Goal: Task Accomplishment & Management: Use online tool/utility

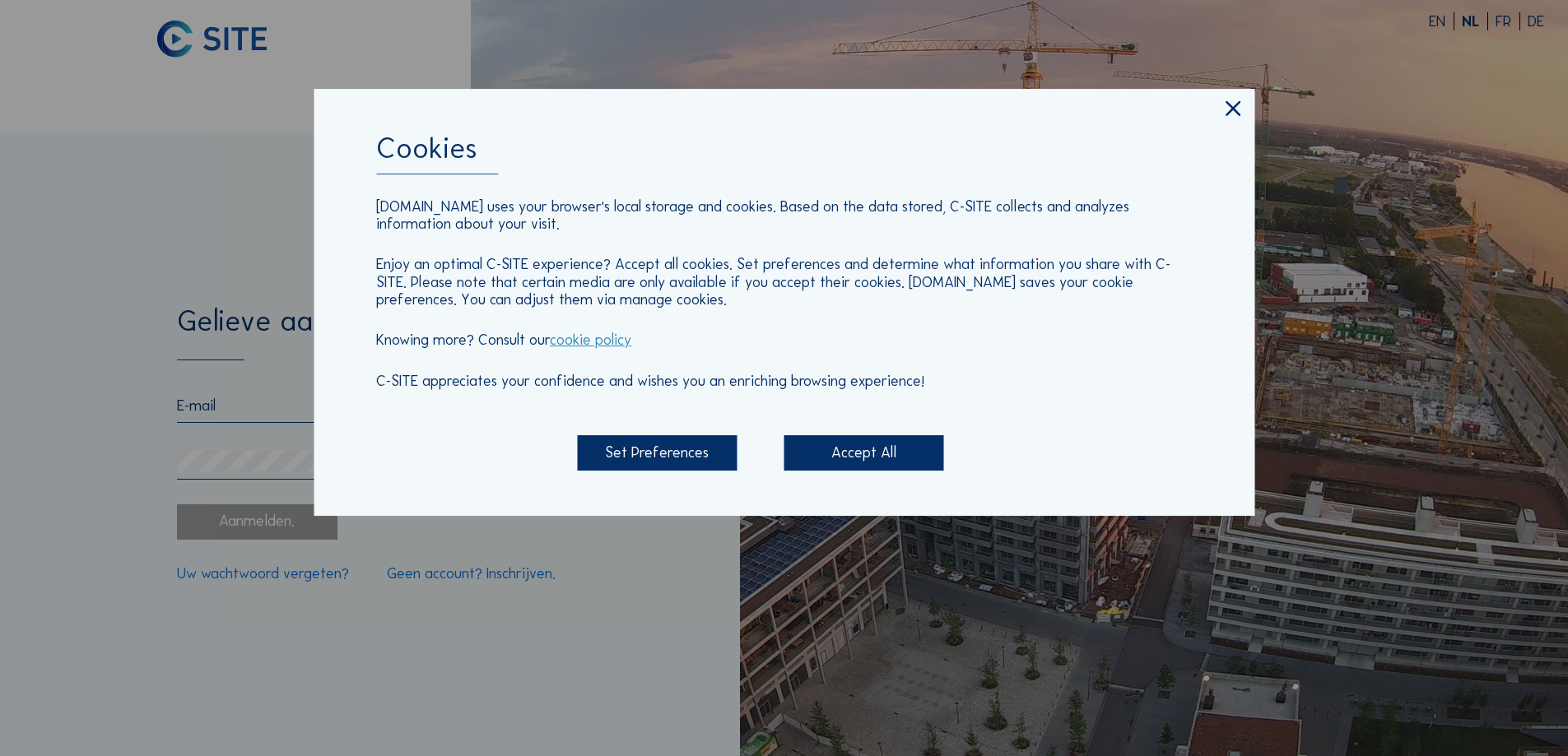
type input "[EMAIL_ADDRESS][DOMAIN_NAME]"
click at [889, 451] on div "Accept All" at bounding box center [864, 453] width 160 height 36
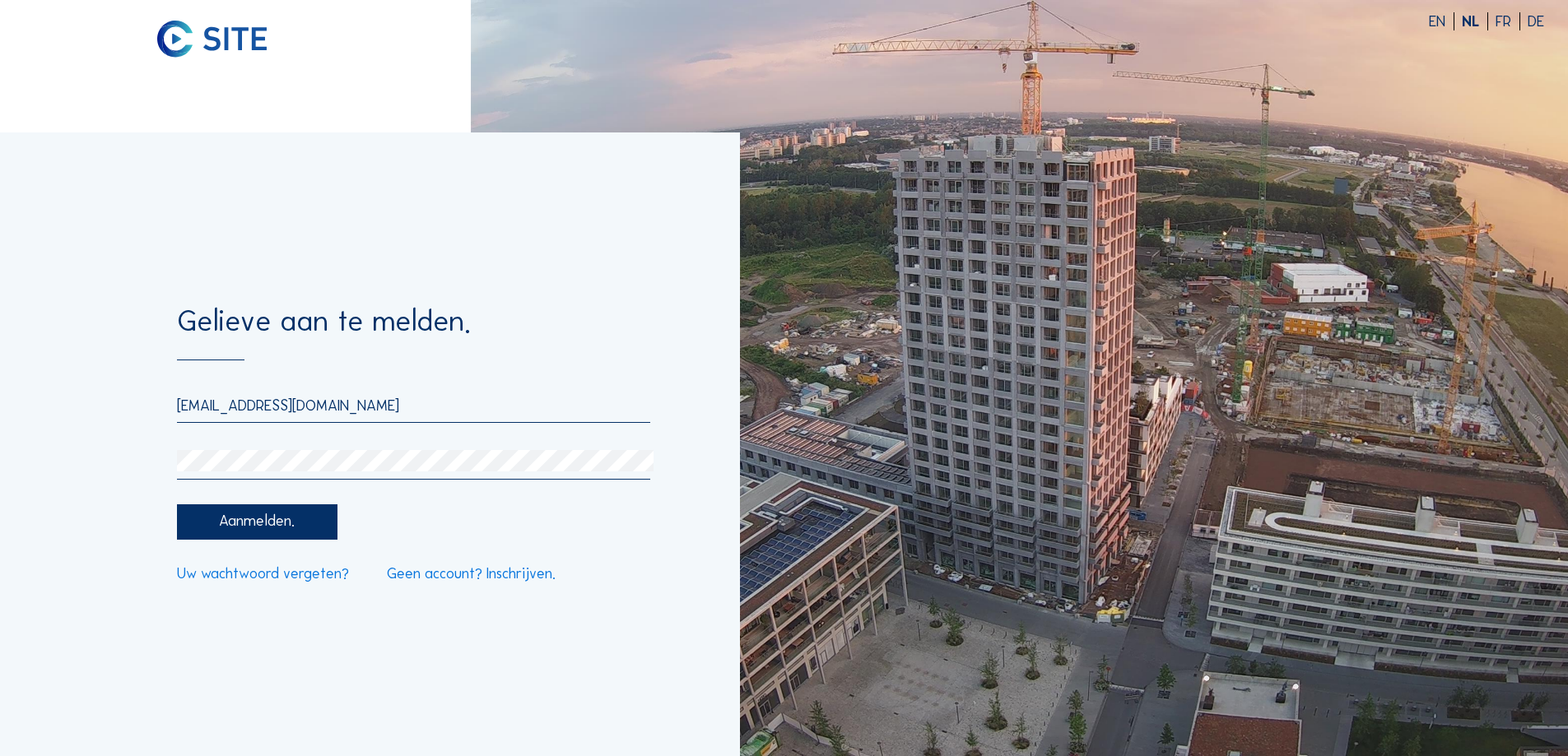
click at [267, 537] on div "Aanmelden." at bounding box center [257, 521] width 160 height 36
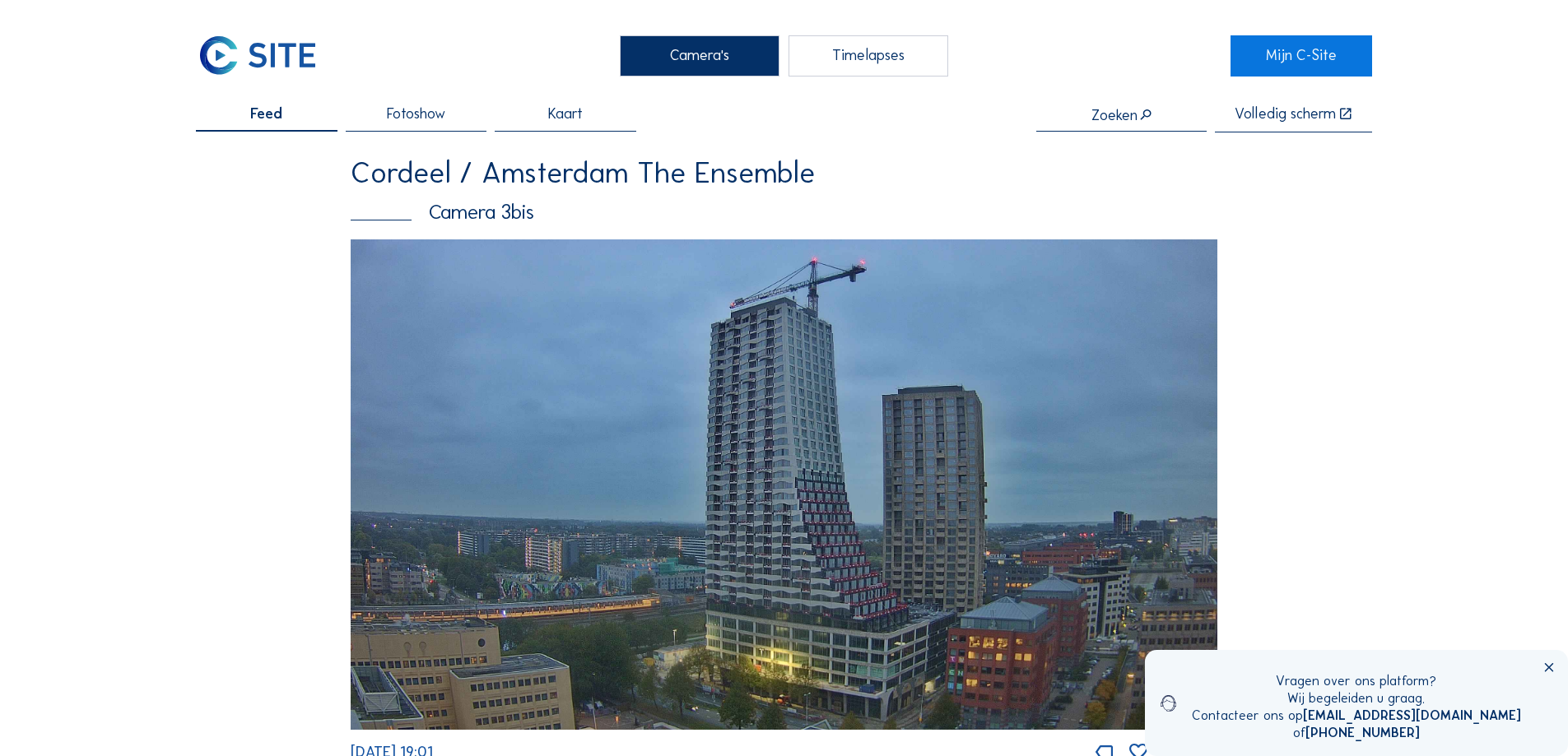
click at [1551, 665] on icon at bounding box center [1549, 669] width 15 height 15
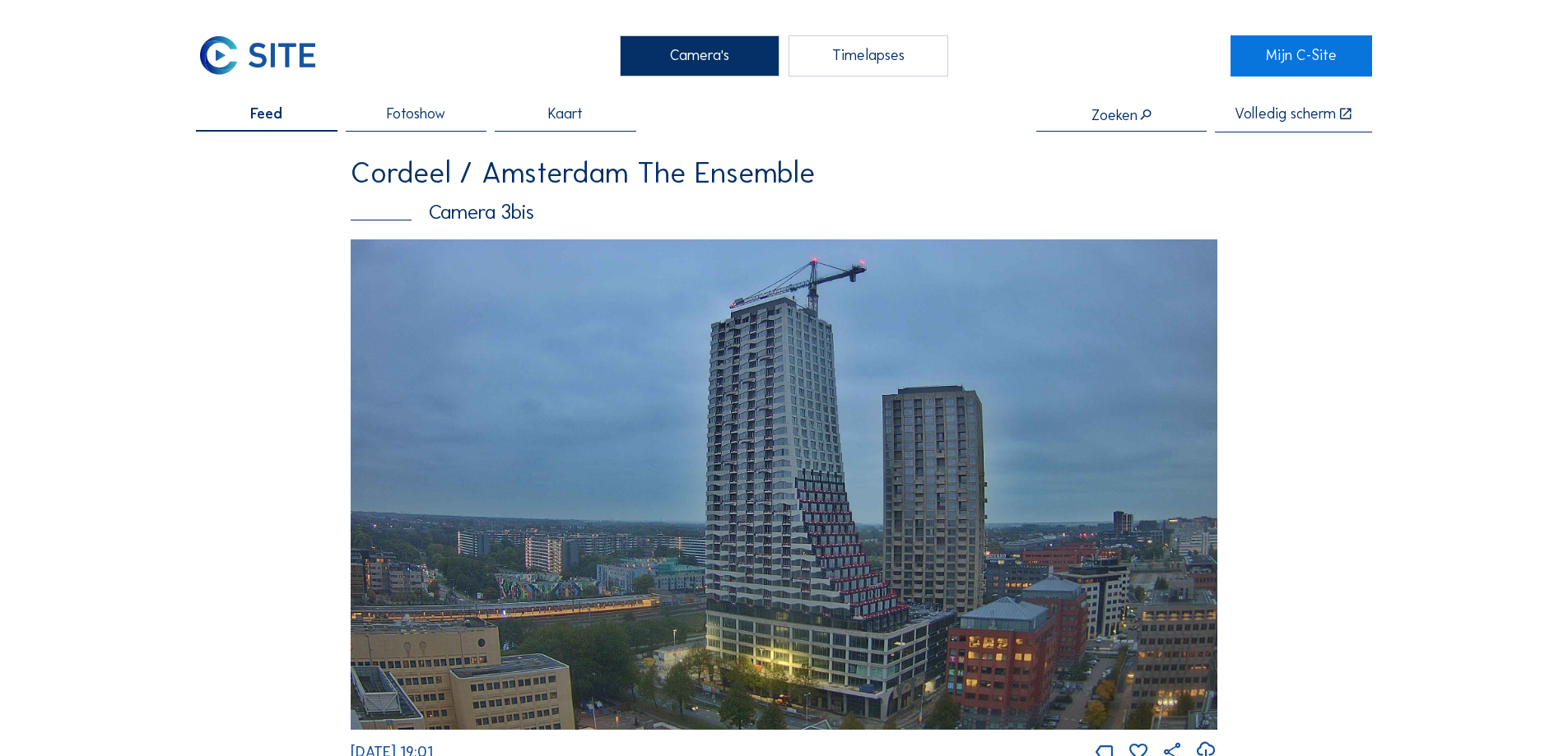
click at [787, 542] on img at bounding box center [783, 484] width 867 height 490
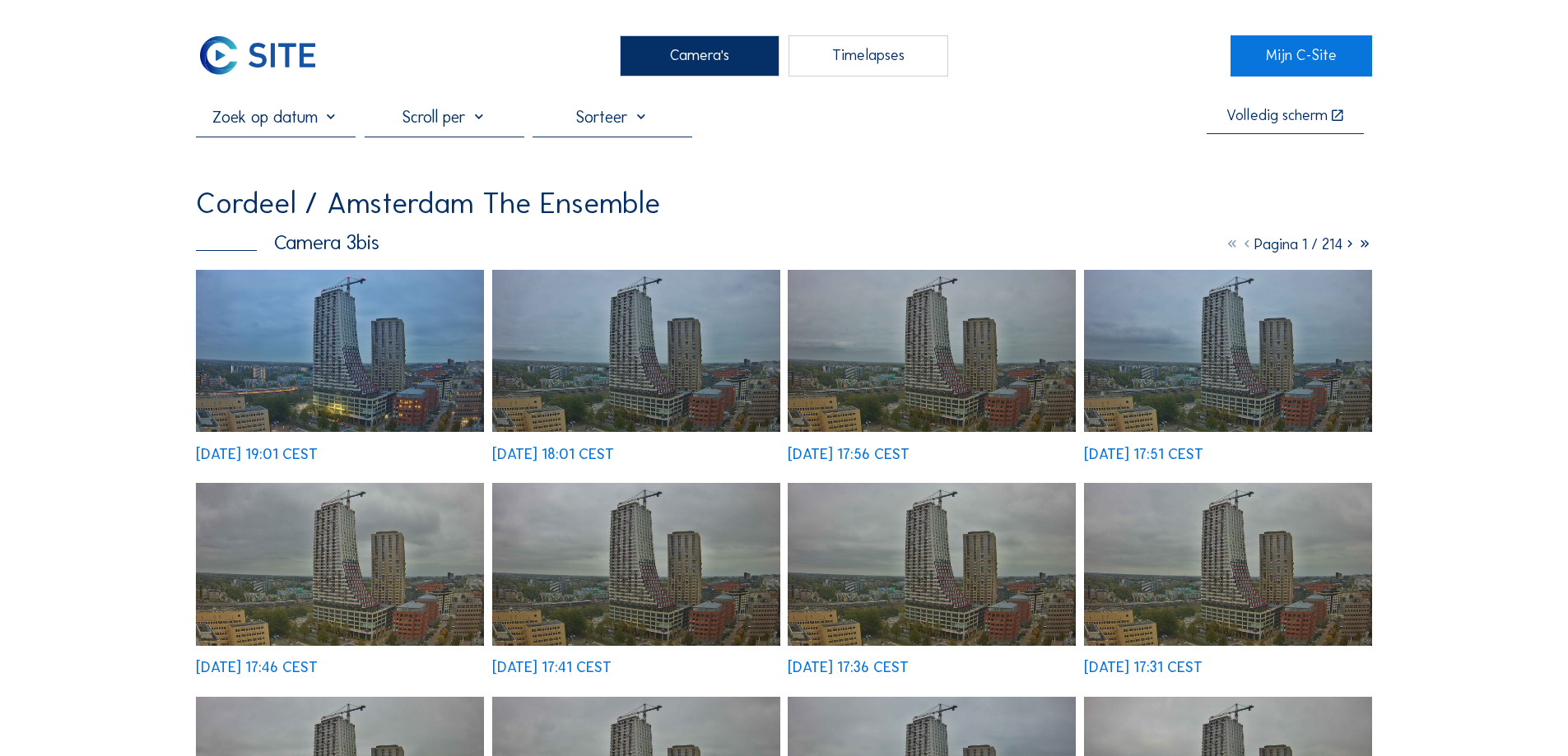
click at [321, 391] on img at bounding box center [340, 351] width 288 height 163
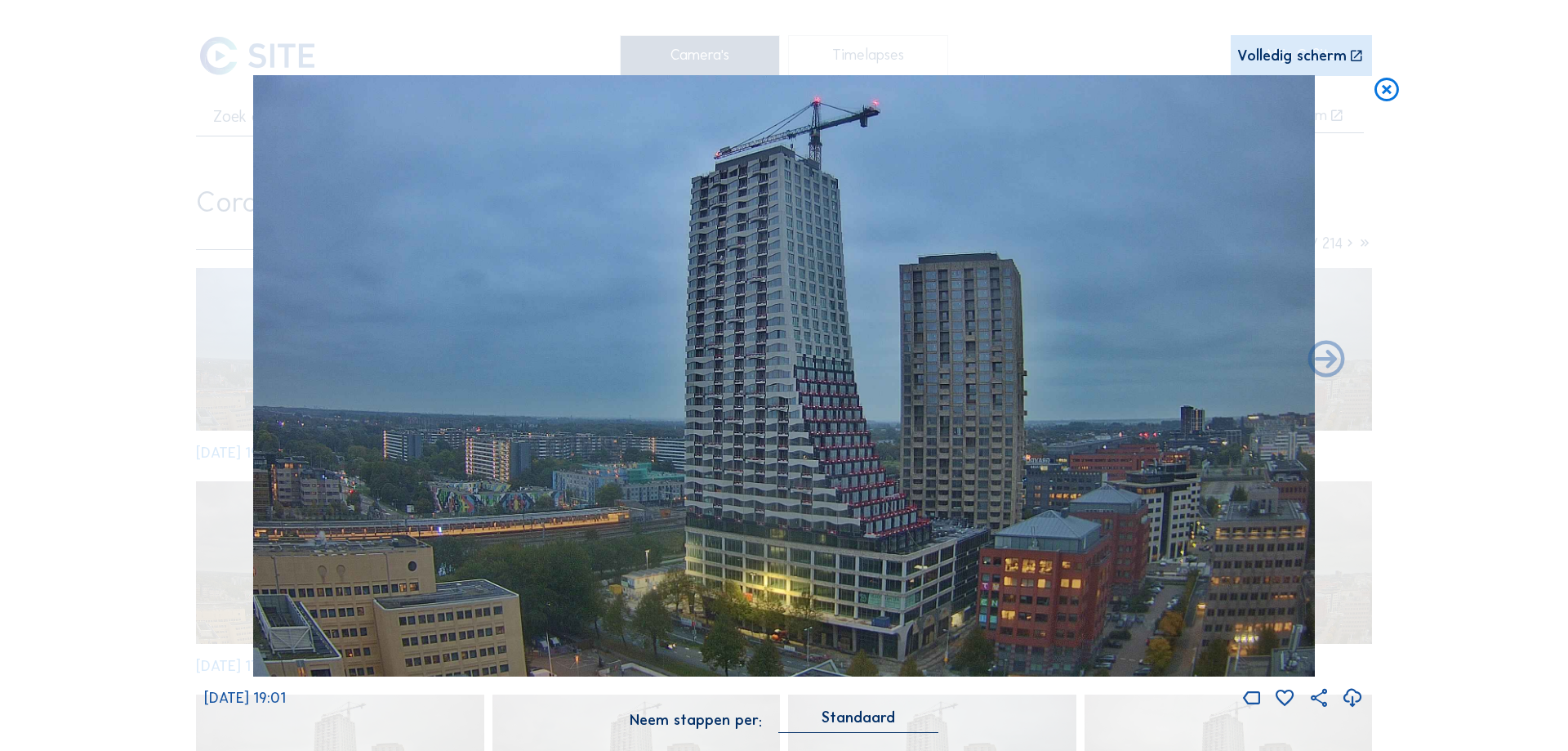
click at [1389, 86] on icon at bounding box center [1387, 91] width 29 height 31
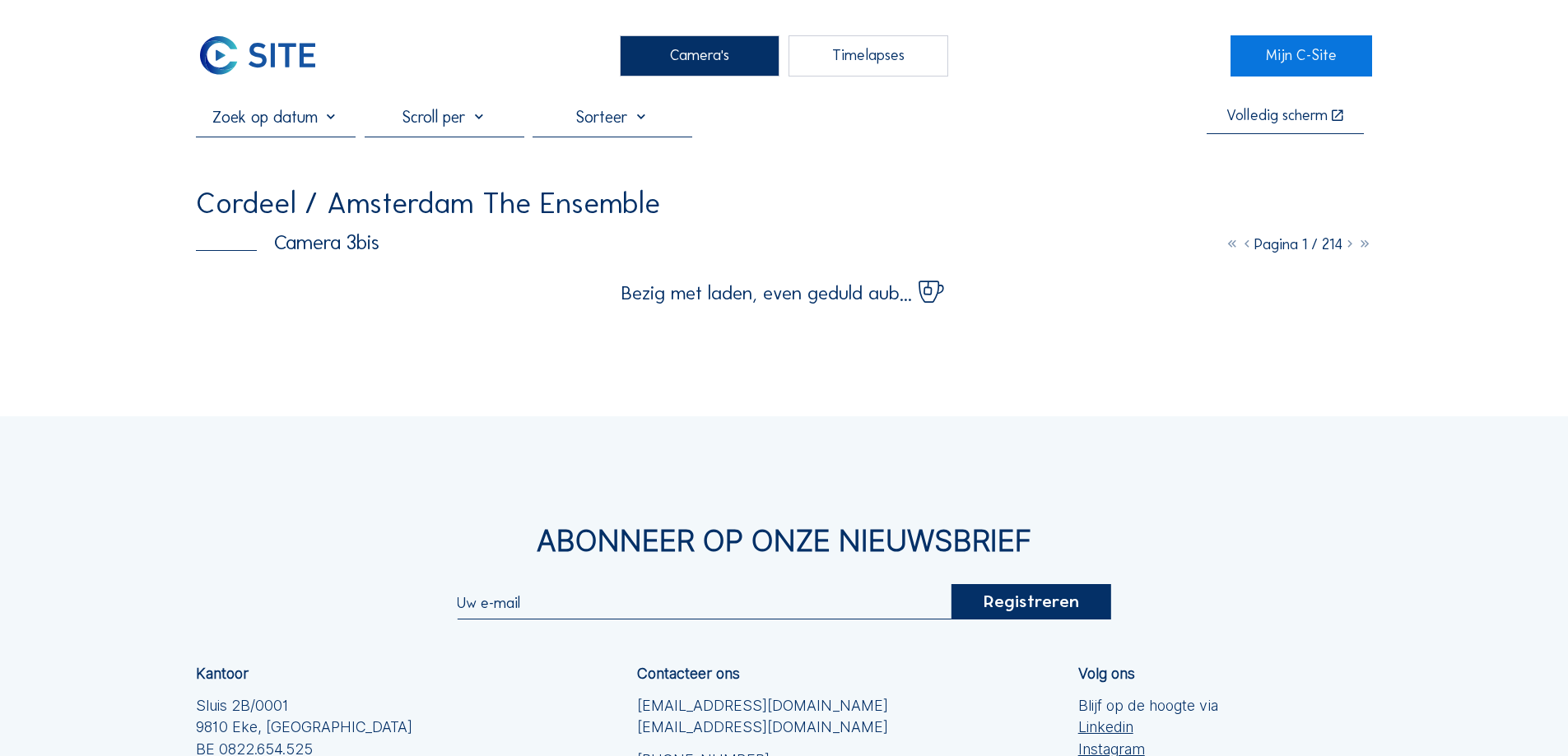
click at [728, 46] on div "Camera's" at bounding box center [700, 56] width 160 height 41
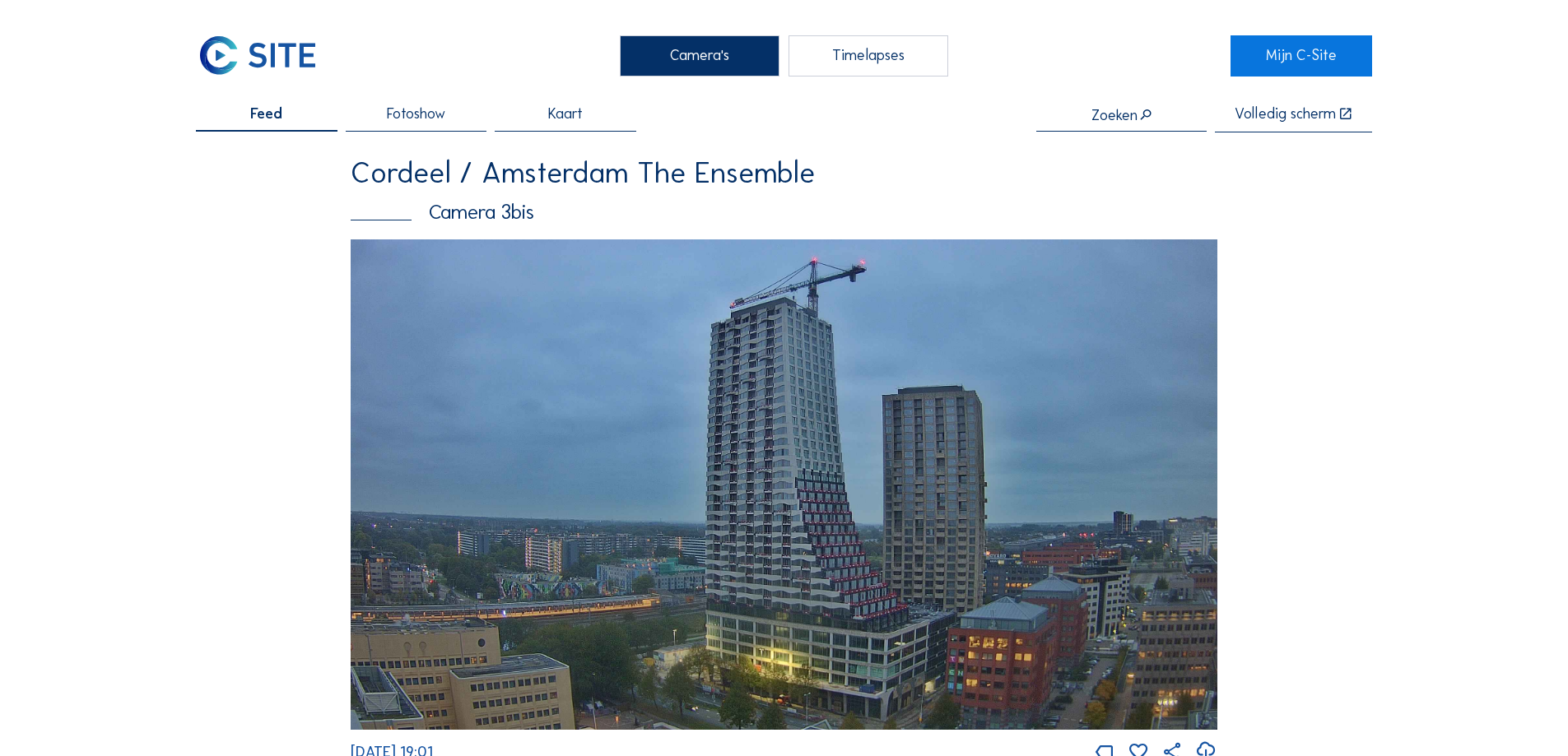
click at [572, 177] on div "Cordeel / Amsterdam The Ensemble" at bounding box center [783, 173] width 867 height 29
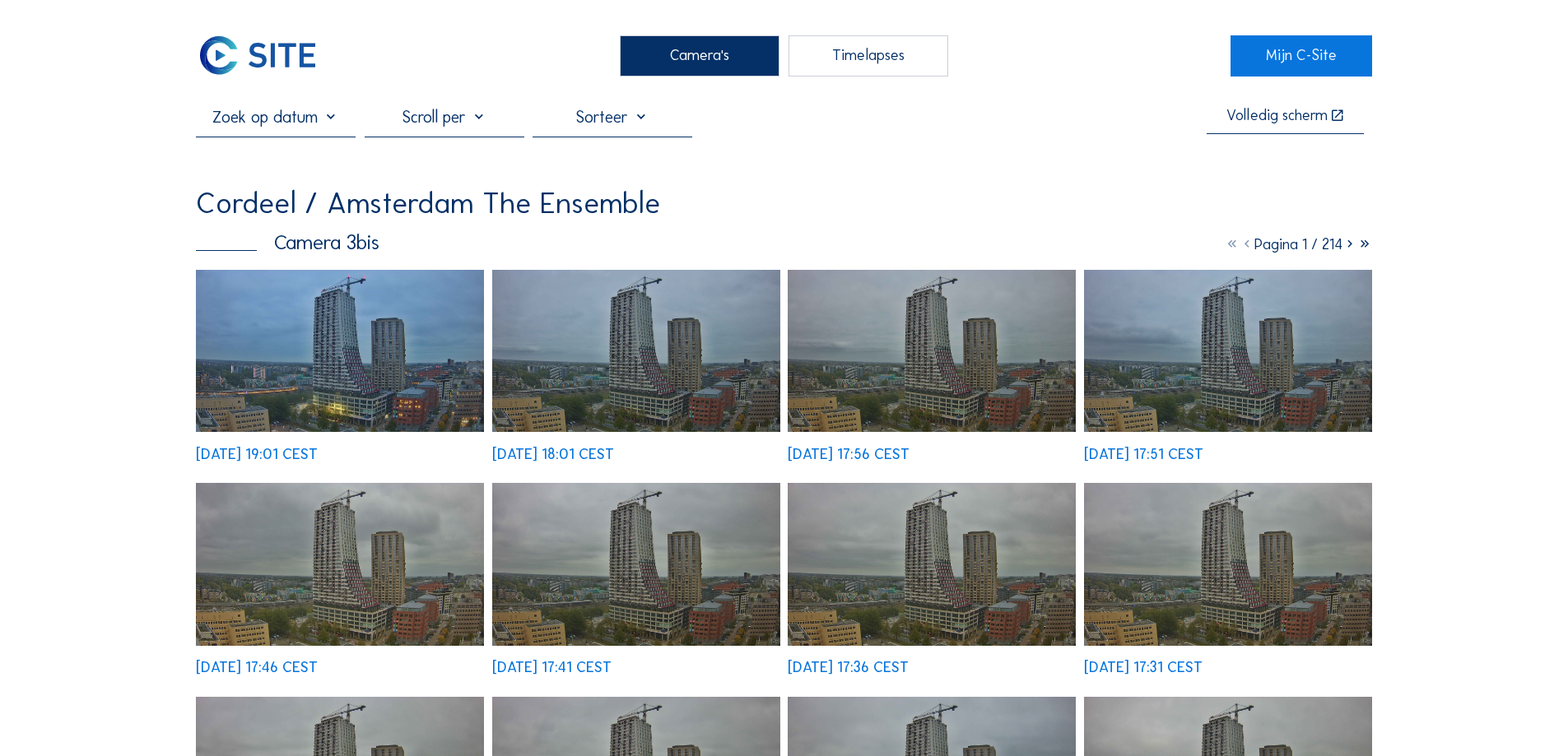
click at [465, 115] on div at bounding box center [445, 122] width 160 height 29
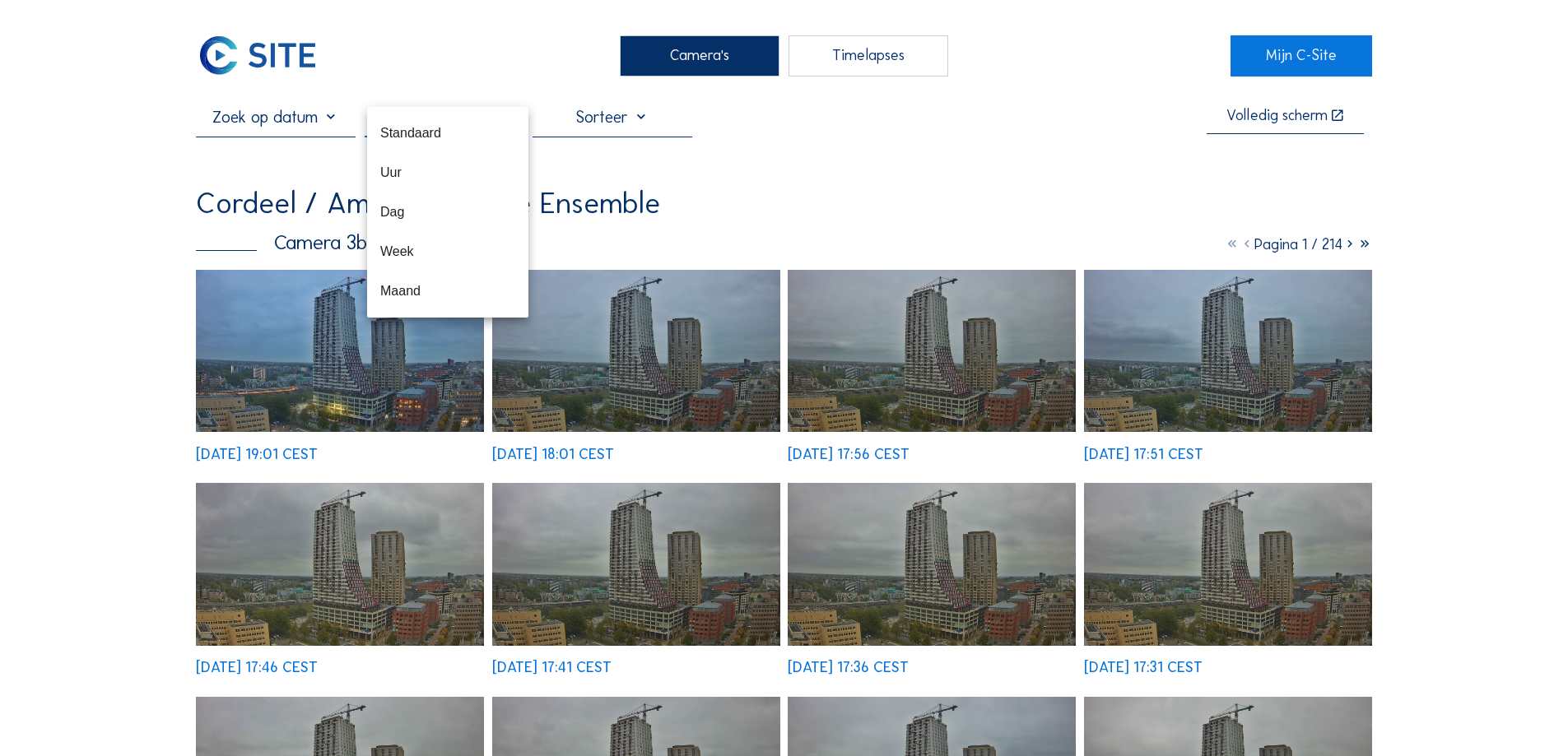
click at [729, 130] on div "Volledig scherm" at bounding box center [784, 122] width 1176 height 29
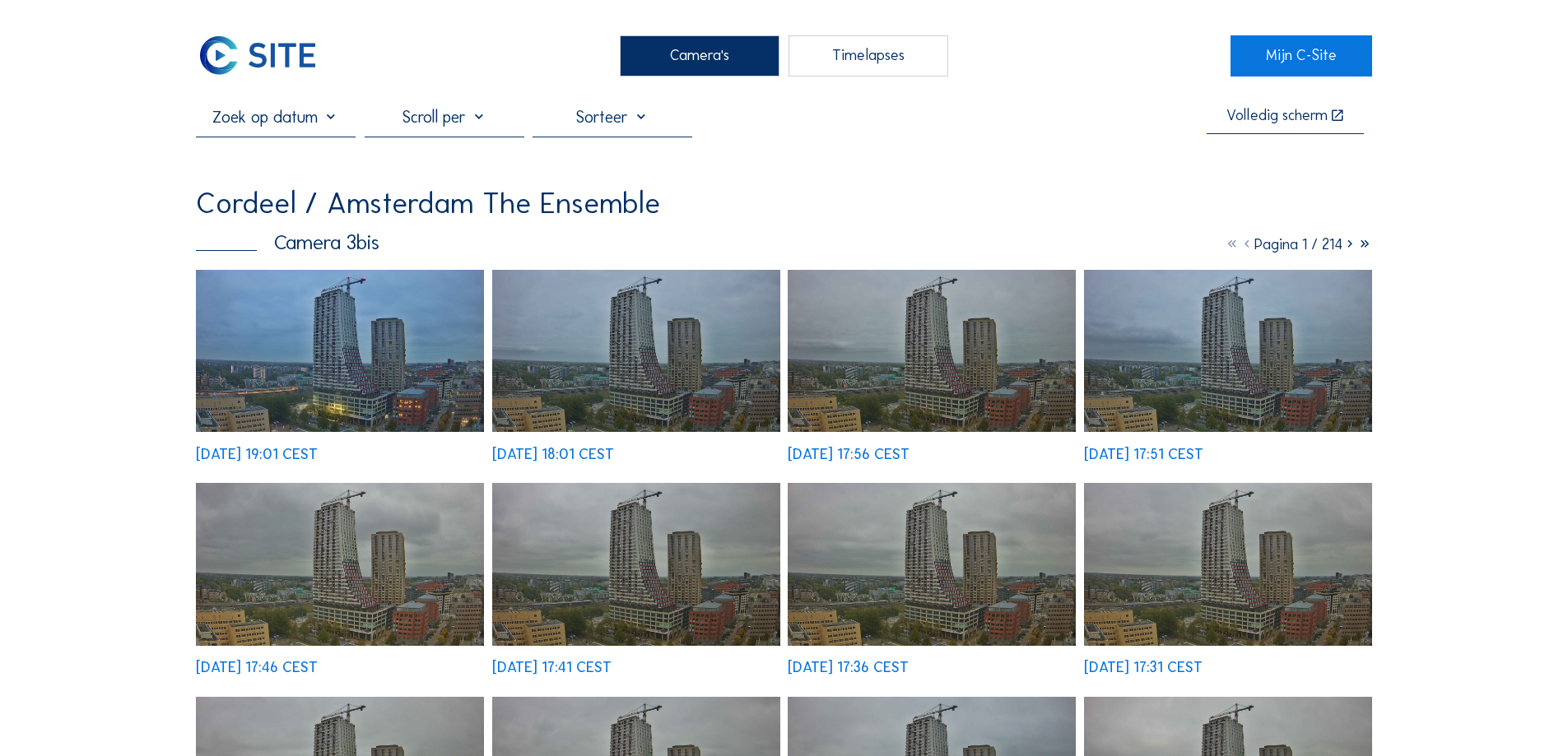
click at [821, 73] on div "Timelapses" at bounding box center [868, 56] width 160 height 41
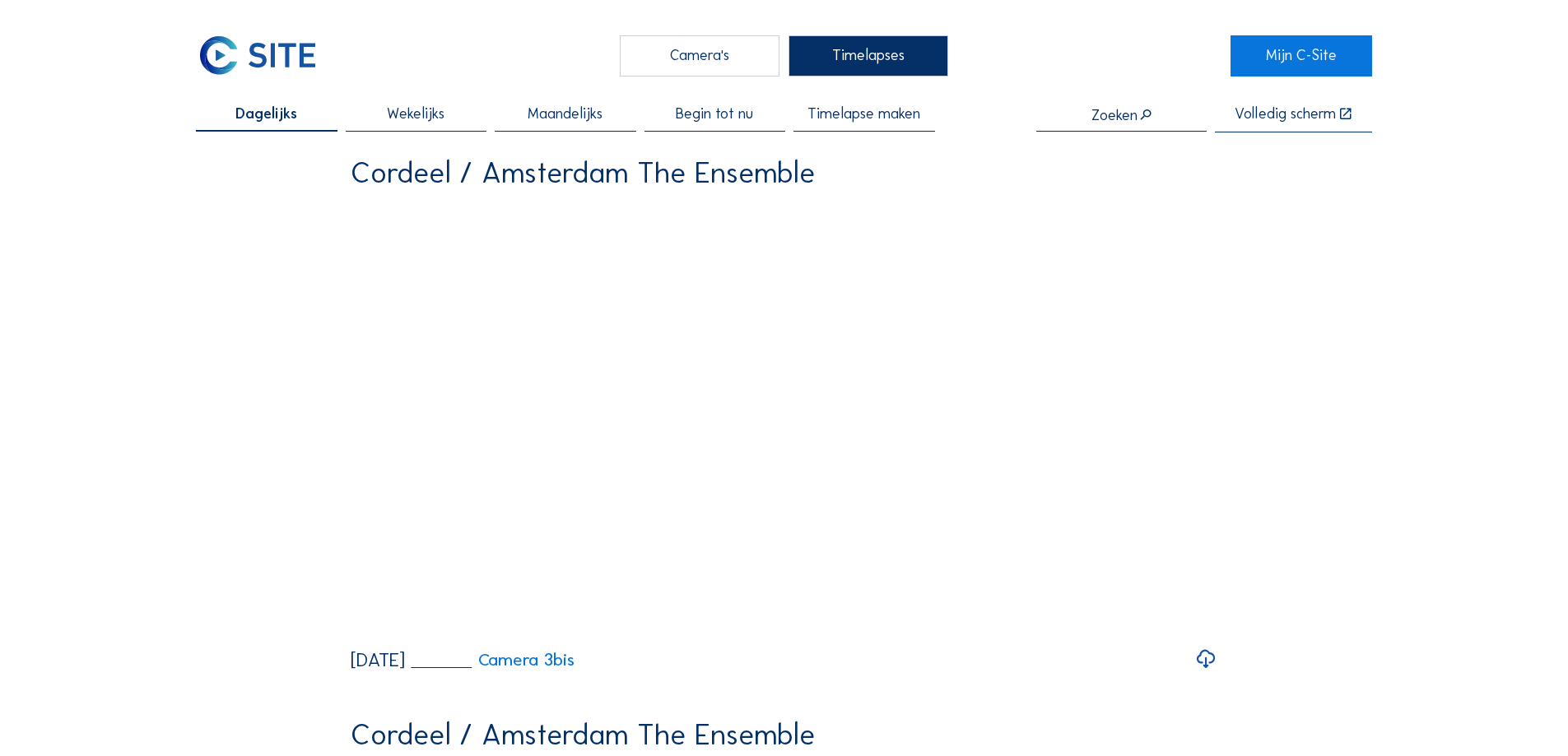
click at [429, 118] on span "Wekelijks" at bounding box center [415, 115] width 58 height 15
click at [548, 108] on span "Maandelijks" at bounding box center [565, 115] width 75 height 15
click at [723, 119] on span "Begin tot nu" at bounding box center [714, 115] width 77 height 15
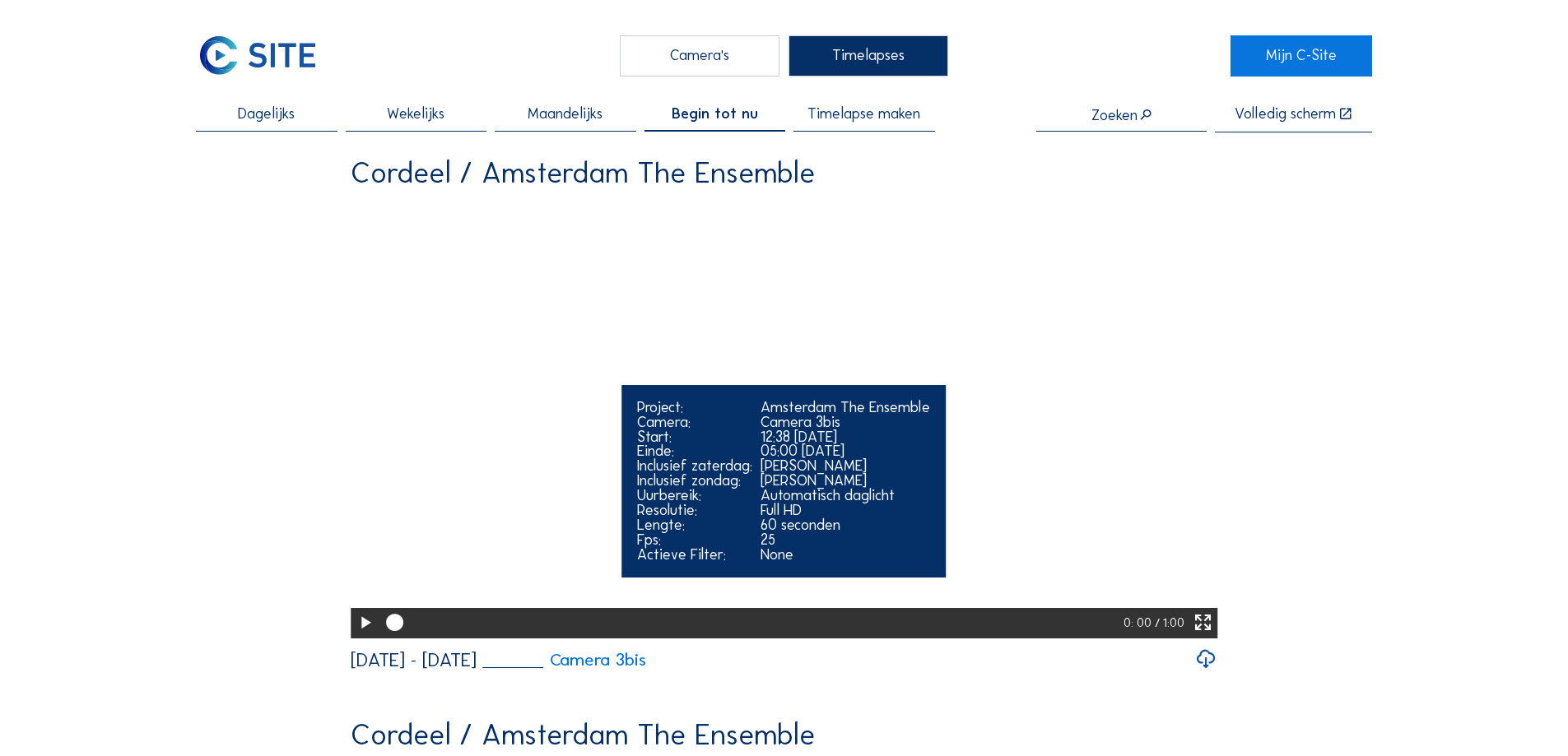
click at [365, 636] on icon at bounding box center [365, 623] width 20 height 26
drag, startPoint x: 594, startPoint y: 679, endPoint x: 776, endPoint y: 683, distance: 182.0
click at [776, 639] on div at bounding box center [755, 622] width 749 height 30
click at [852, 639] on div at bounding box center [754, 622] width 747 height 30
drag, startPoint x: 960, startPoint y: 685, endPoint x: 995, endPoint y: 685, distance: 35.0
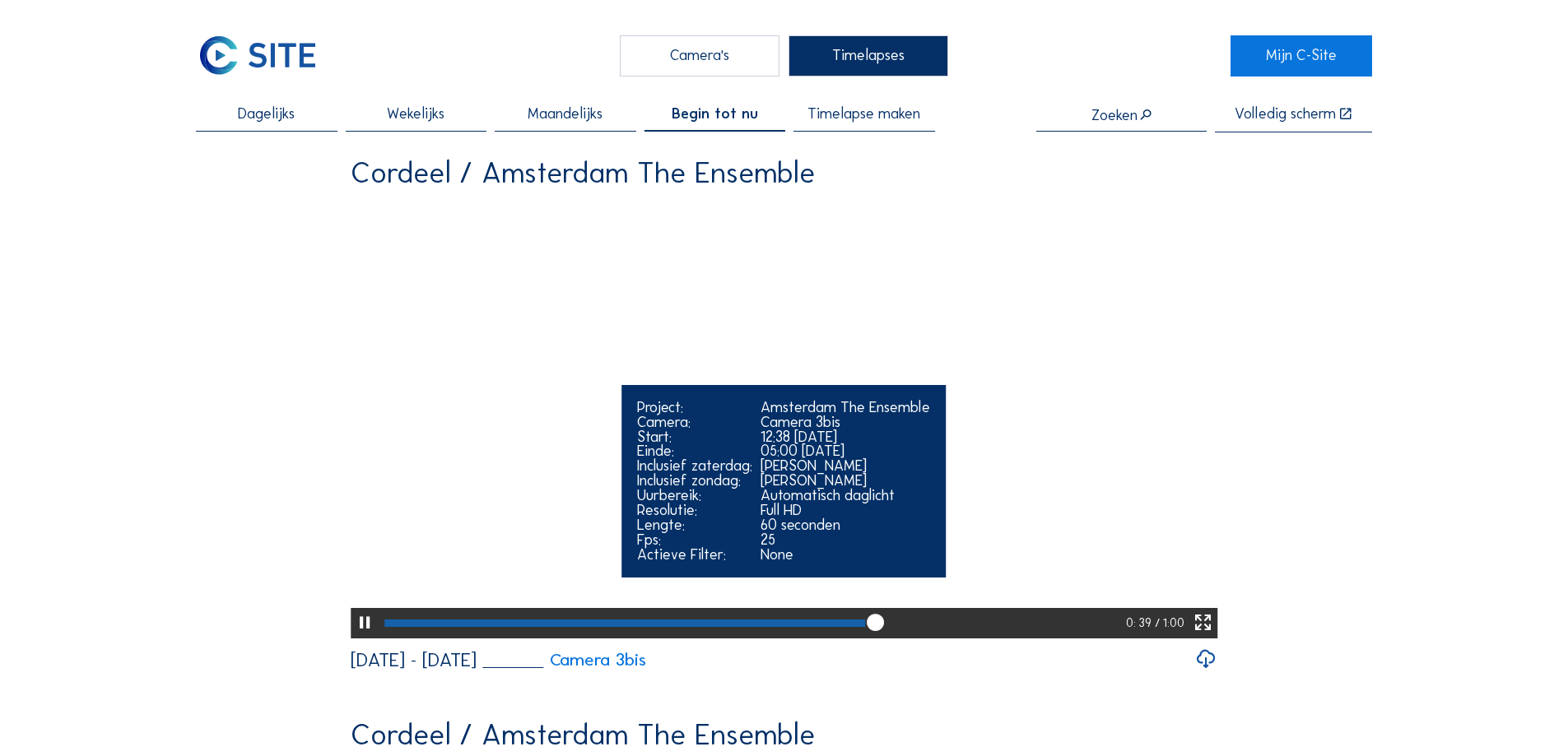
click at [995, 639] on div at bounding box center [754, 622] width 746 height 30
click at [1065, 639] on div at bounding box center [753, 622] width 745 height 30
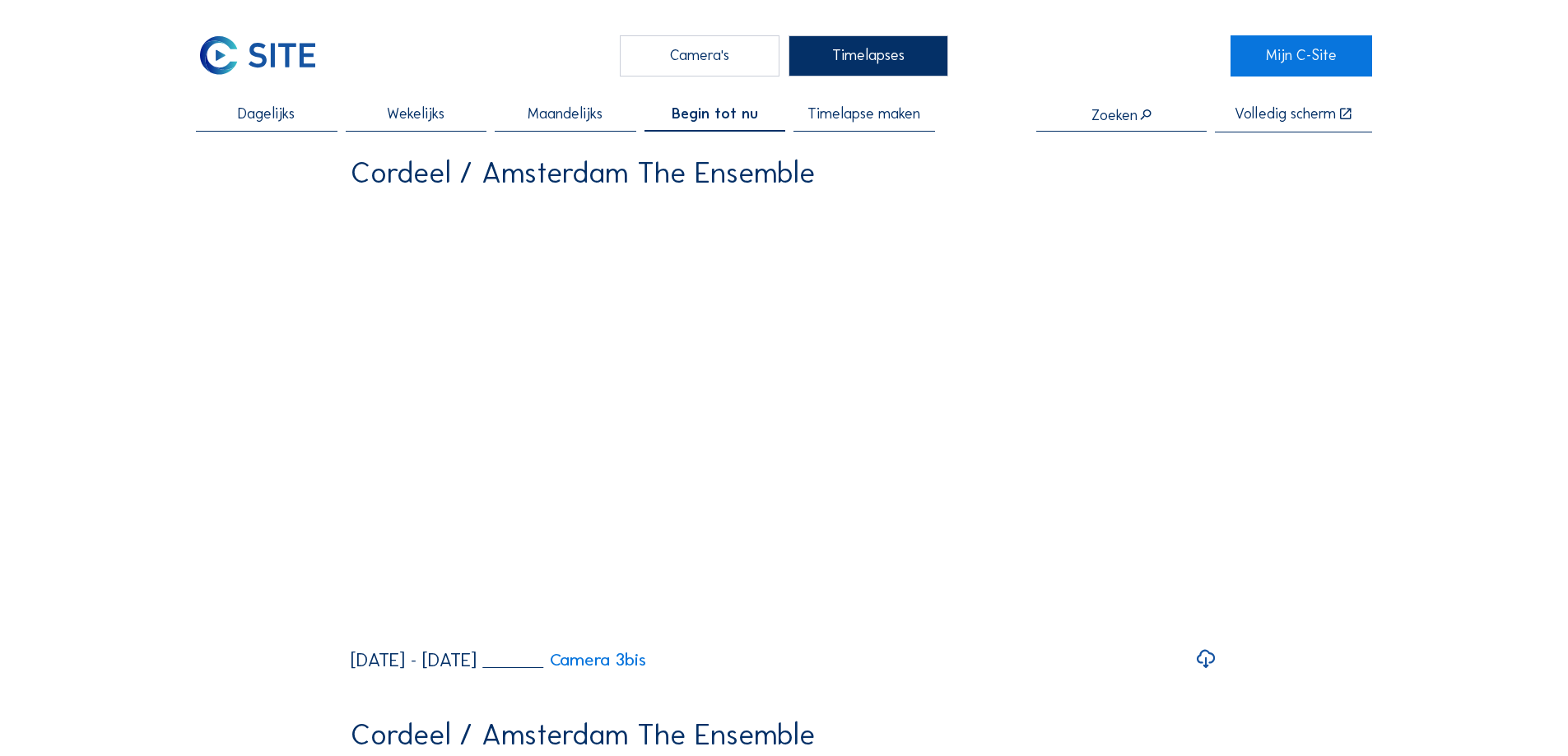
click at [720, 116] on span "Begin tot nu" at bounding box center [714, 115] width 86 height 15
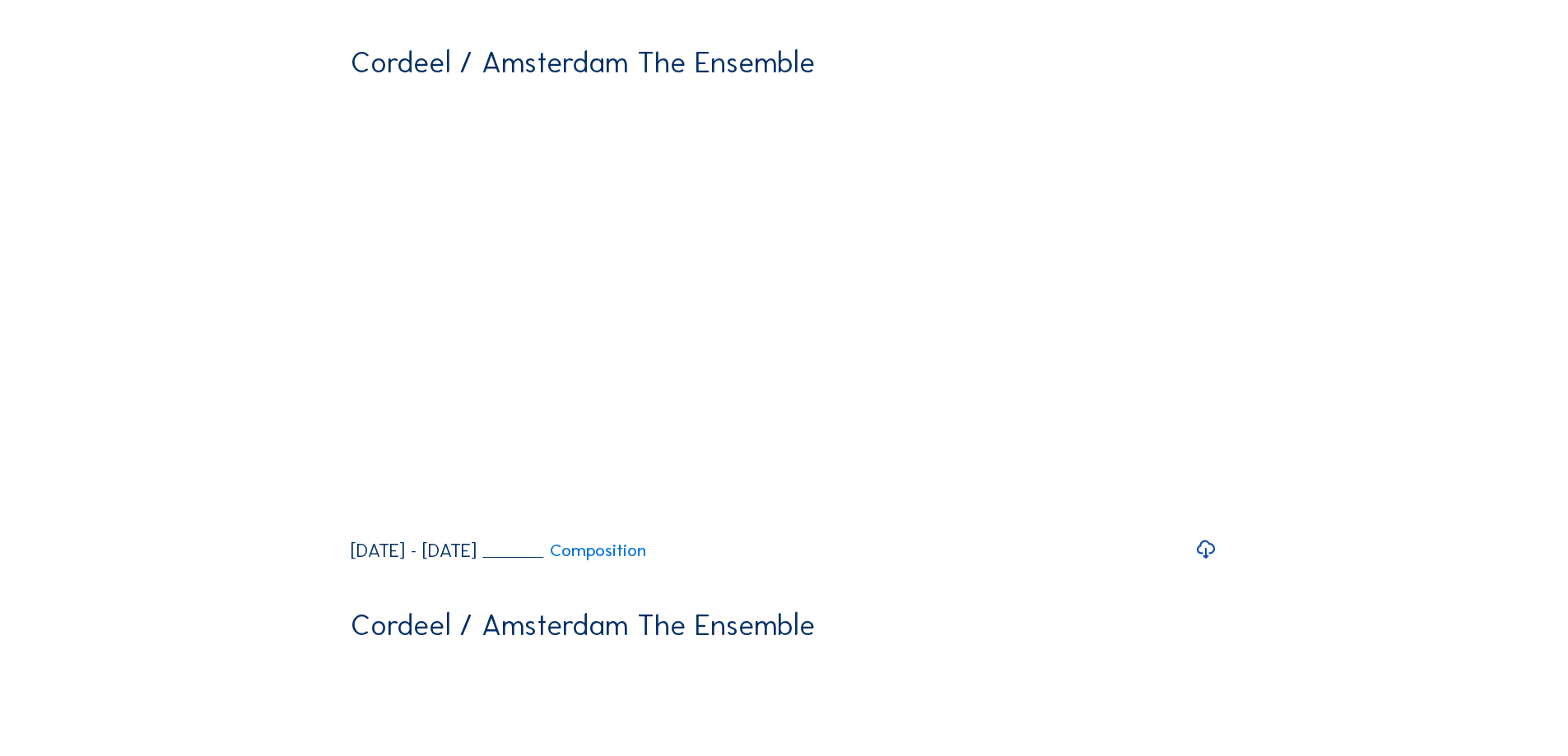
scroll to position [823, 0]
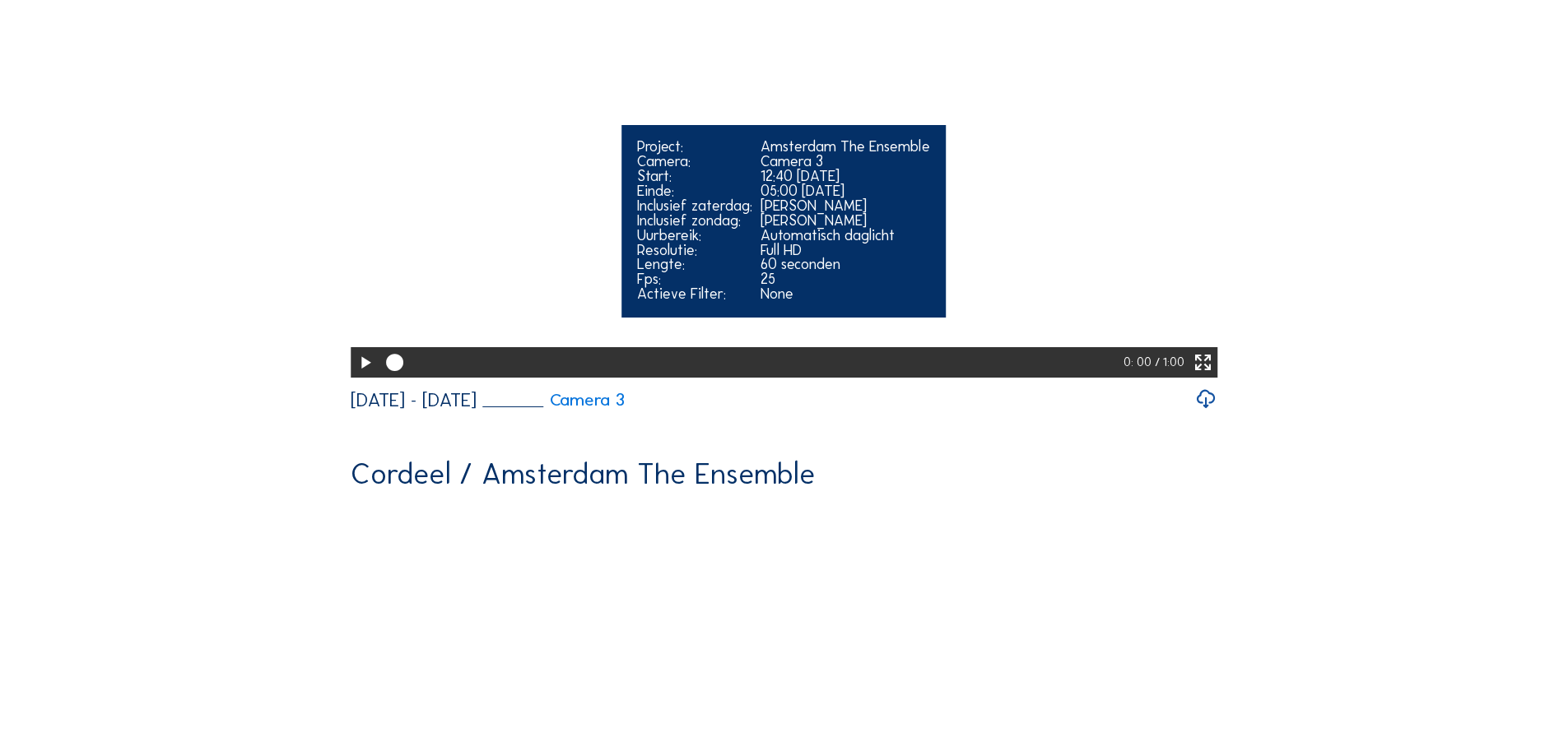
click at [355, 376] on icon at bounding box center [365, 363] width 20 height 26
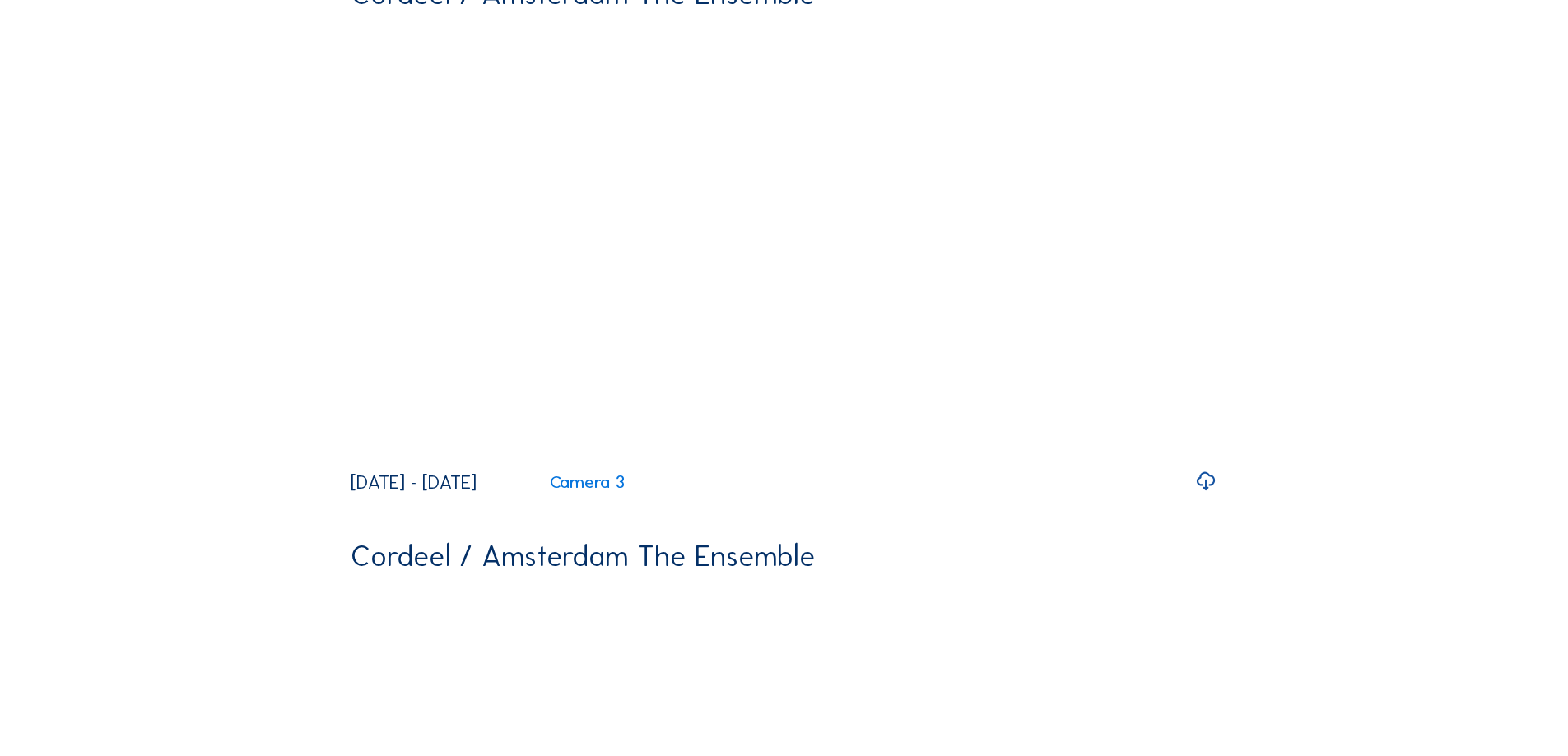
scroll to position [658, 0]
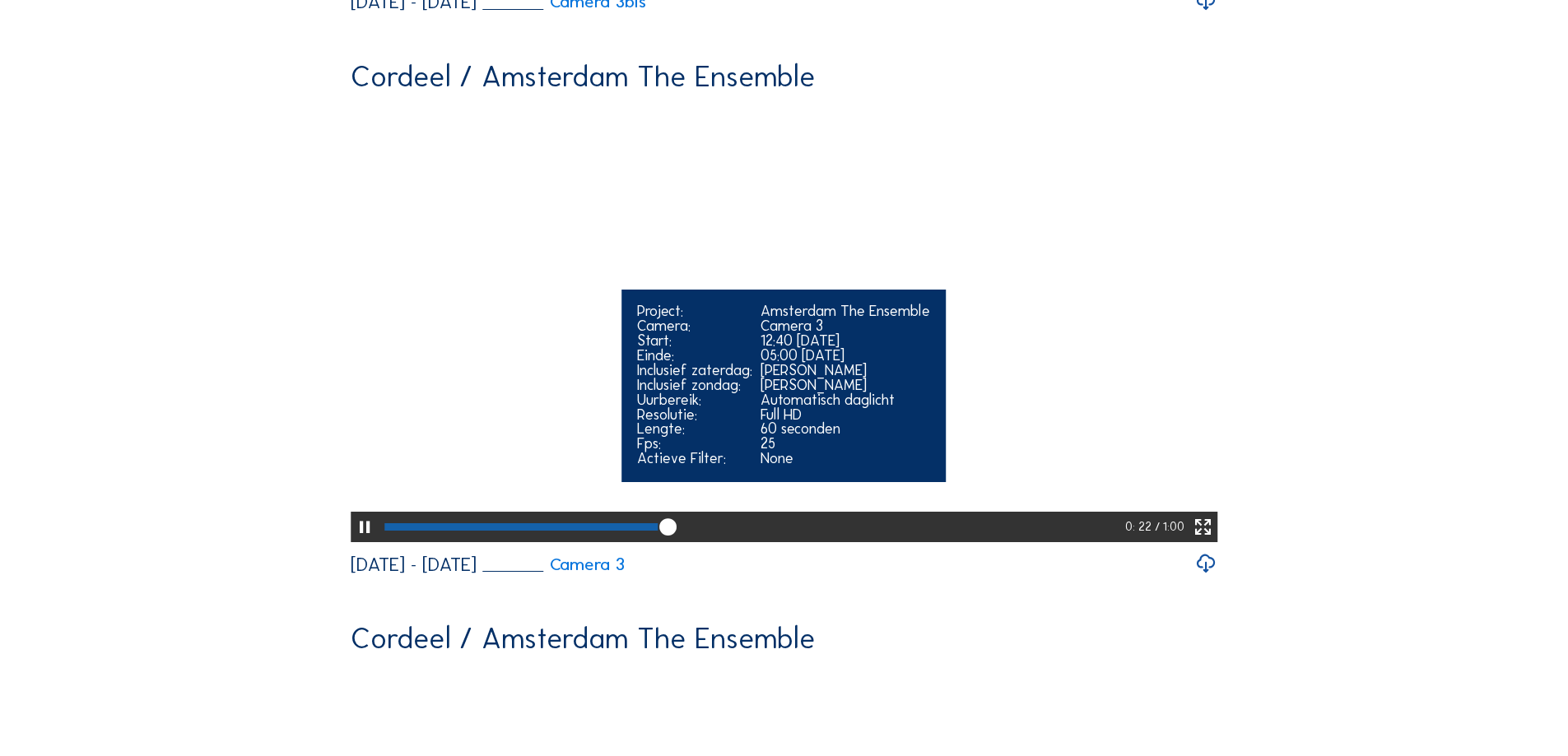
drag, startPoint x: 672, startPoint y: 645, endPoint x: 960, endPoint y: 647, distance: 288.0
click at [960, 542] on div at bounding box center [753, 526] width 745 height 30
click at [949, 531] on div at bounding box center [670, 527] width 573 height 7
click at [1056, 542] on div at bounding box center [754, 526] width 746 height 30
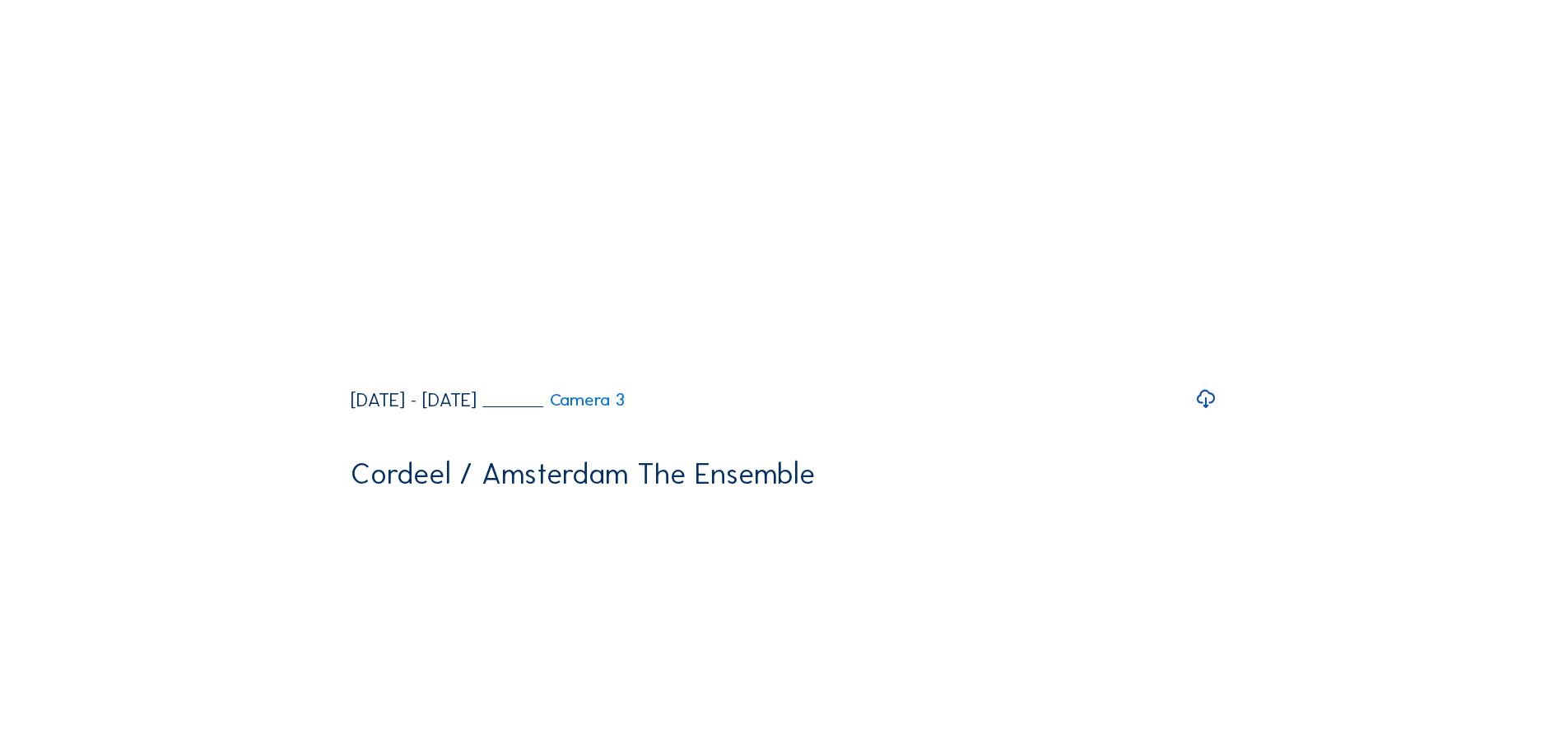
scroll to position [987, 0]
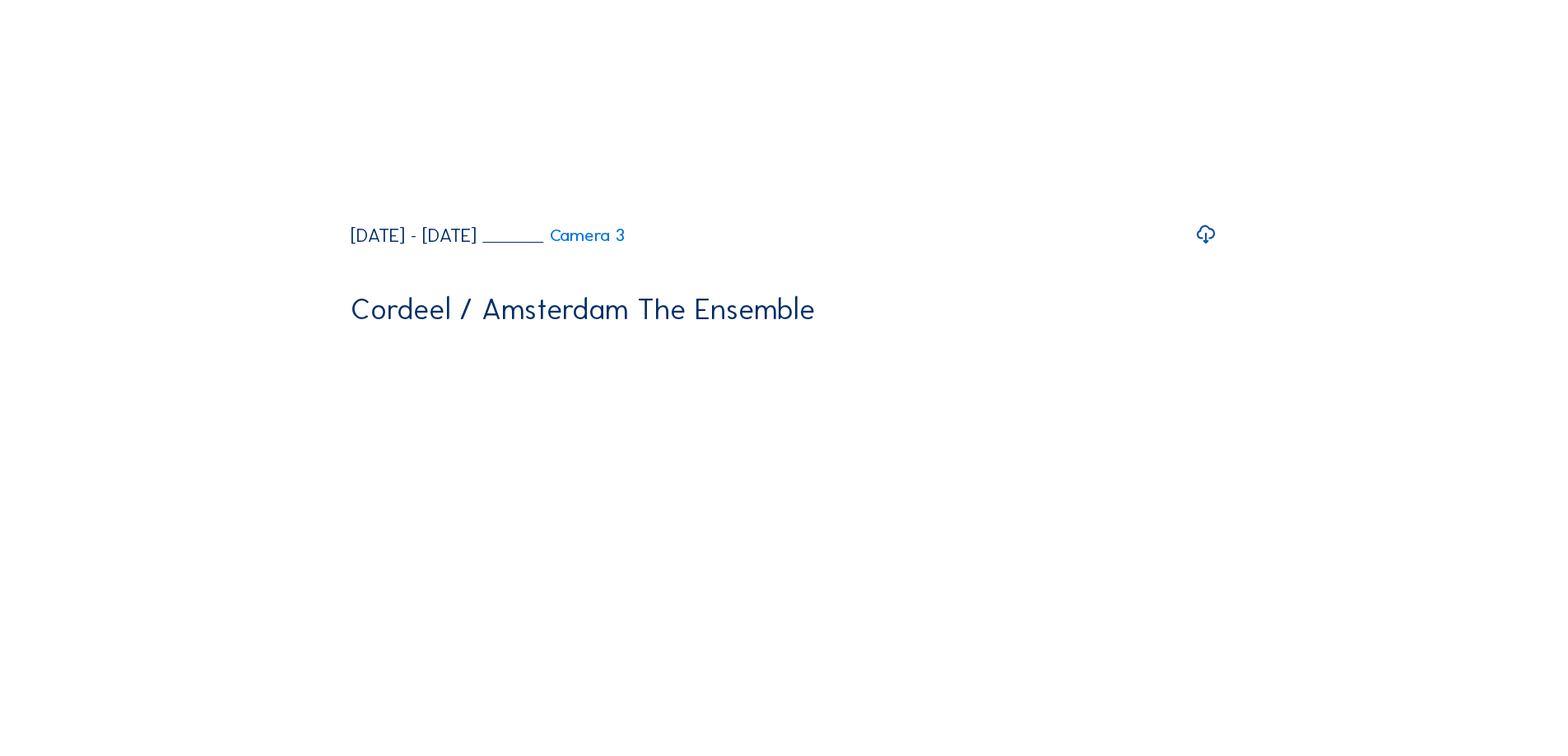
click at [1218, 248] on icon at bounding box center [1206, 235] width 22 height 27
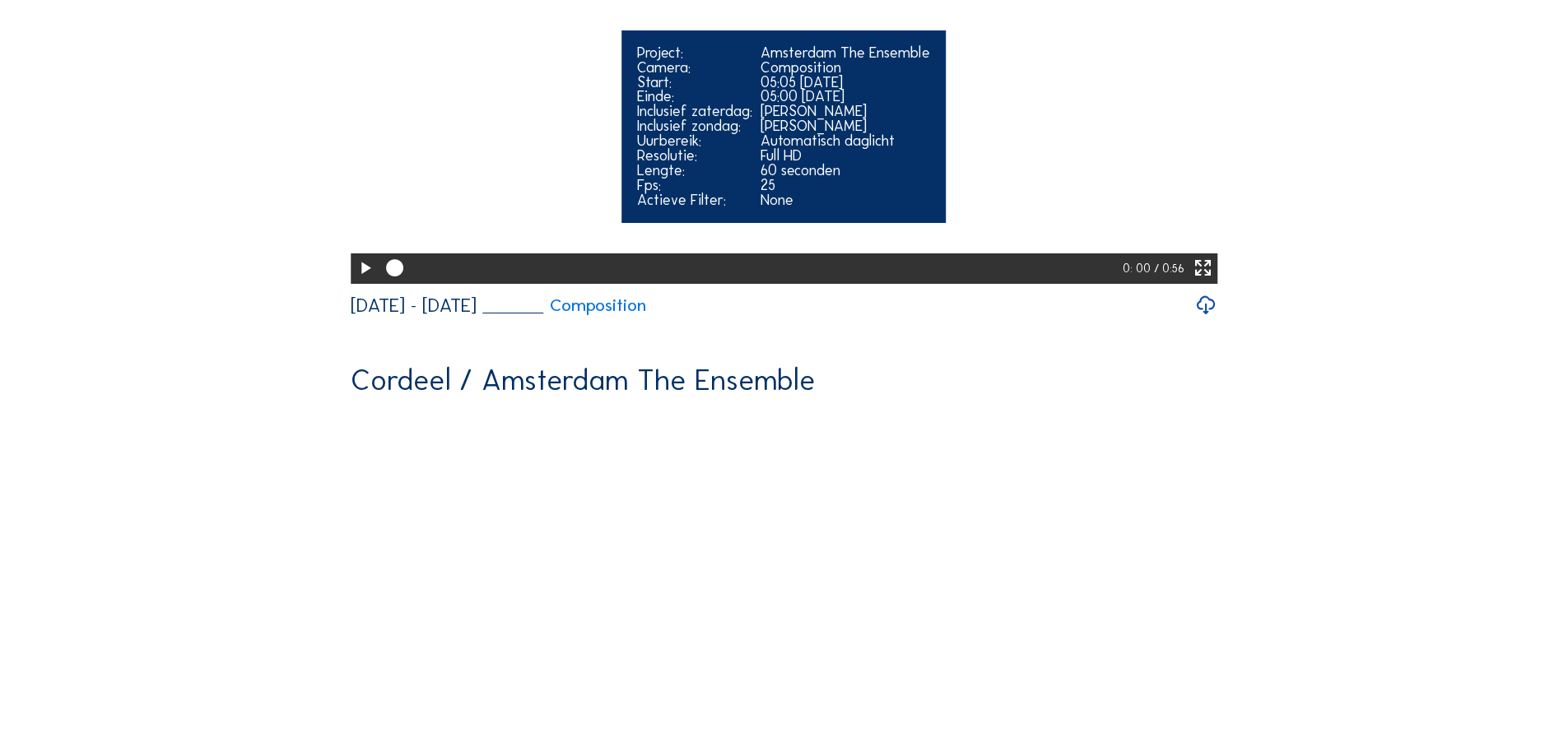
scroll to position [1398, 0]
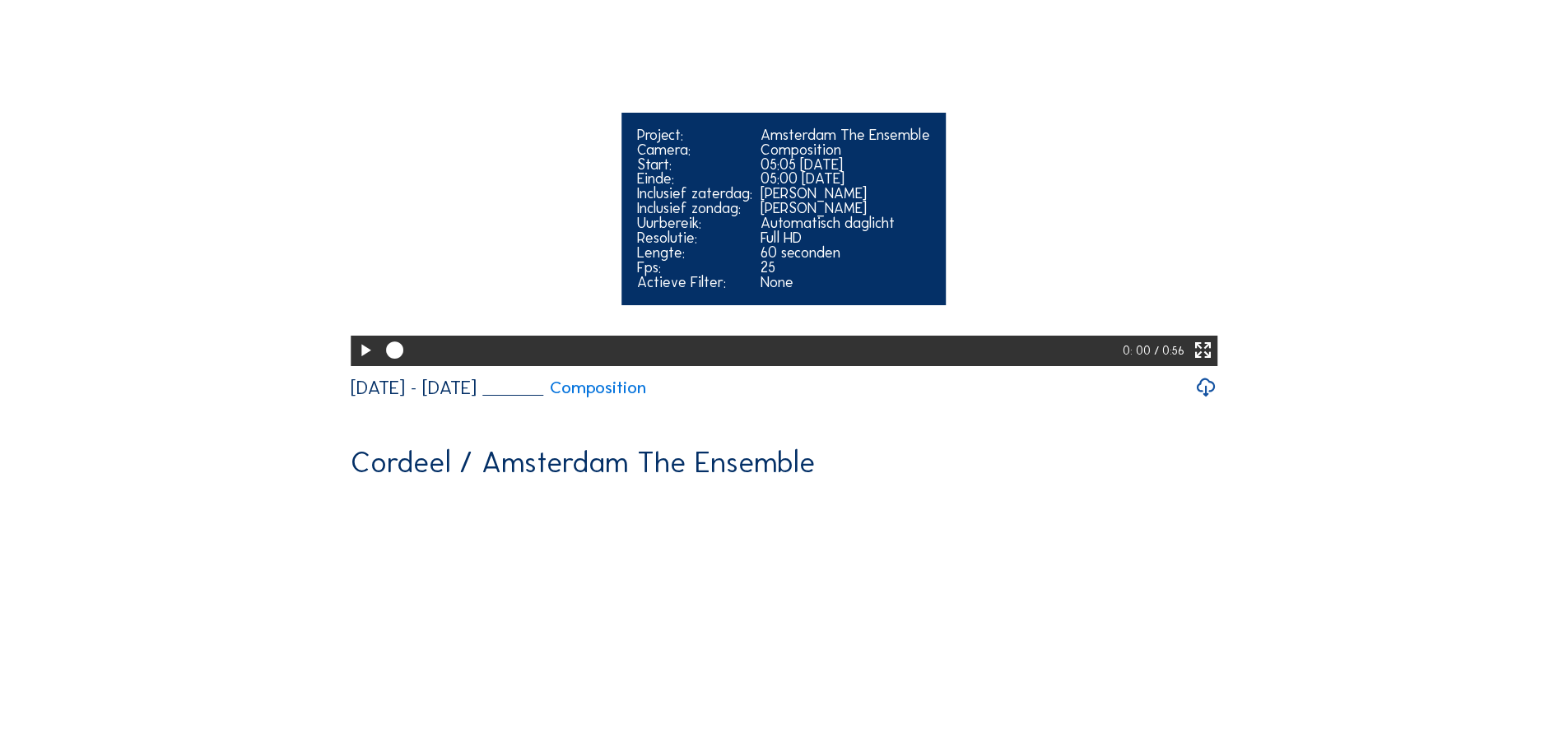
click at [369, 364] on icon at bounding box center [365, 351] width 20 height 26
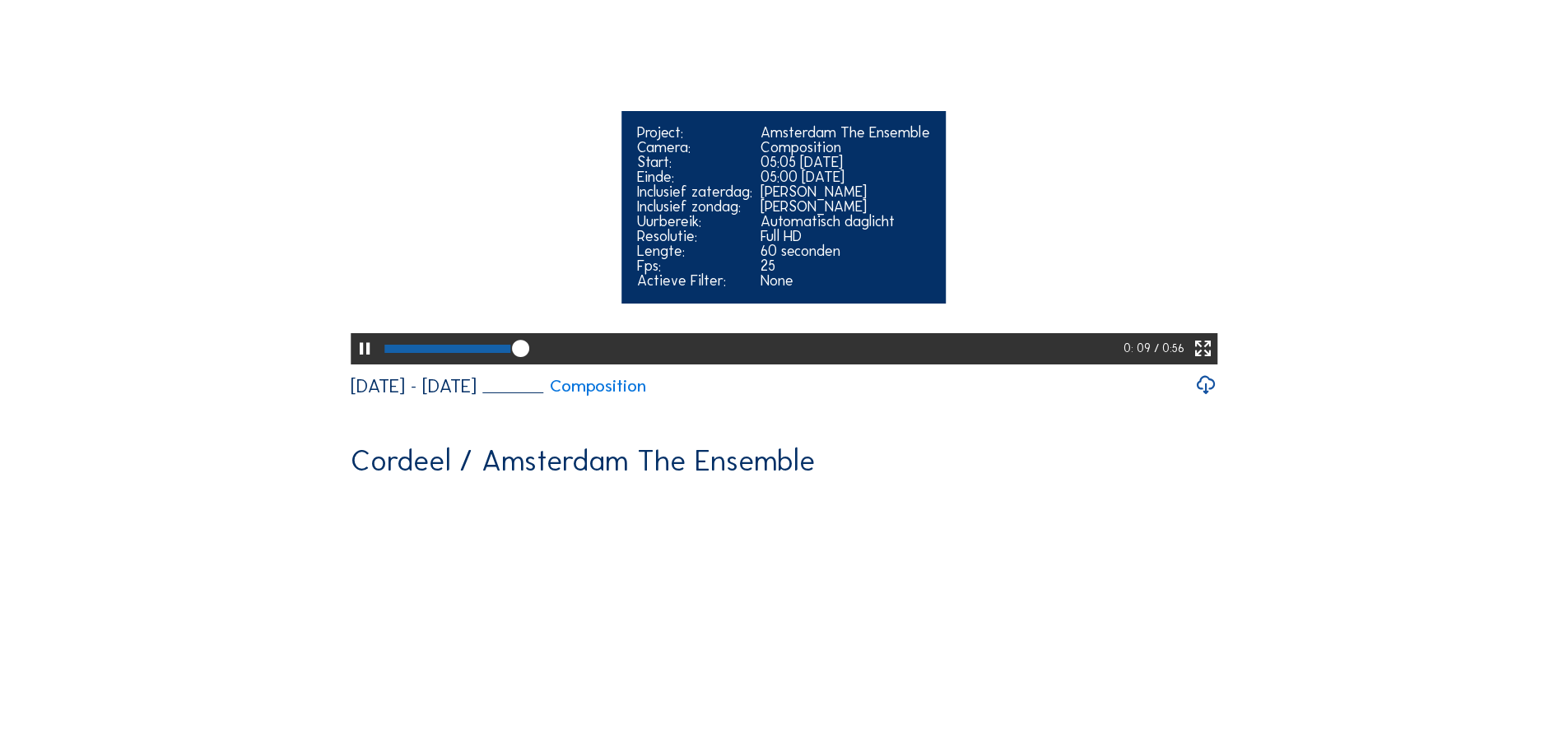
scroll to position [1397, 0]
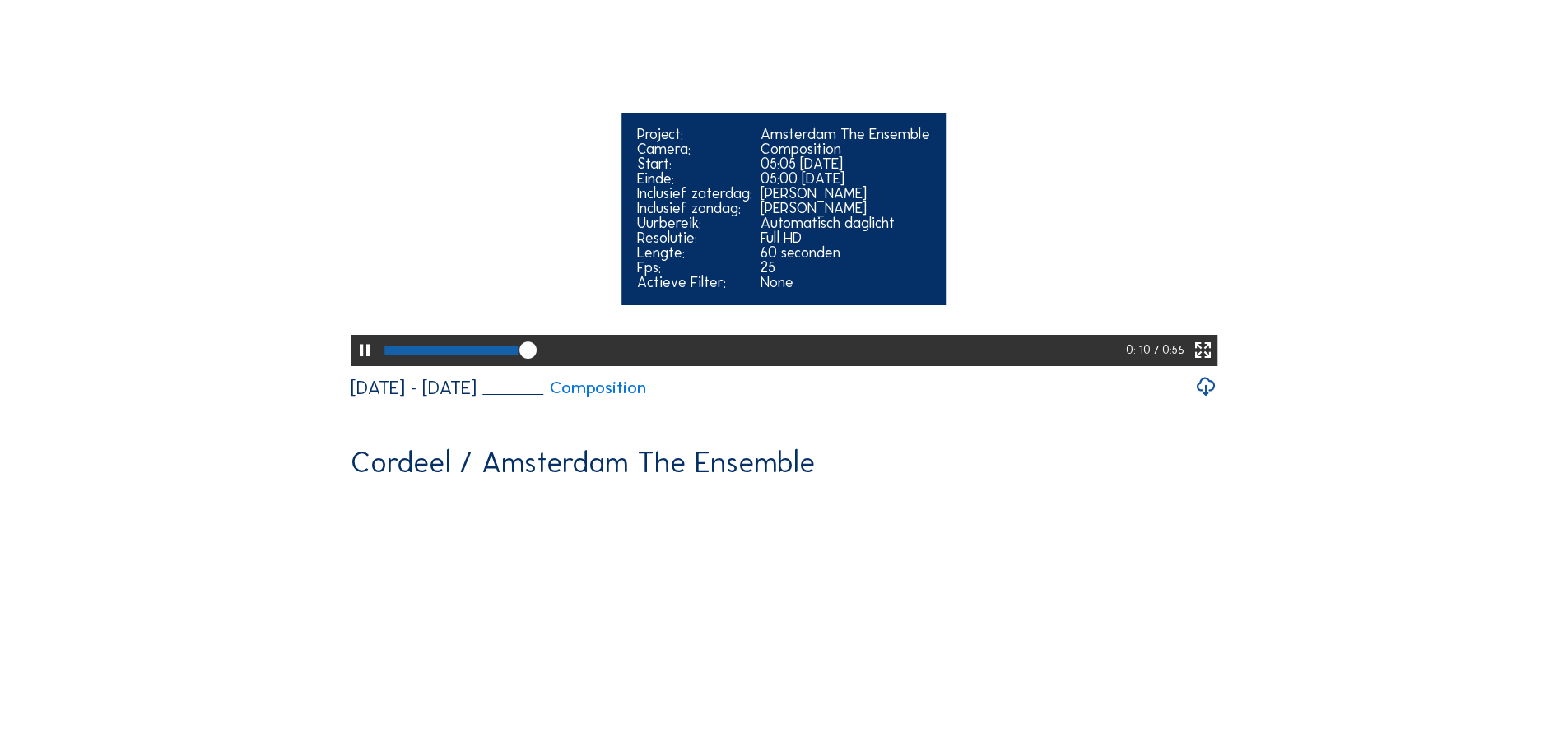
click at [629, 366] on div at bounding box center [754, 349] width 746 height 30
click at [606, 354] on div at bounding box center [513, 350] width 259 height 7
click at [499, 366] on div at bounding box center [755, 349] width 748 height 30
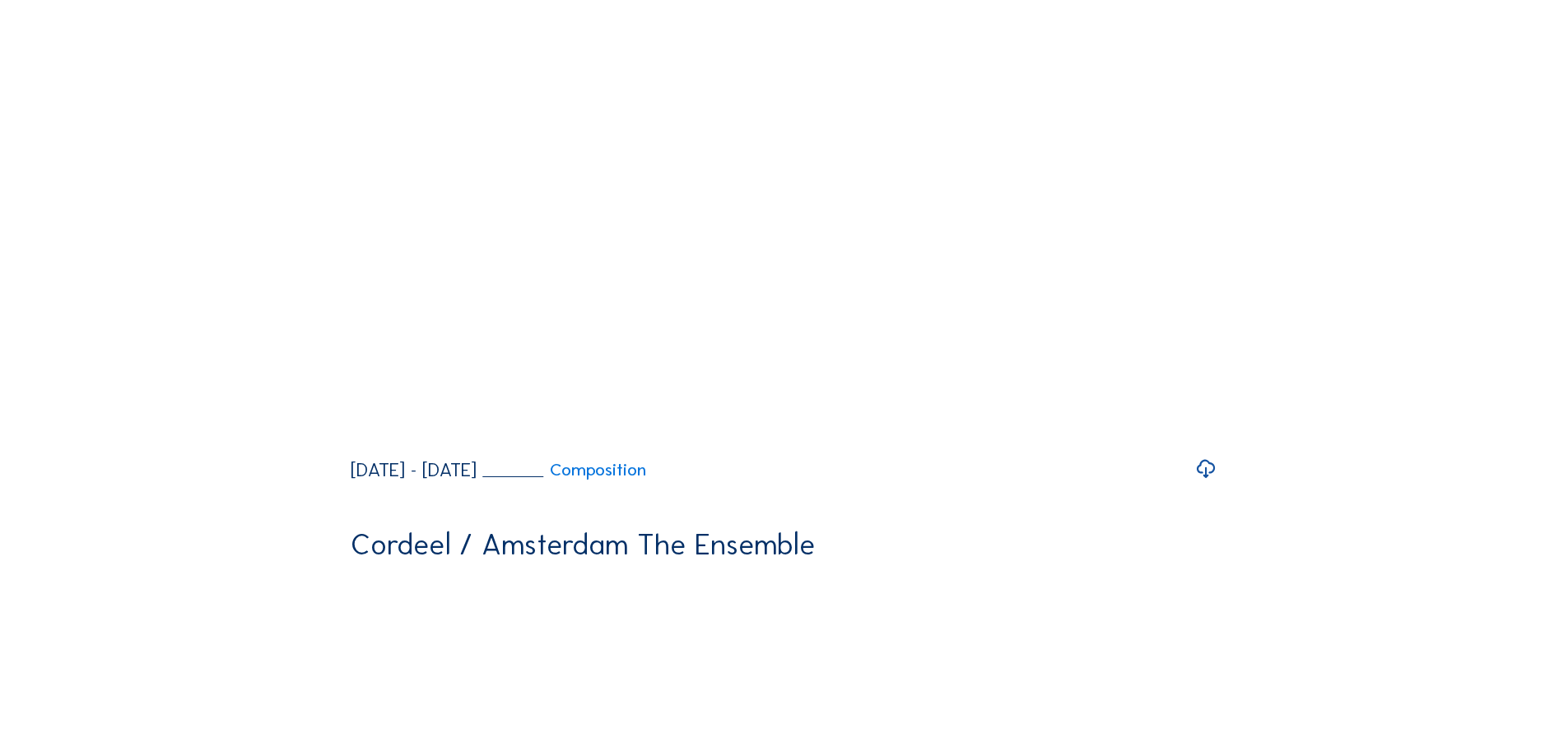
scroll to position [1561, 0]
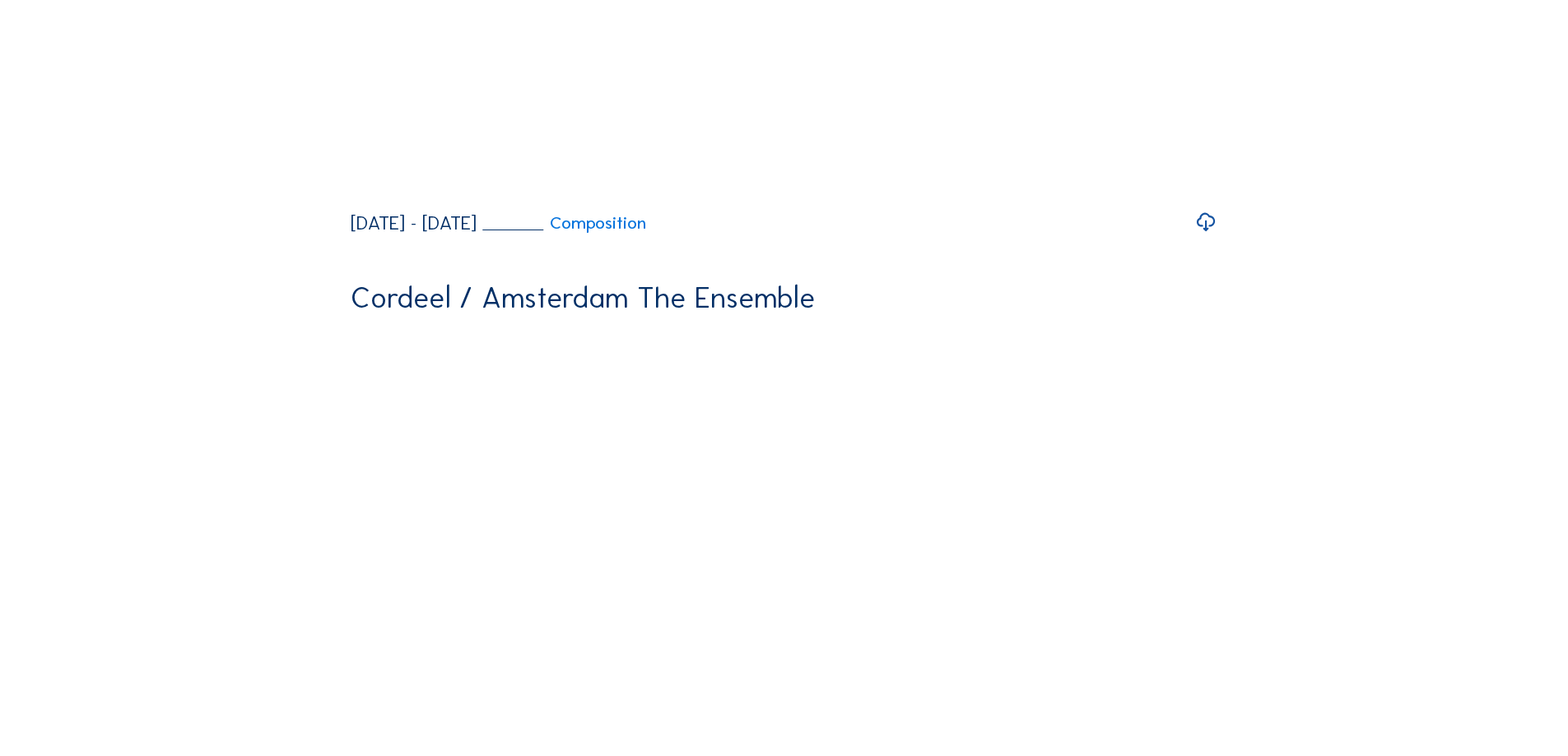
click at [1207, 236] on icon at bounding box center [1206, 223] width 22 height 27
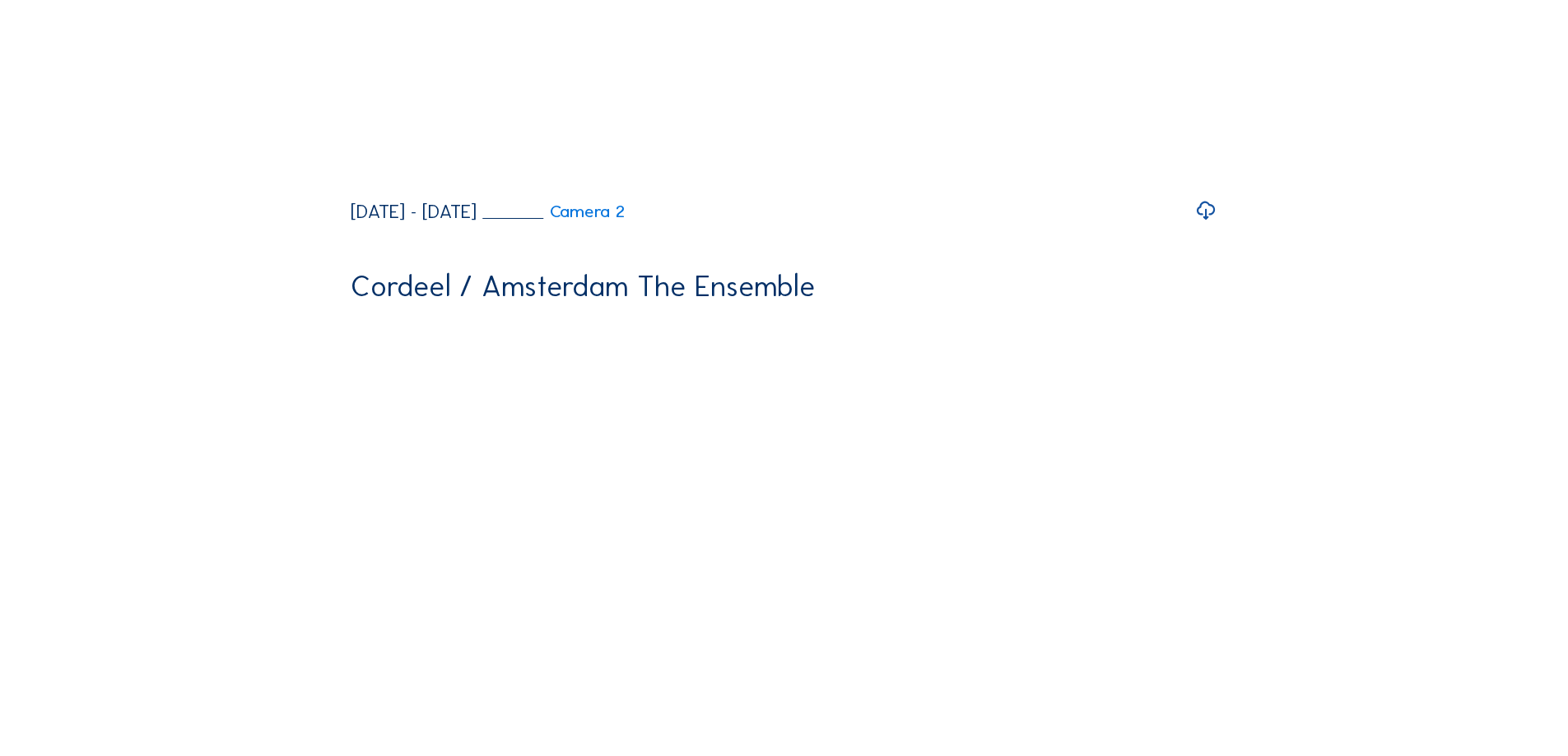
scroll to position [2054, 0]
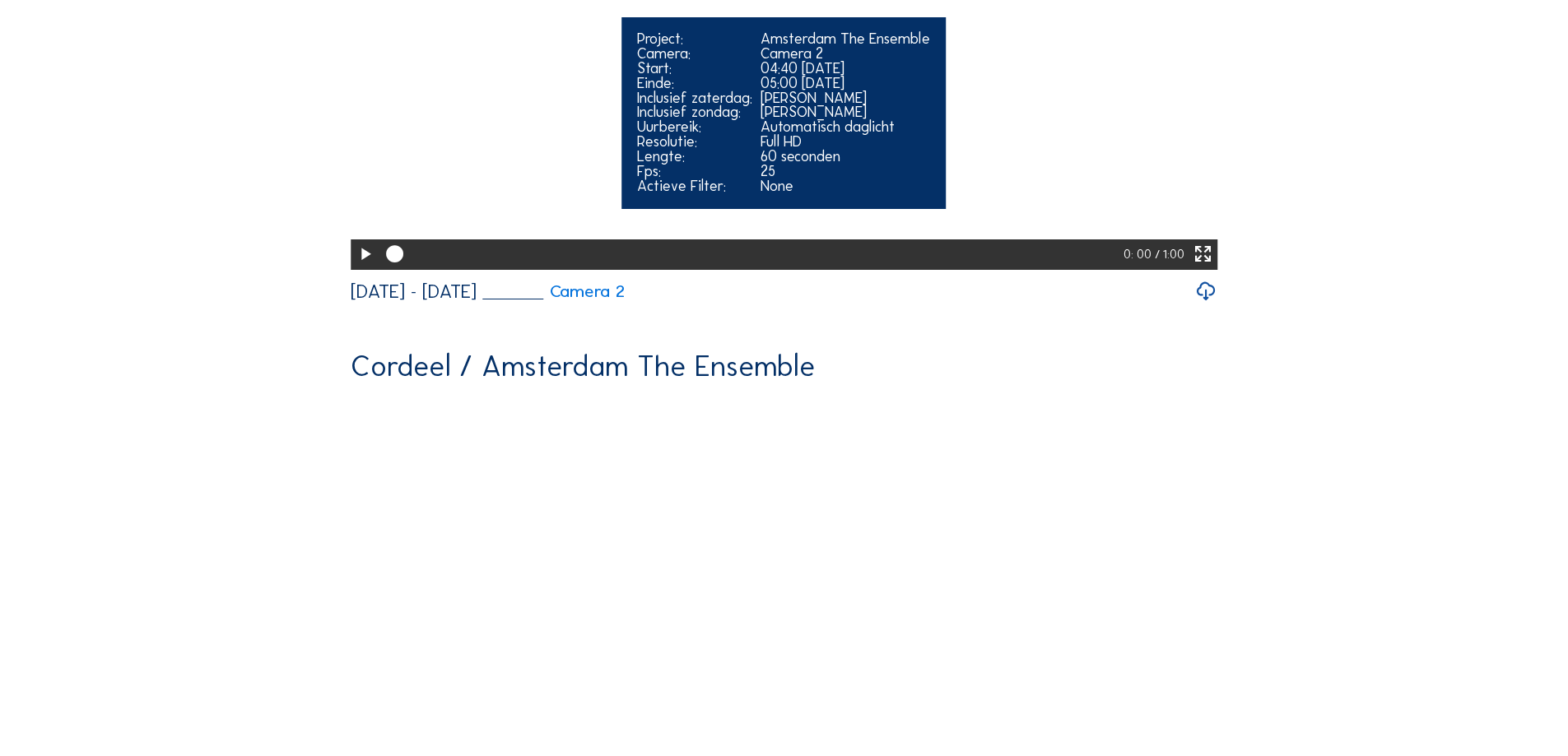
click at [363, 268] on icon at bounding box center [365, 255] width 20 height 26
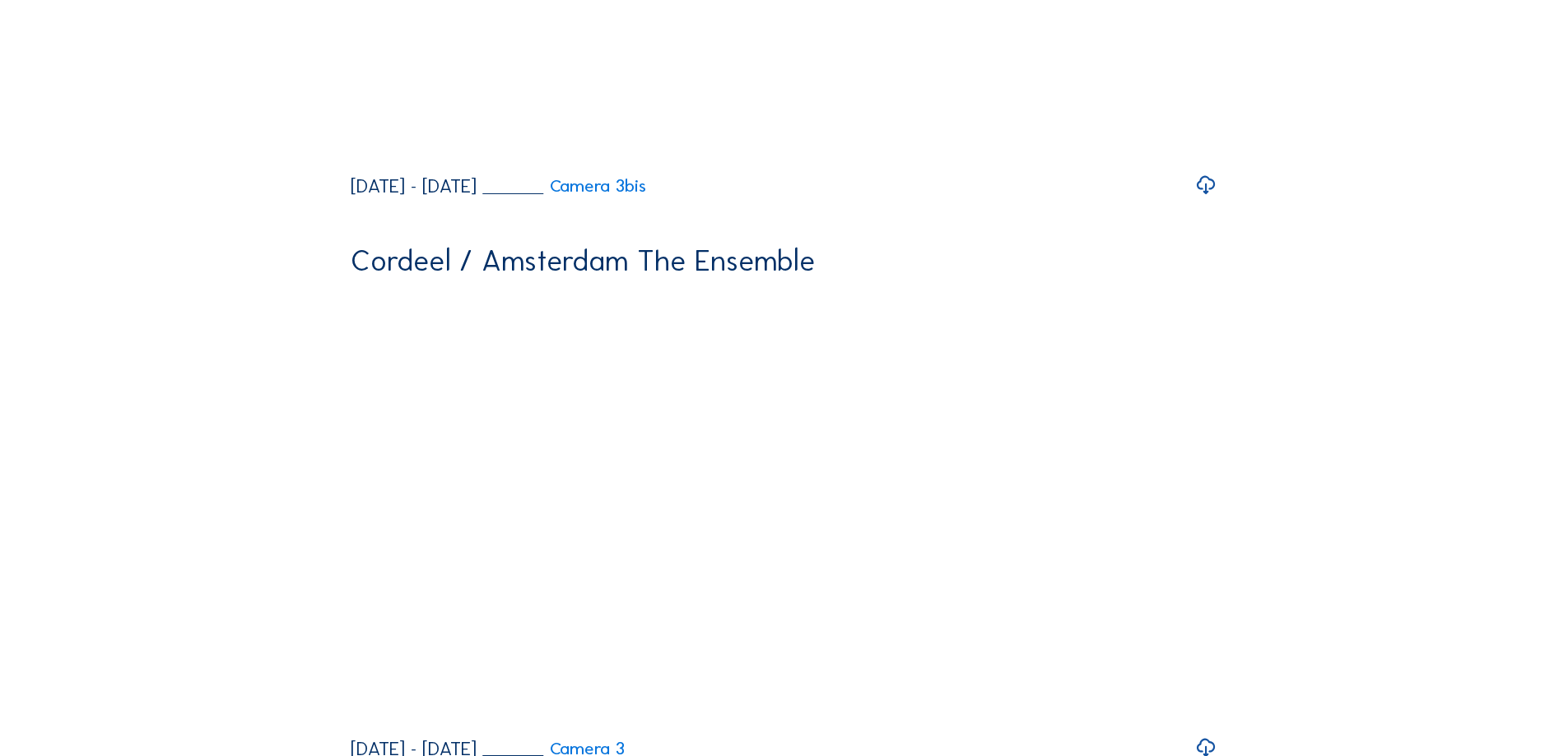
scroll to position [720, 0]
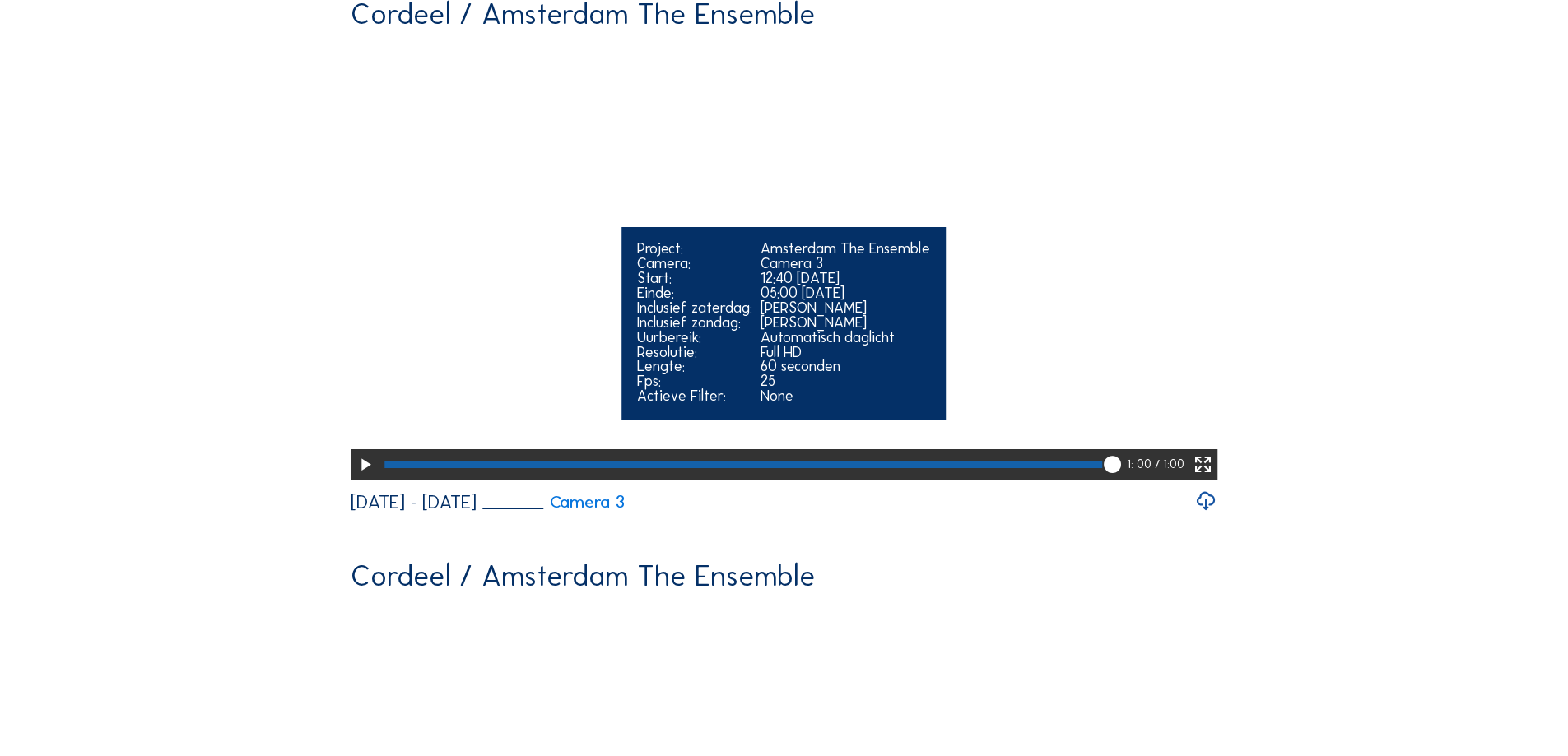
drag, startPoint x: 1115, startPoint y: 585, endPoint x: 1101, endPoint y: 586, distance: 14.0
click at [1101, 479] on div at bounding box center [754, 464] width 747 height 30
click at [1092, 468] on div at bounding box center [738, 465] width 708 height 7
click at [365, 478] on icon at bounding box center [365, 466] width 20 height 26
click at [359, 478] on icon at bounding box center [365, 466] width 20 height 26
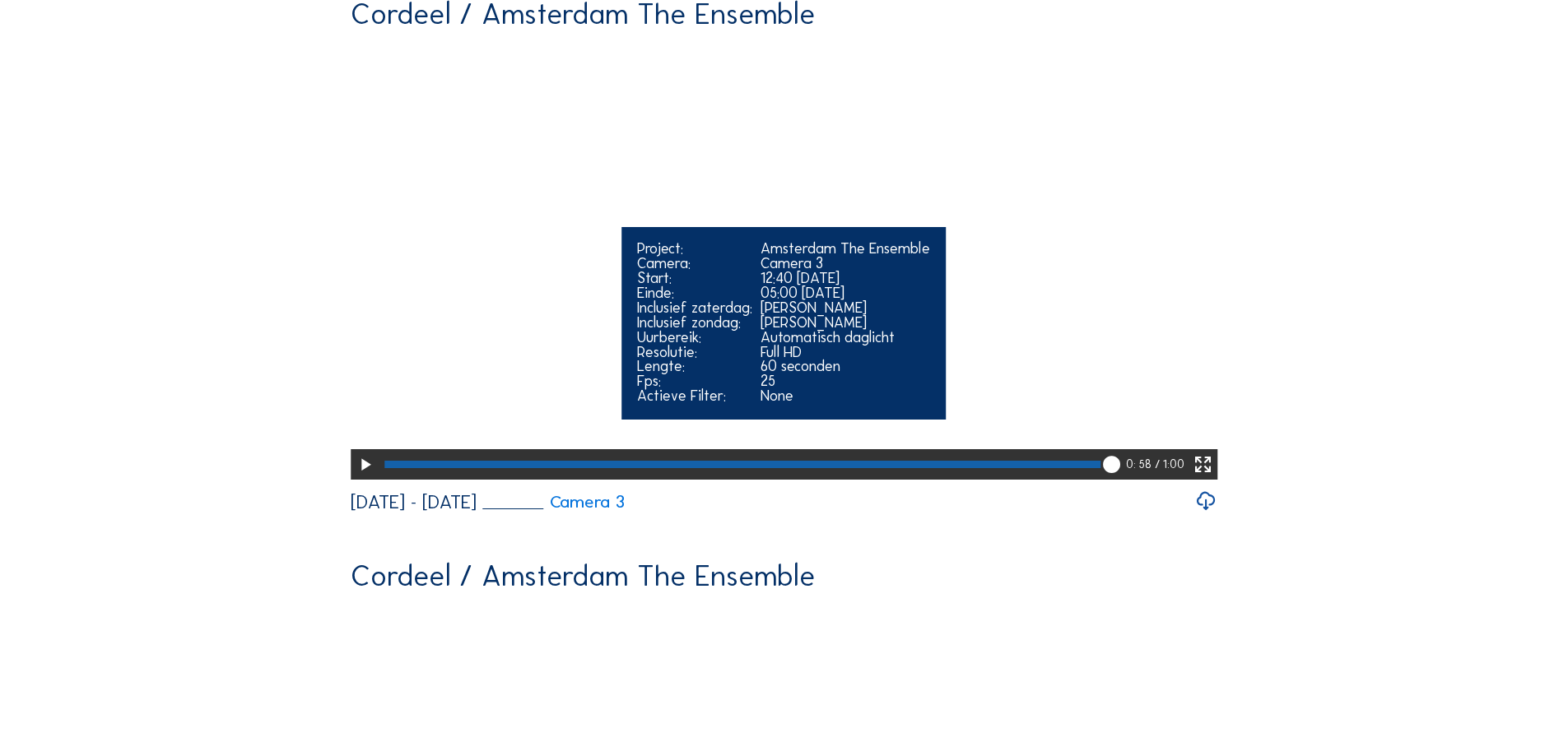
click at [366, 478] on icon at bounding box center [365, 466] width 20 height 26
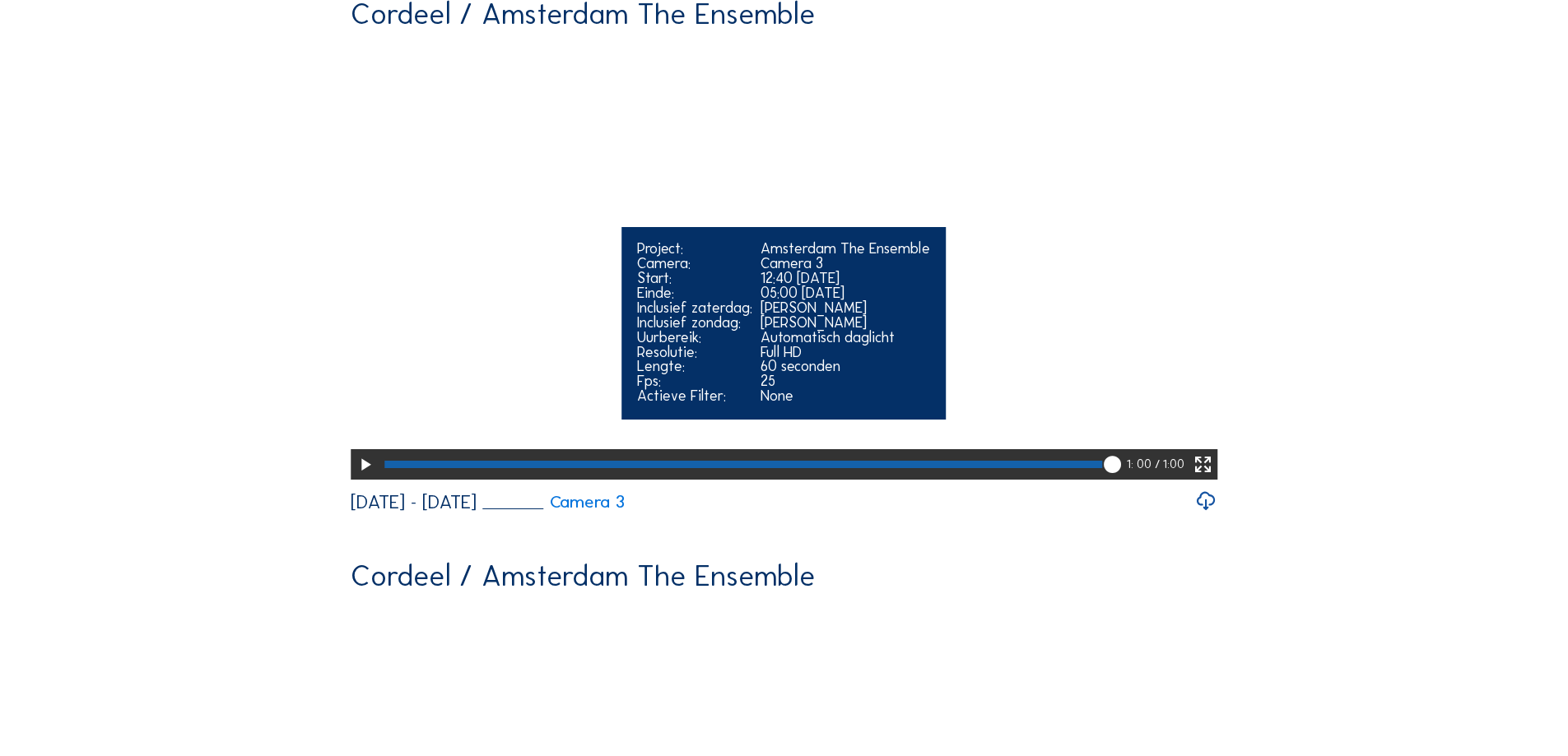
click at [359, 478] on icon at bounding box center [365, 466] width 20 height 26
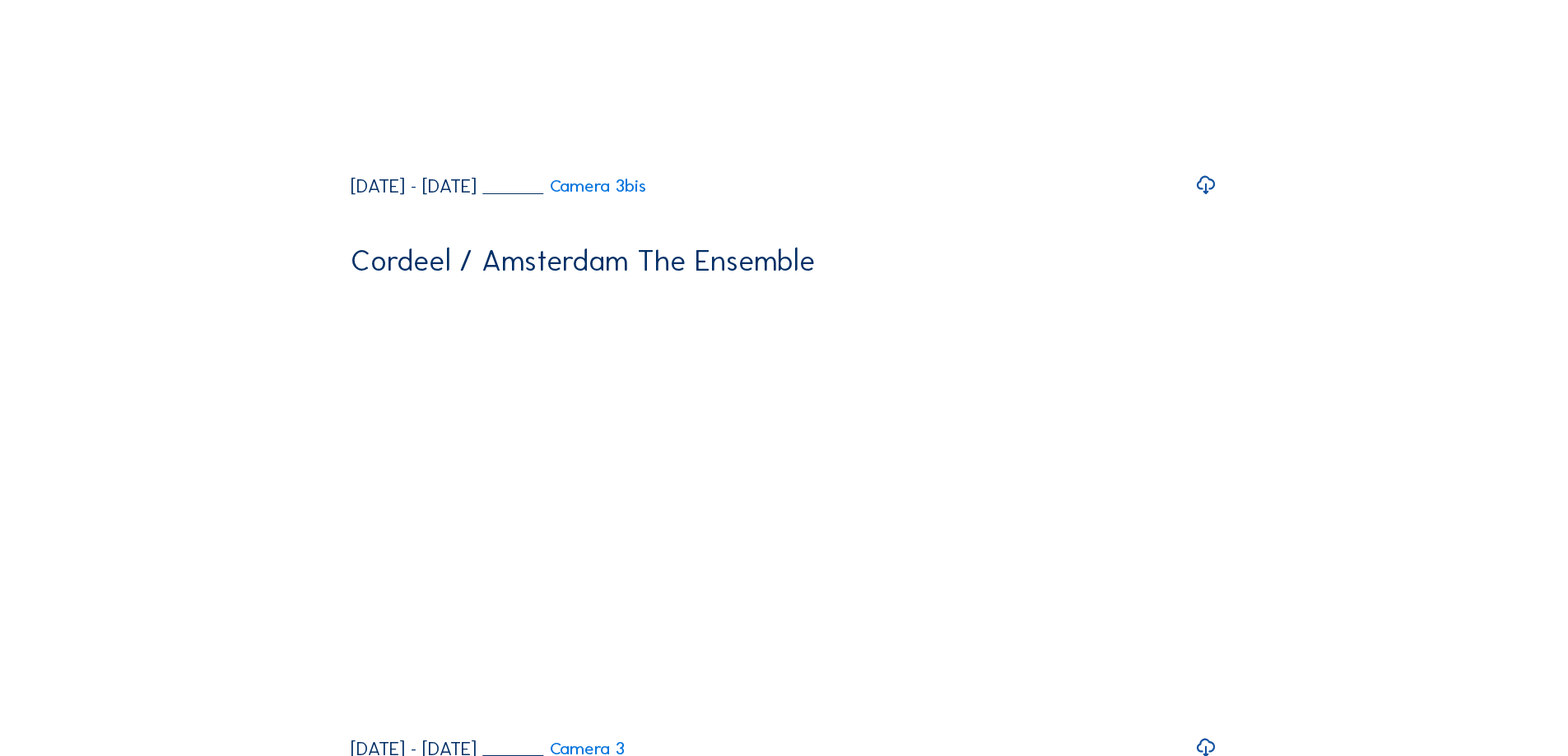
scroll to position [639, 0]
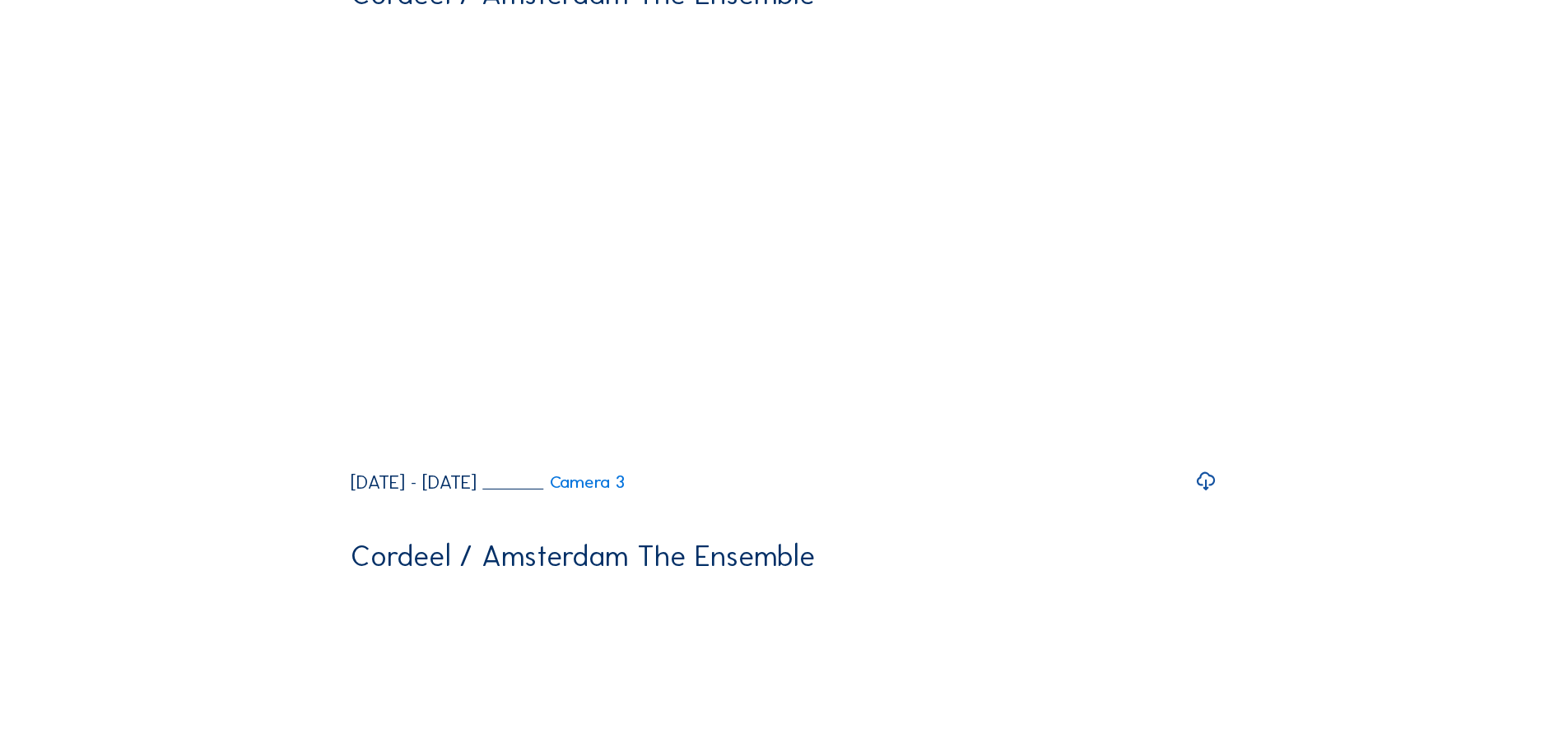
scroll to position [823, 0]
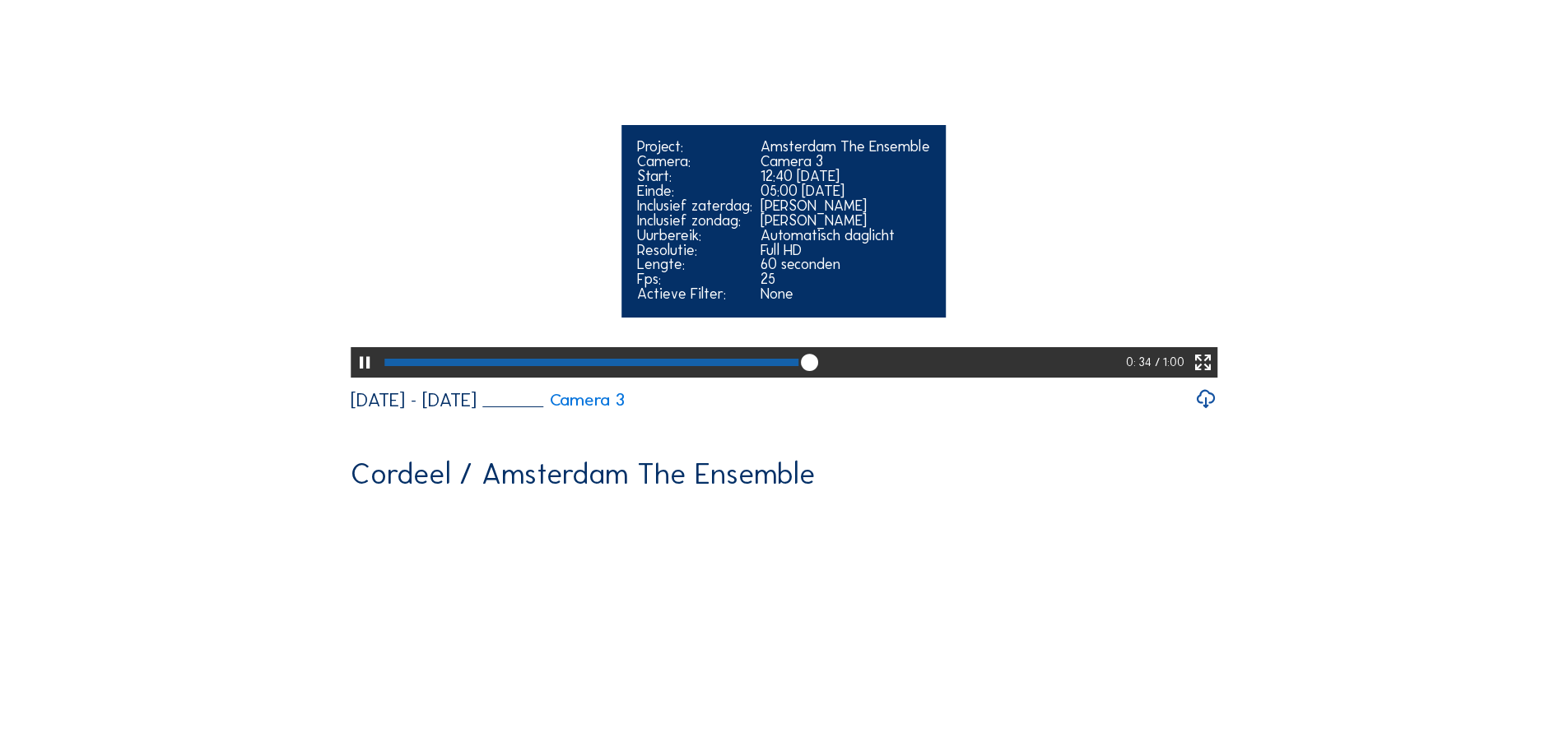
click at [1010, 378] on div at bounding box center [754, 362] width 746 height 30
click at [1072, 378] on div at bounding box center [754, 362] width 746 height 30
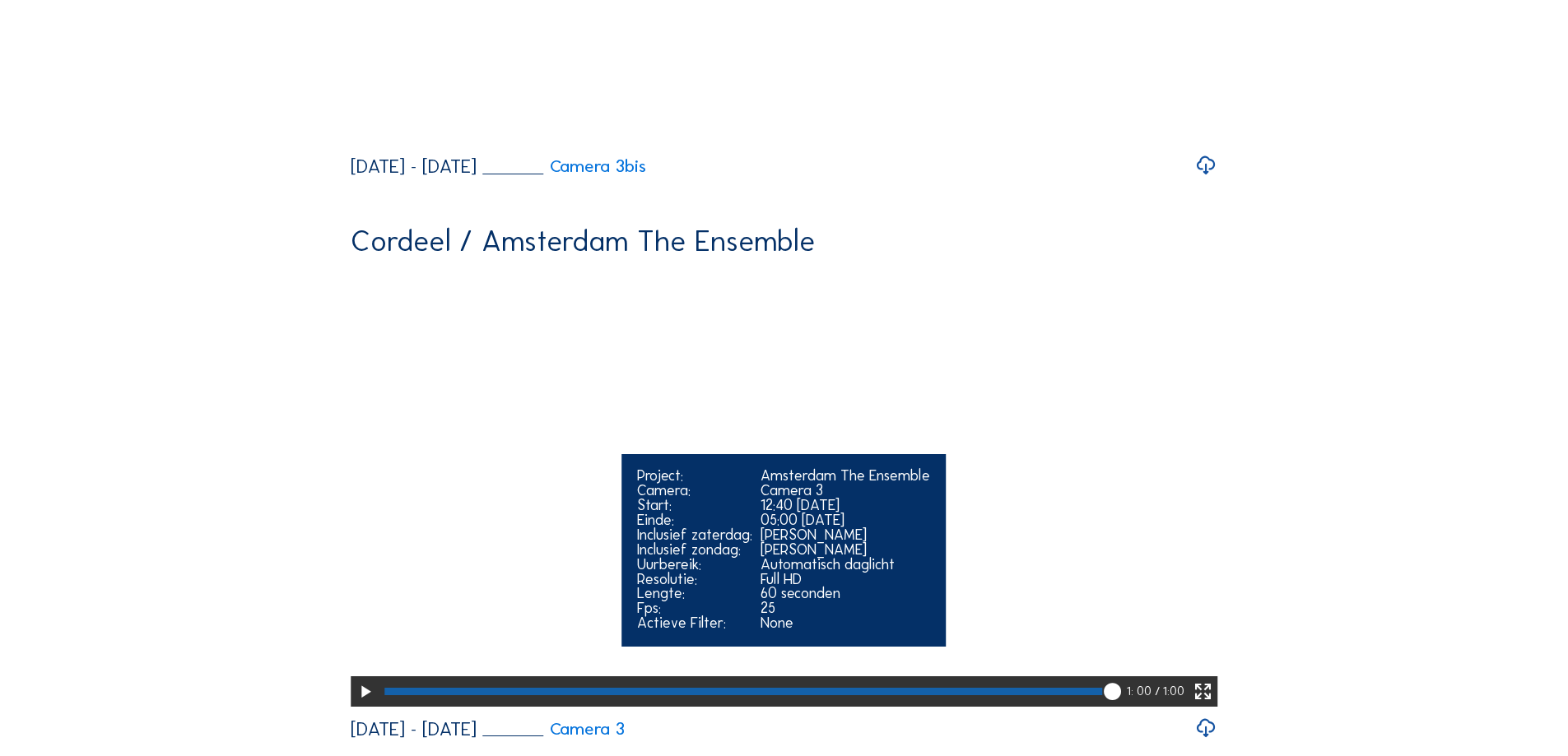
scroll to position [740, 0]
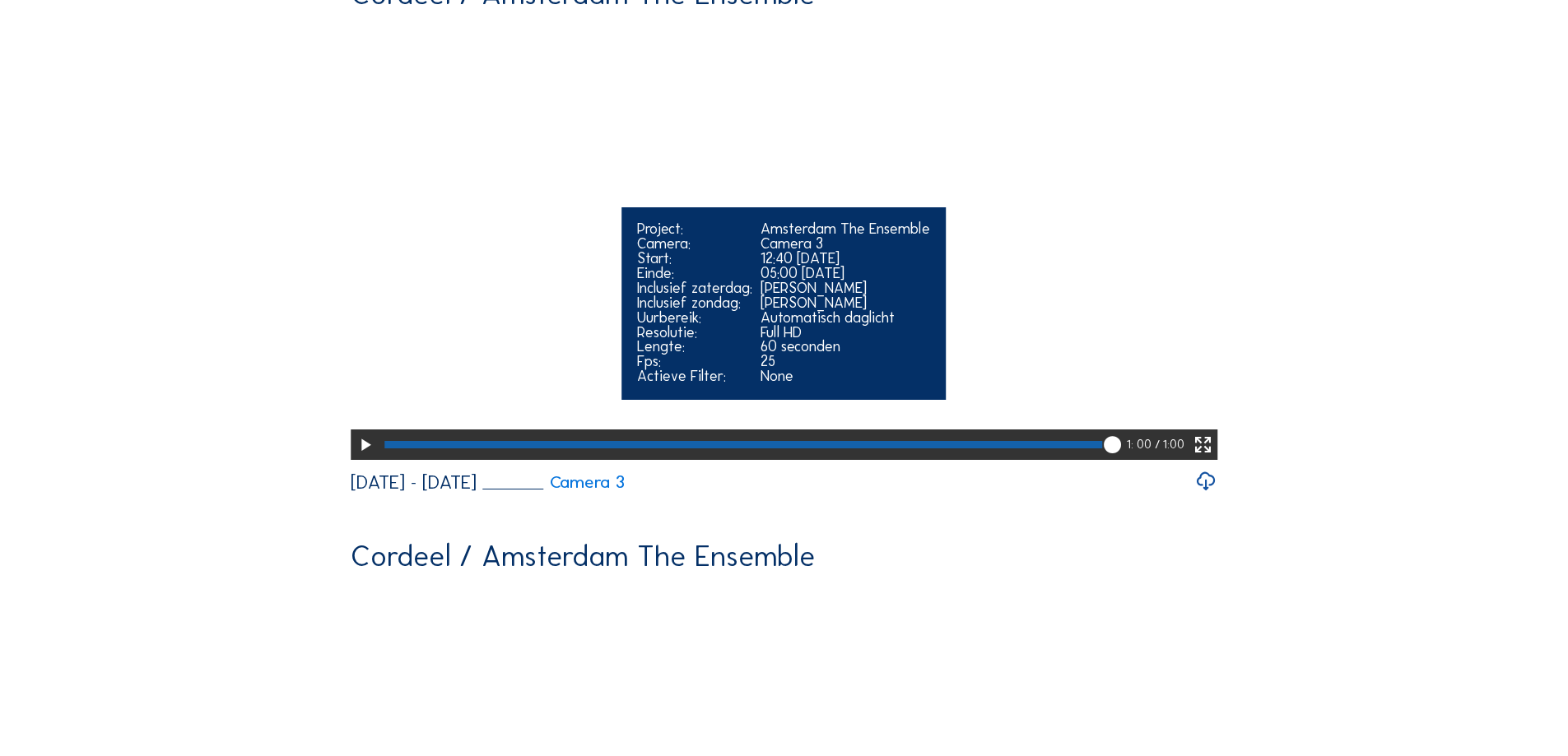
drag, startPoint x: 1112, startPoint y: 561, endPoint x: 1102, endPoint y: 561, distance: 10.0
click at [1102, 460] on div at bounding box center [754, 444] width 747 height 30
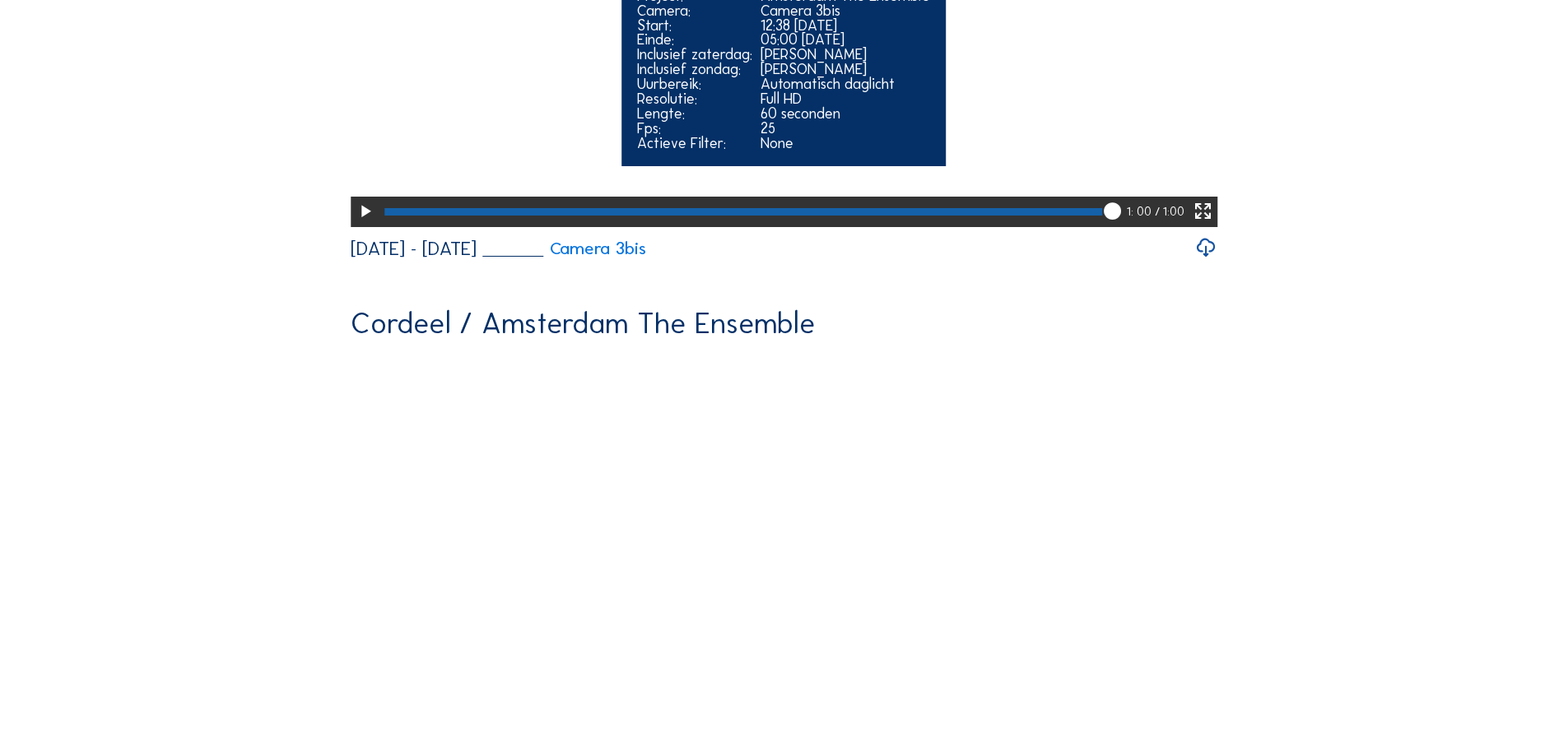
scroll to position [165, 0]
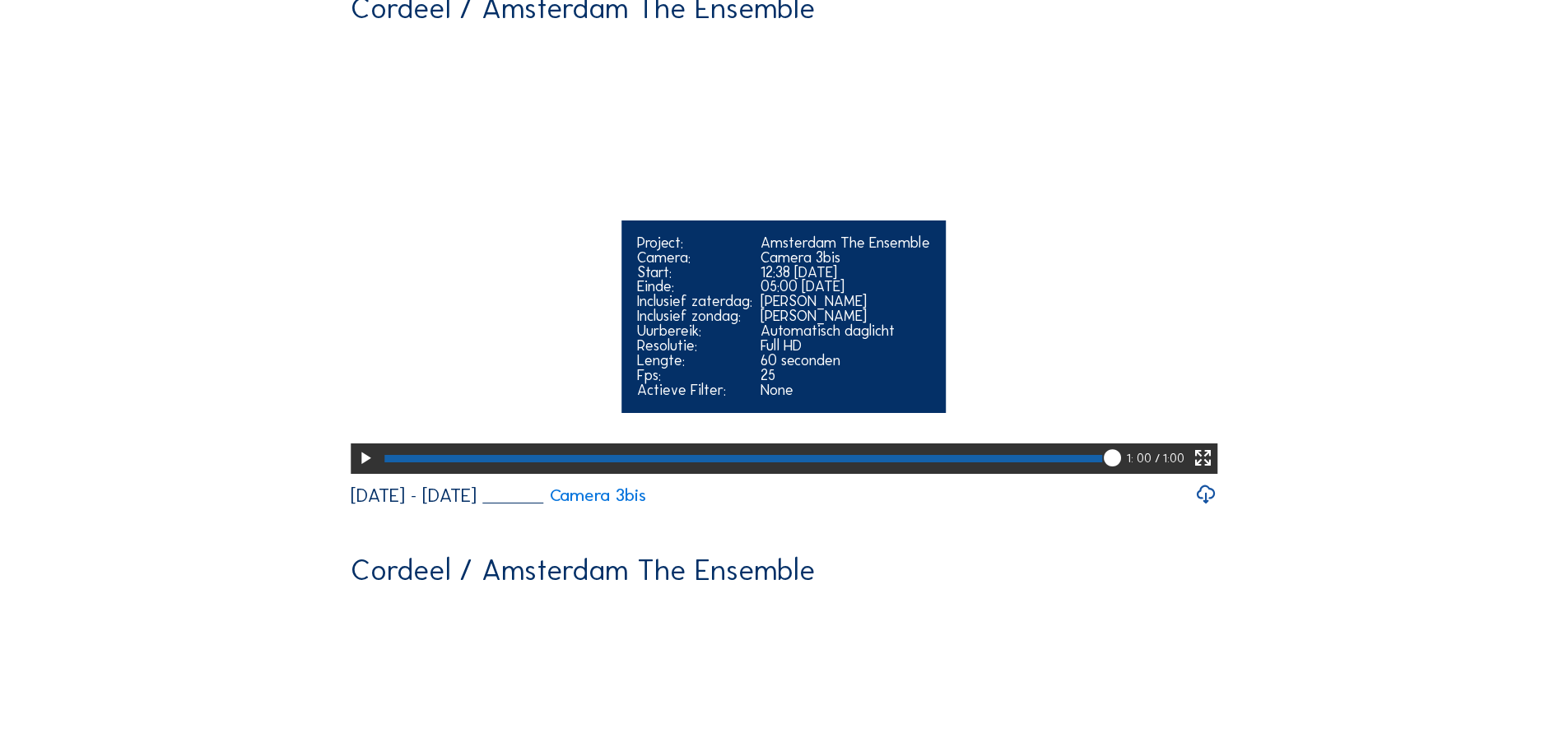
click at [365, 471] on icon at bounding box center [365, 459] width 20 height 26
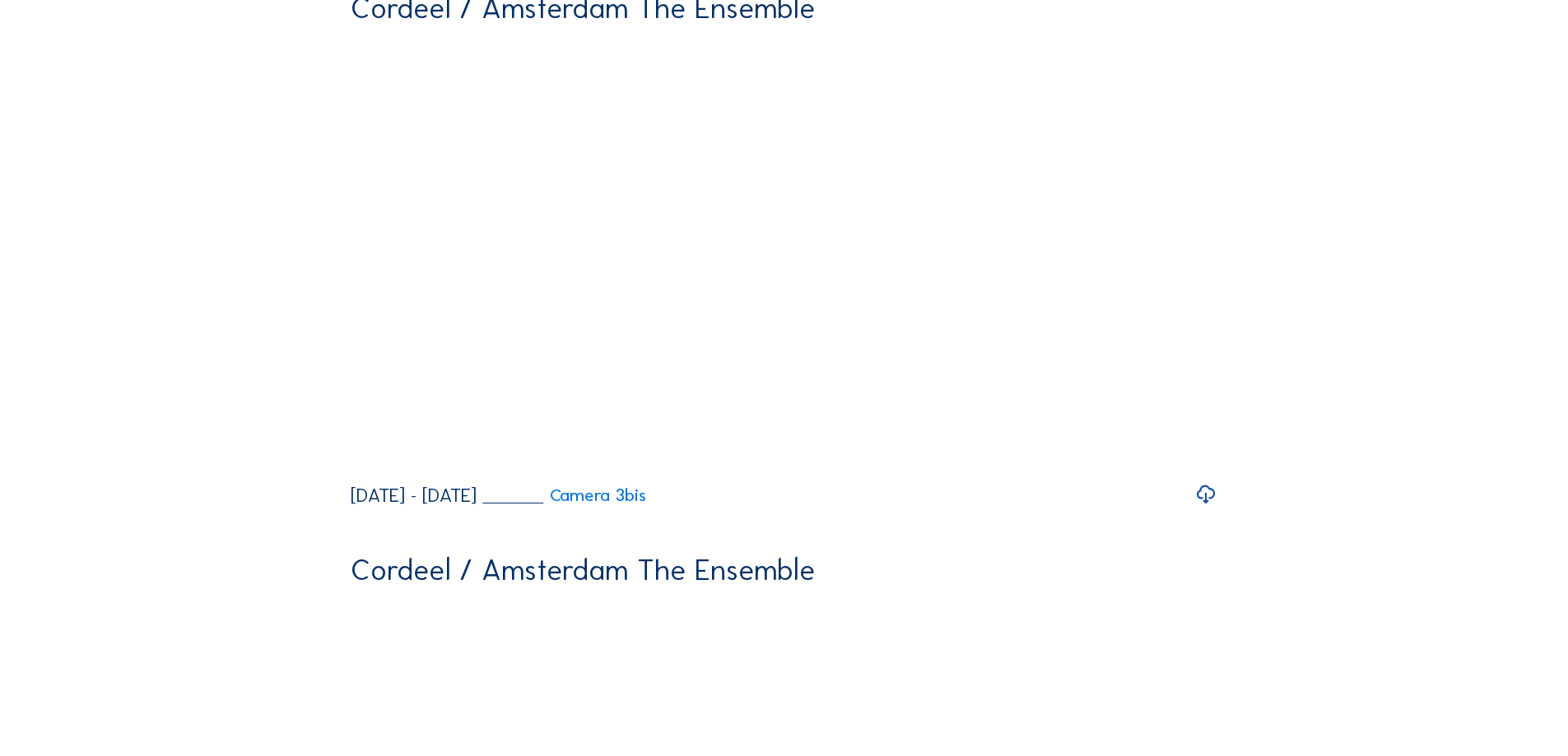
click at [1213, 509] on icon at bounding box center [1206, 495] width 22 height 27
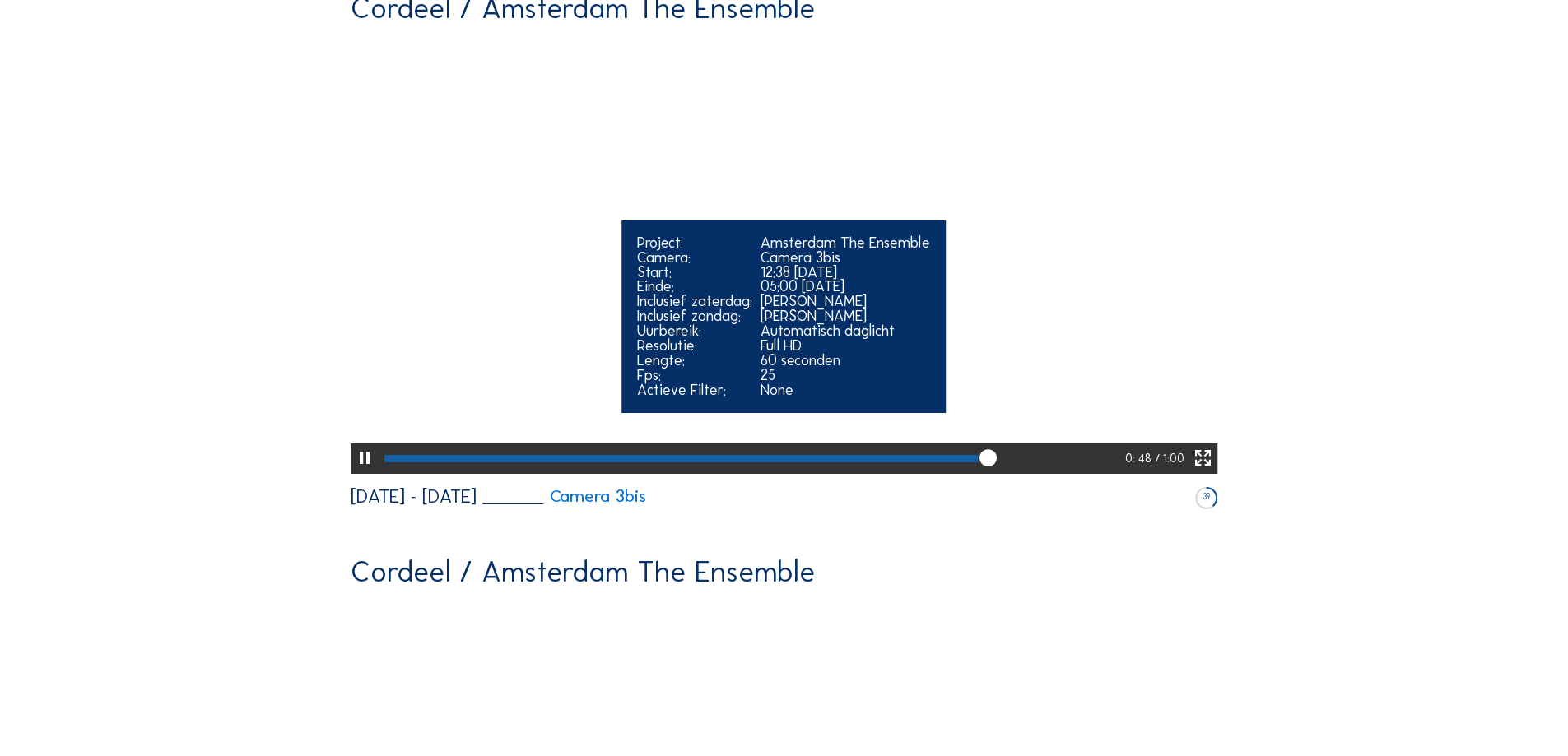
scroll to position [0, 0]
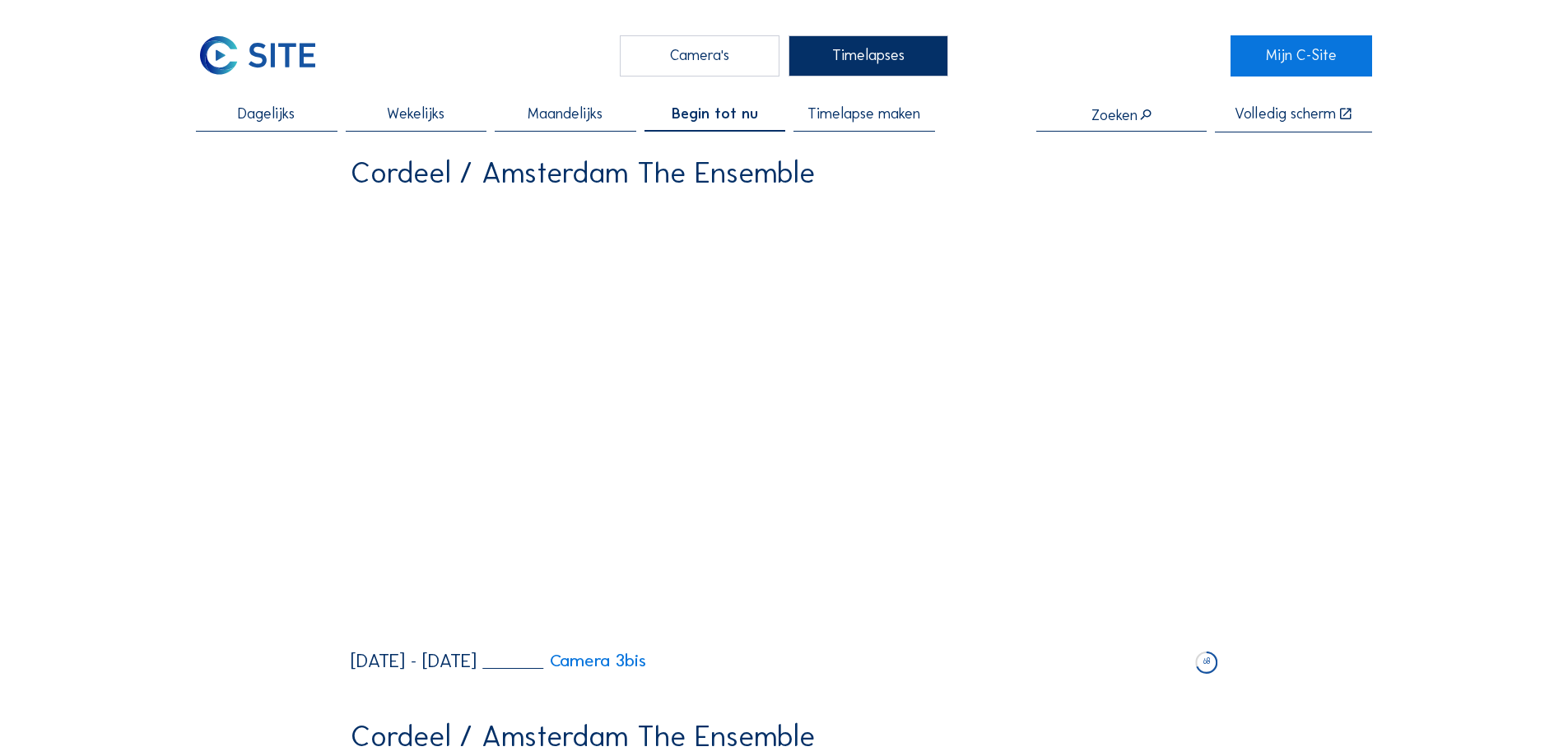
click at [878, 116] on span "Timelapse maken" at bounding box center [864, 115] width 113 height 15
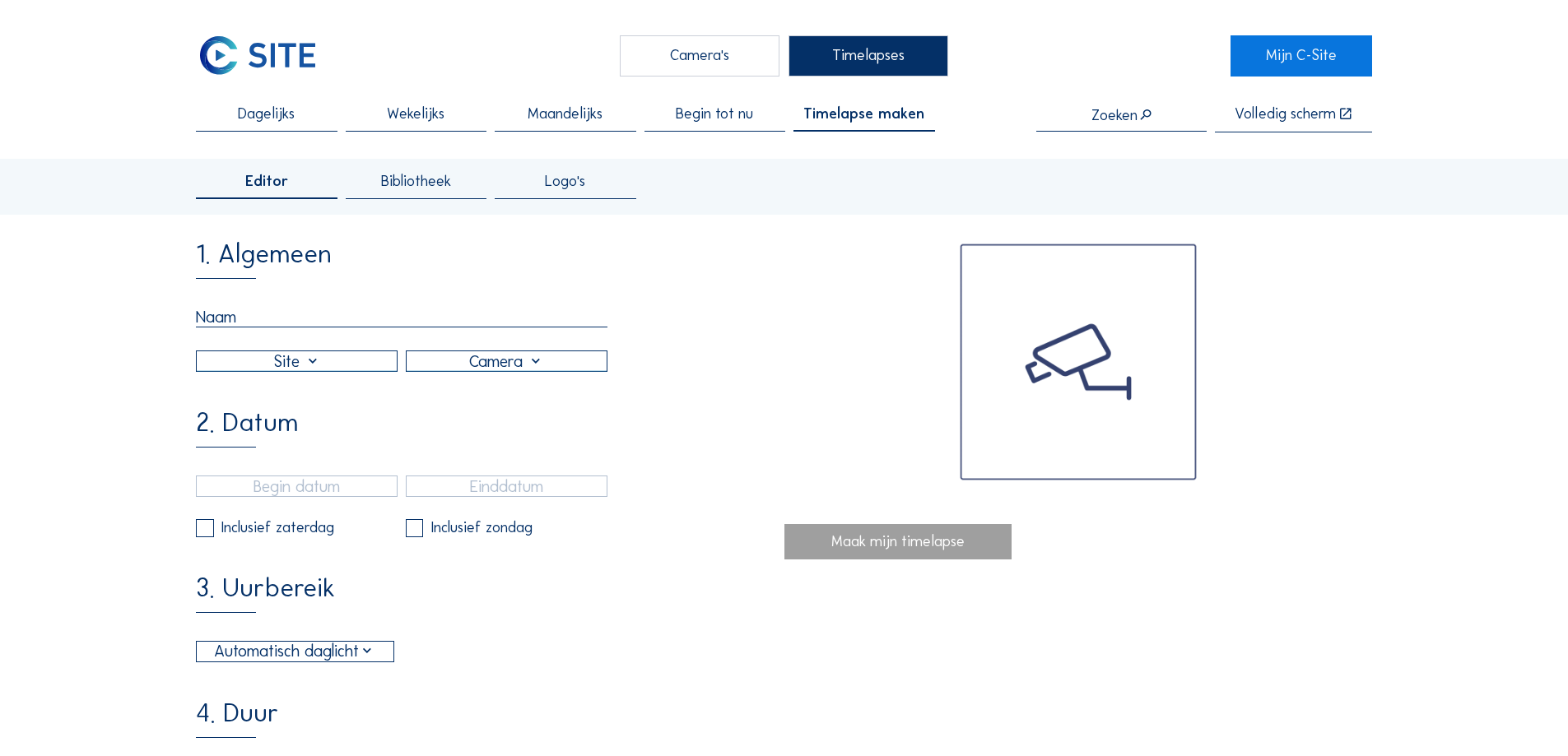
click at [317, 321] on input "text" at bounding box center [402, 317] width 412 height 20
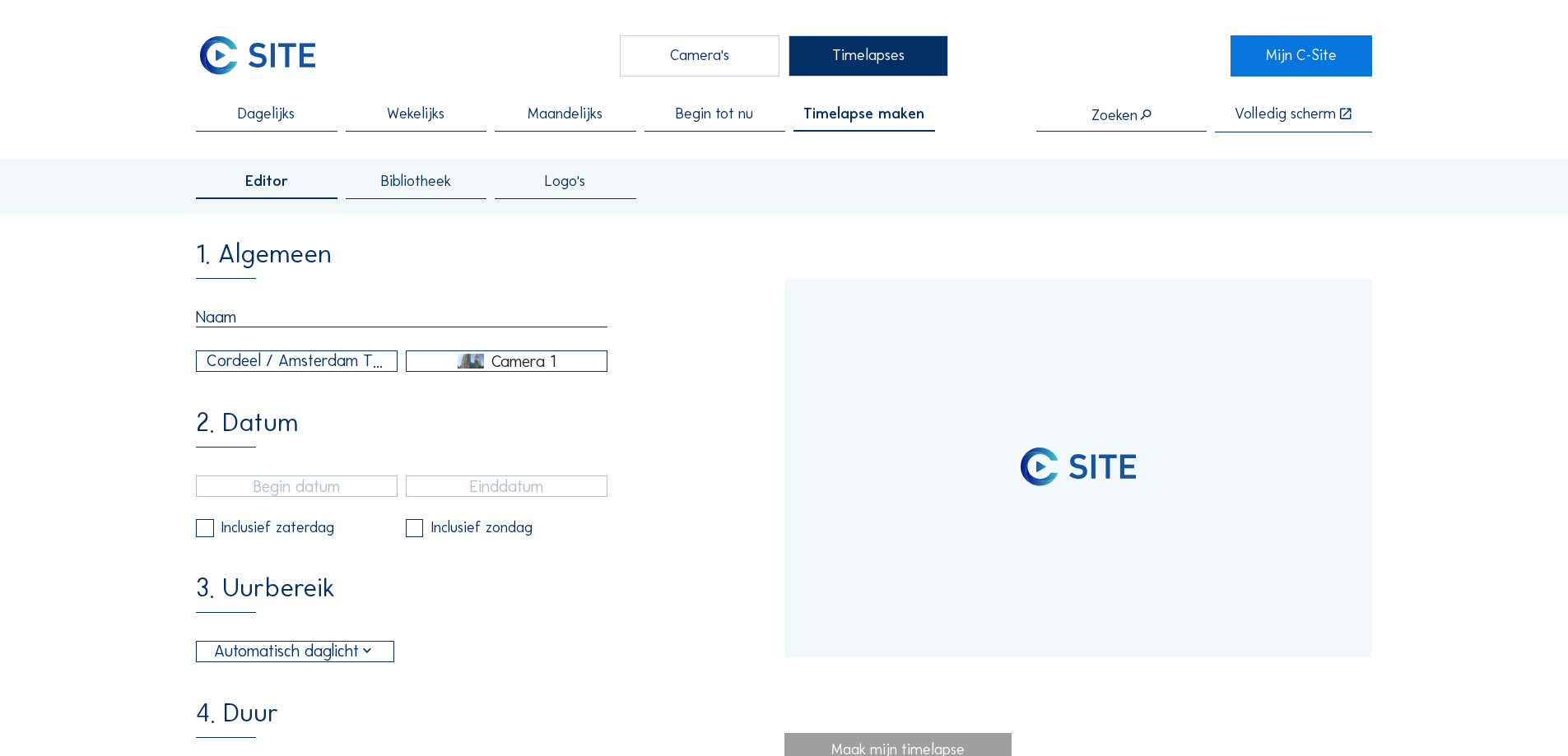
type input "[DATE] 19:00"
type input "[DATE] 13:25"
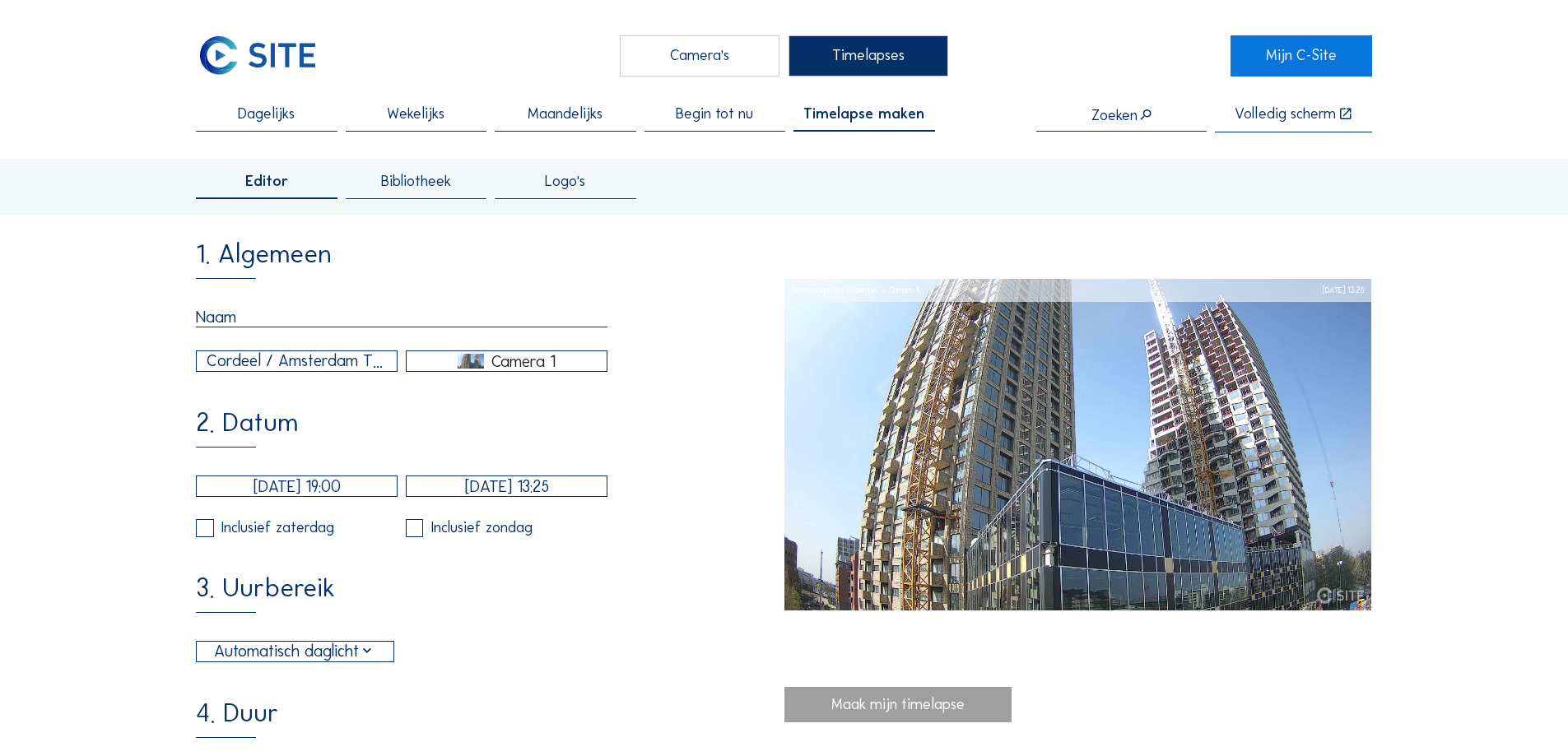
click at [429, 181] on span "Bibliotheek" at bounding box center [416, 181] width 70 height 15
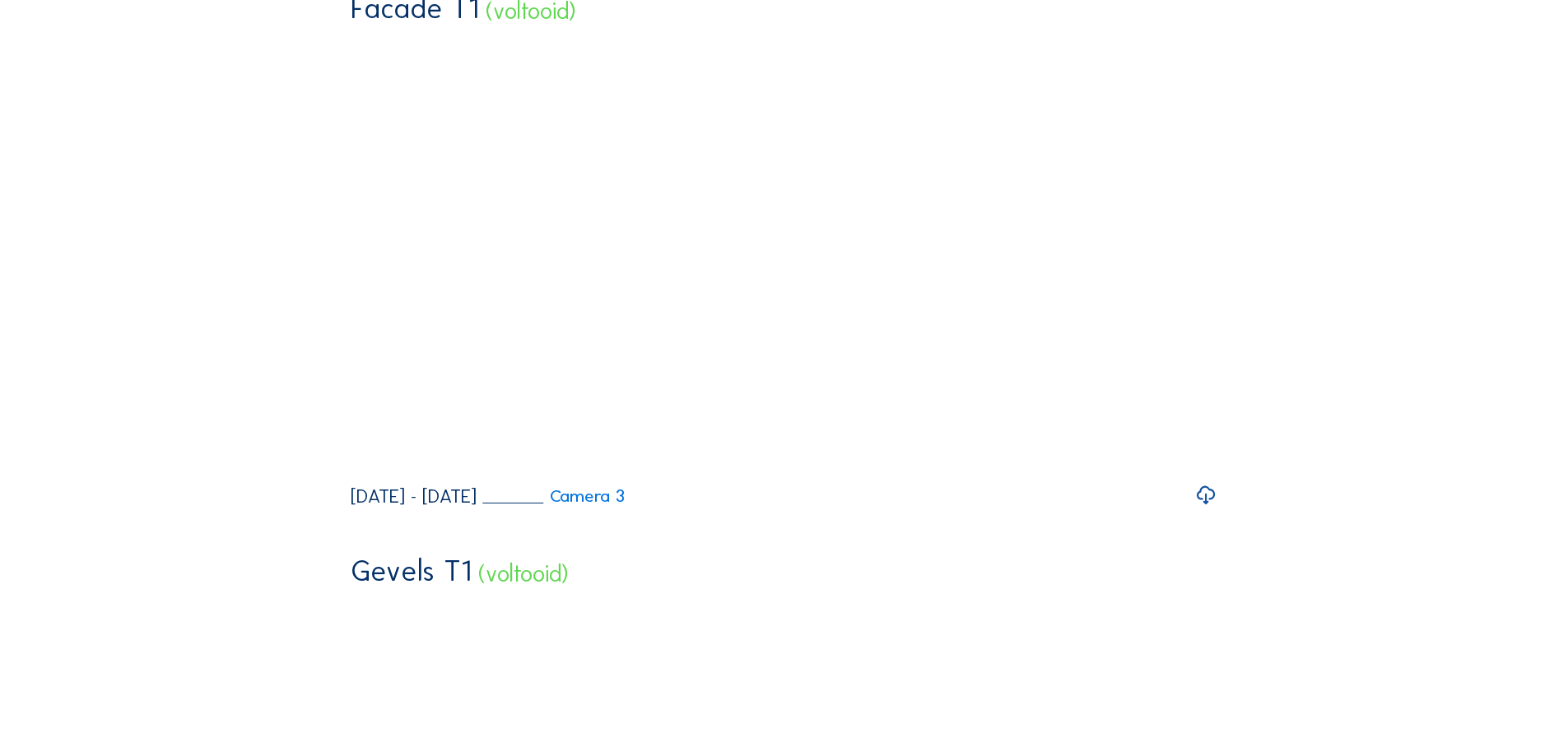
scroll to position [82, 0]
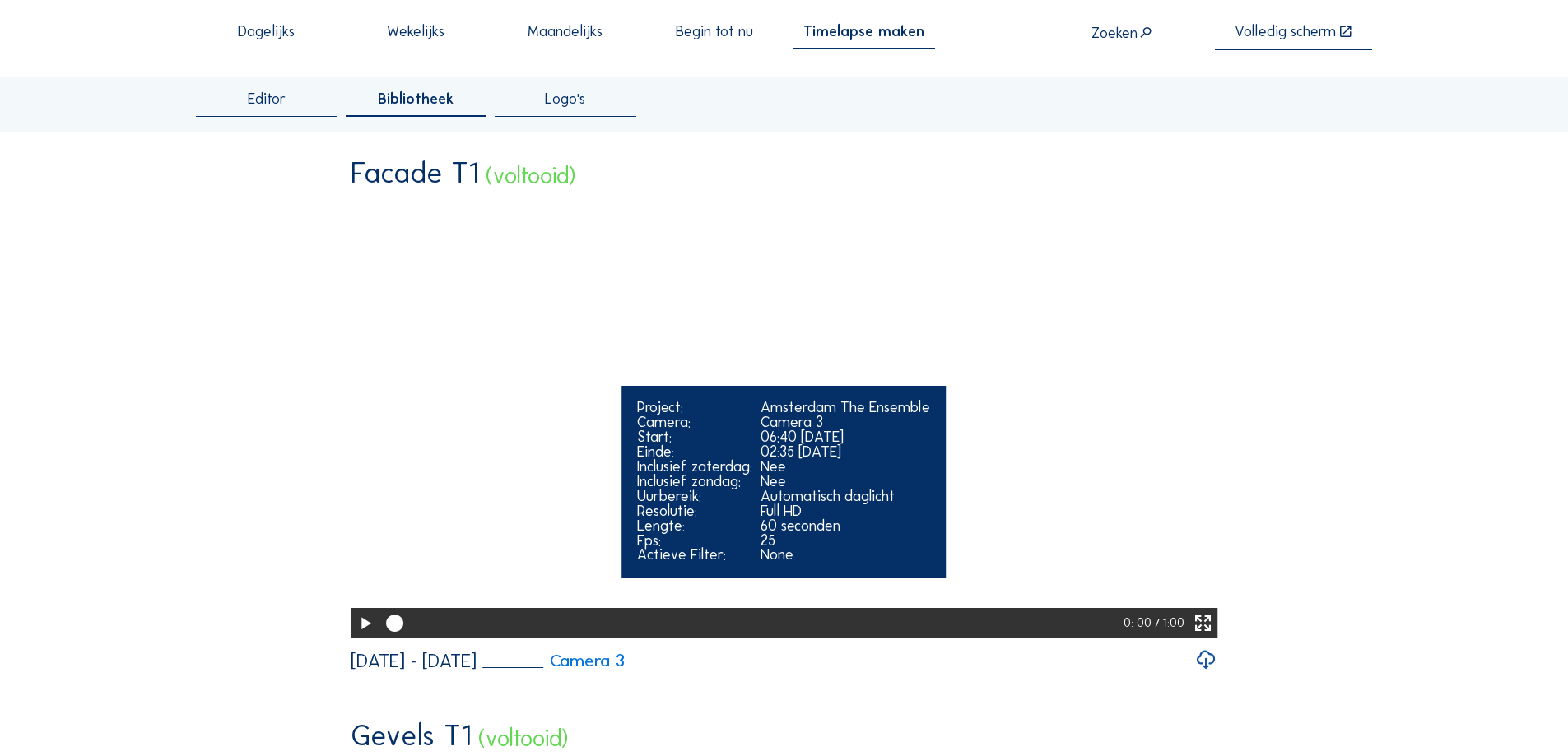
click at [355, 637] on icon at bounding box center [365, 624] width 20 height 26
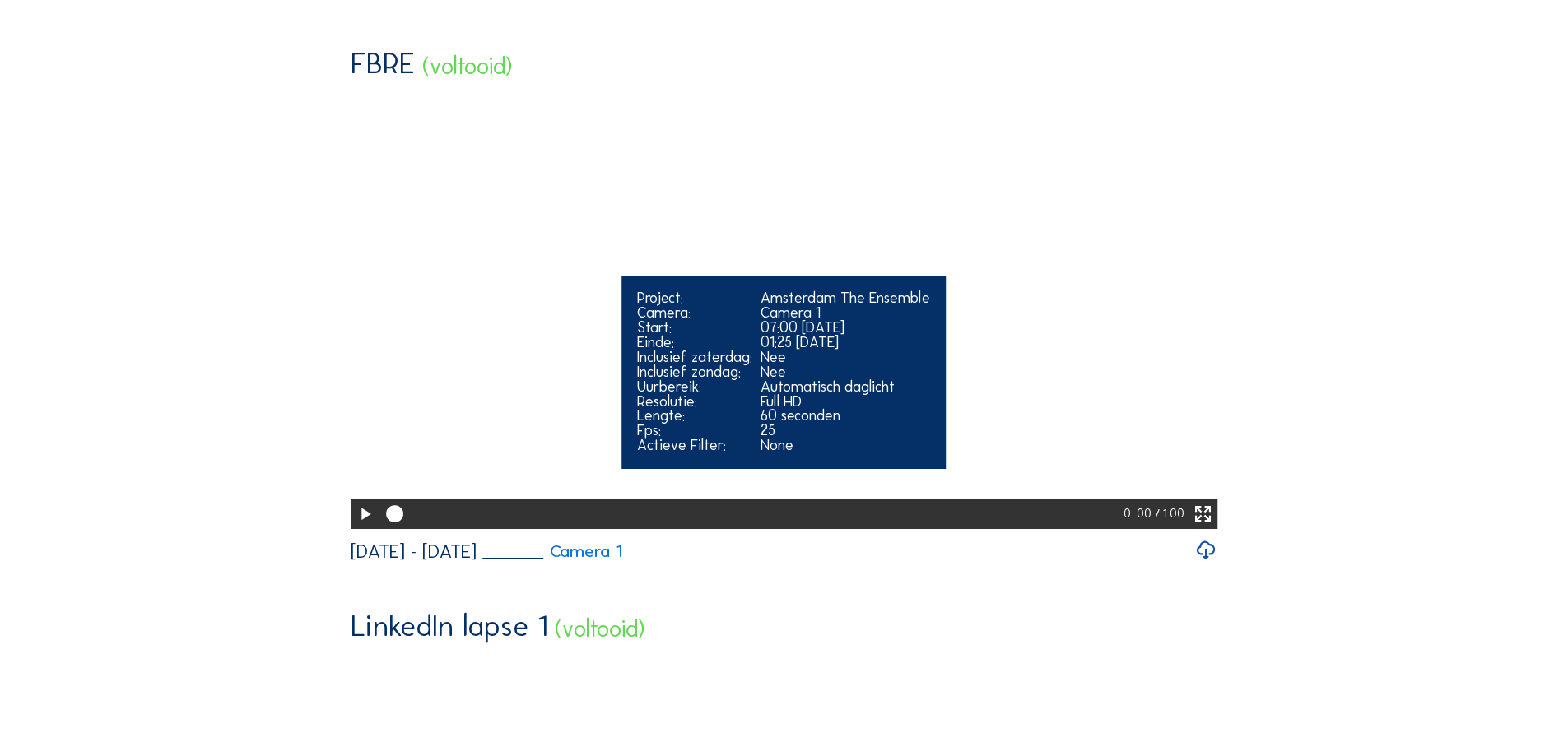
scroll to position [1398, 0]
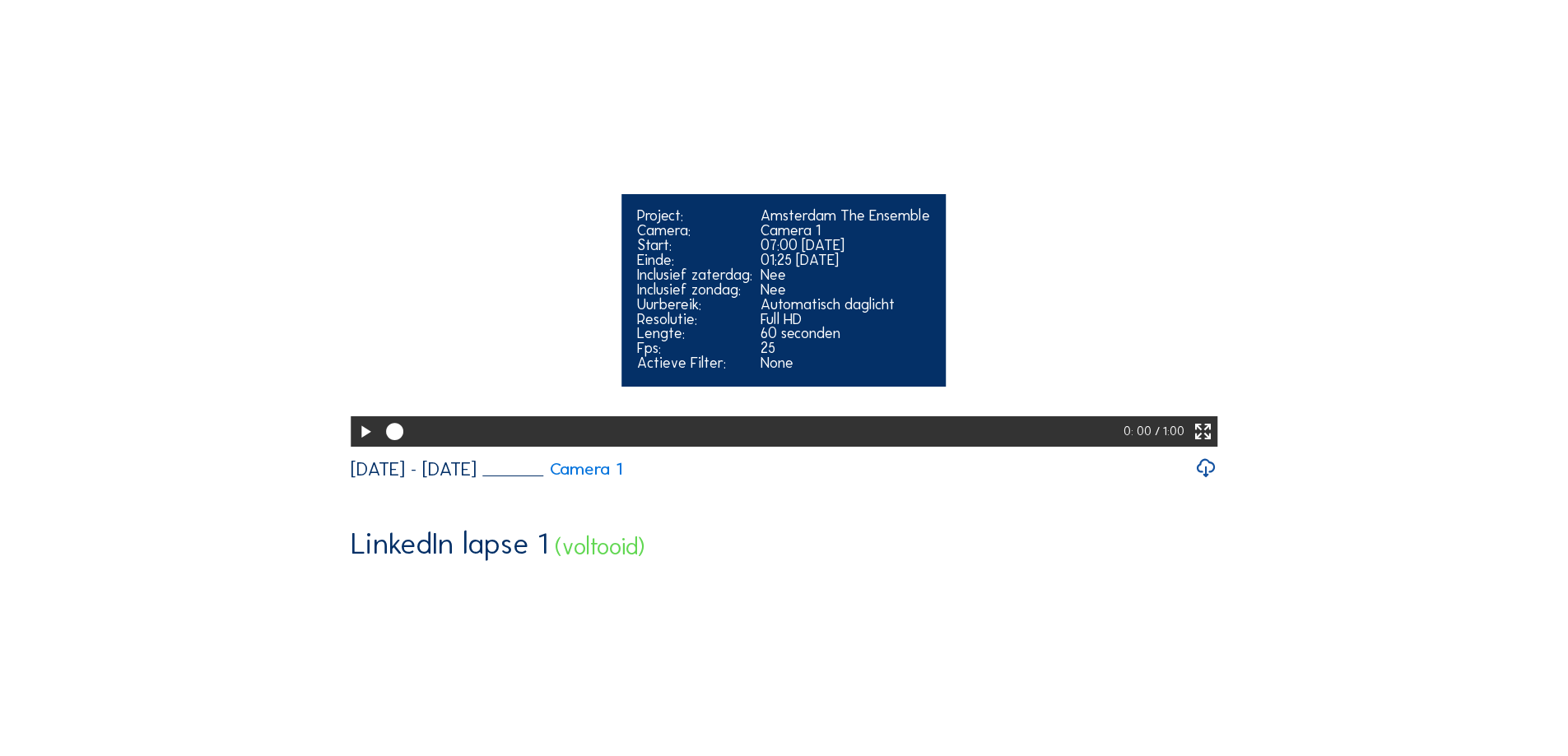
click at [362, 445] on icon at bounding box center [365, 433] width 20 height 26
click at [777, 446] on div at bounding box center [753, 431] width 745 height 30
click at [913, 446] on div at bounding box center [754, 431] width 747 height 30
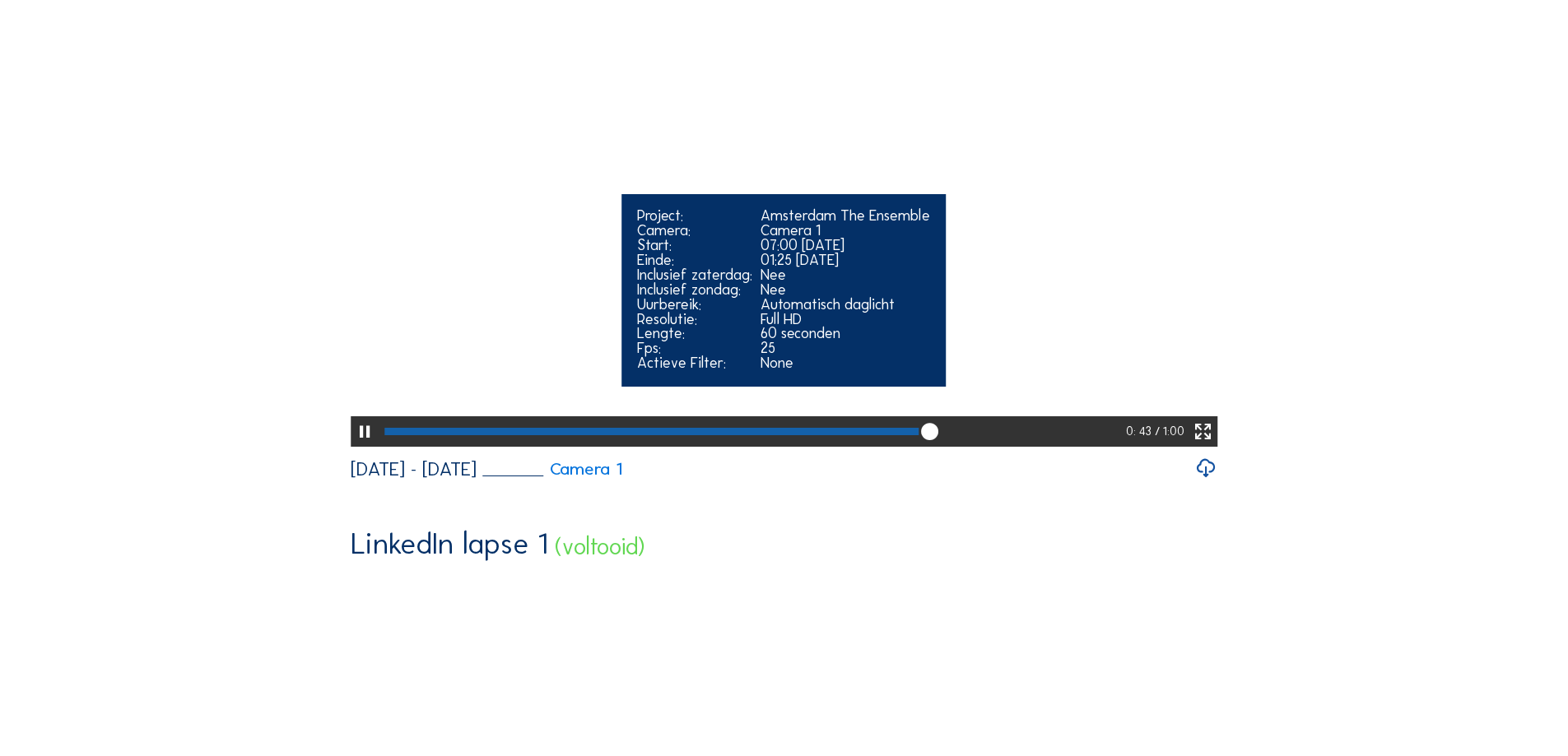
click at [1080, 446] on div at bounding box center [754, 431] width 746 height 30
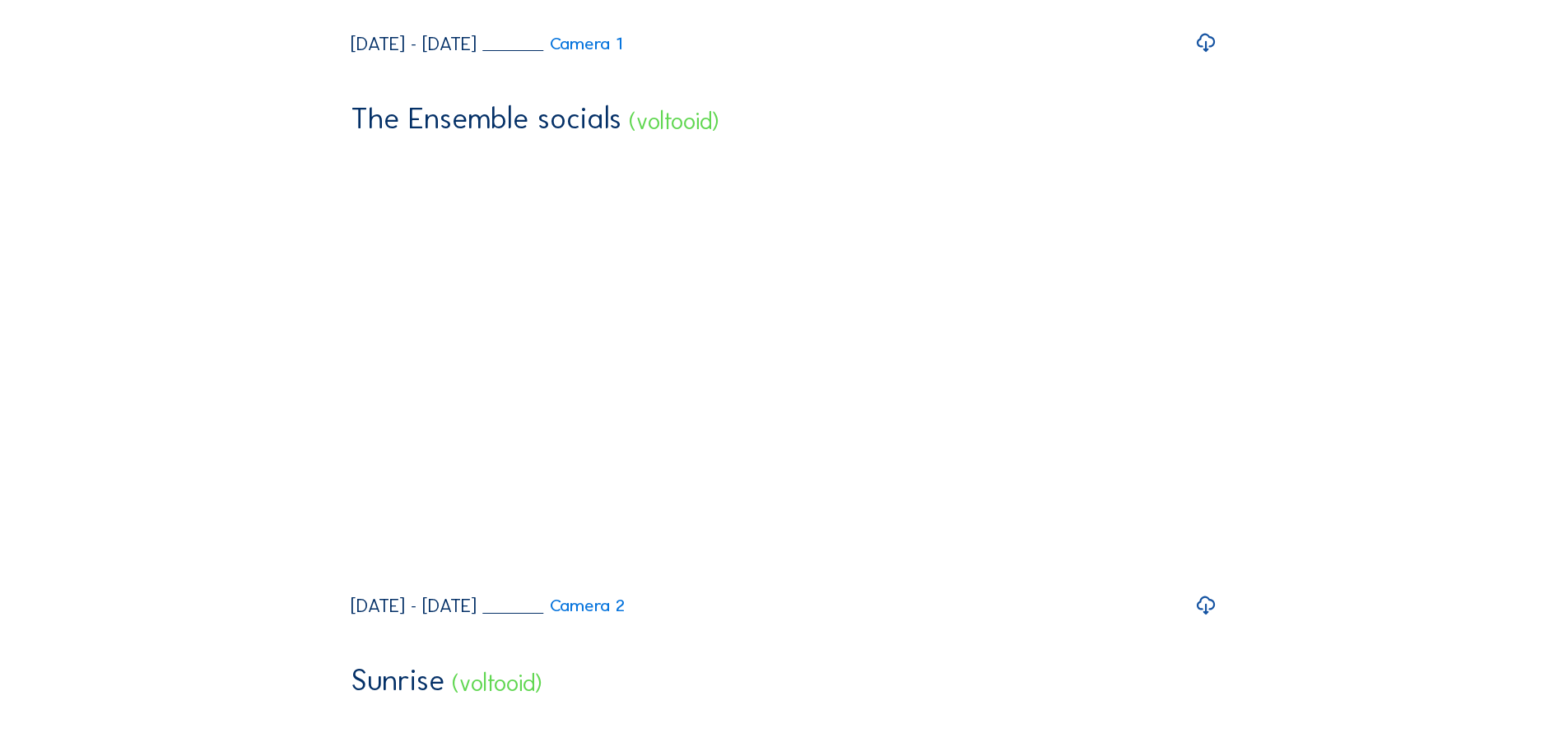
scroll to position [2056, 0]
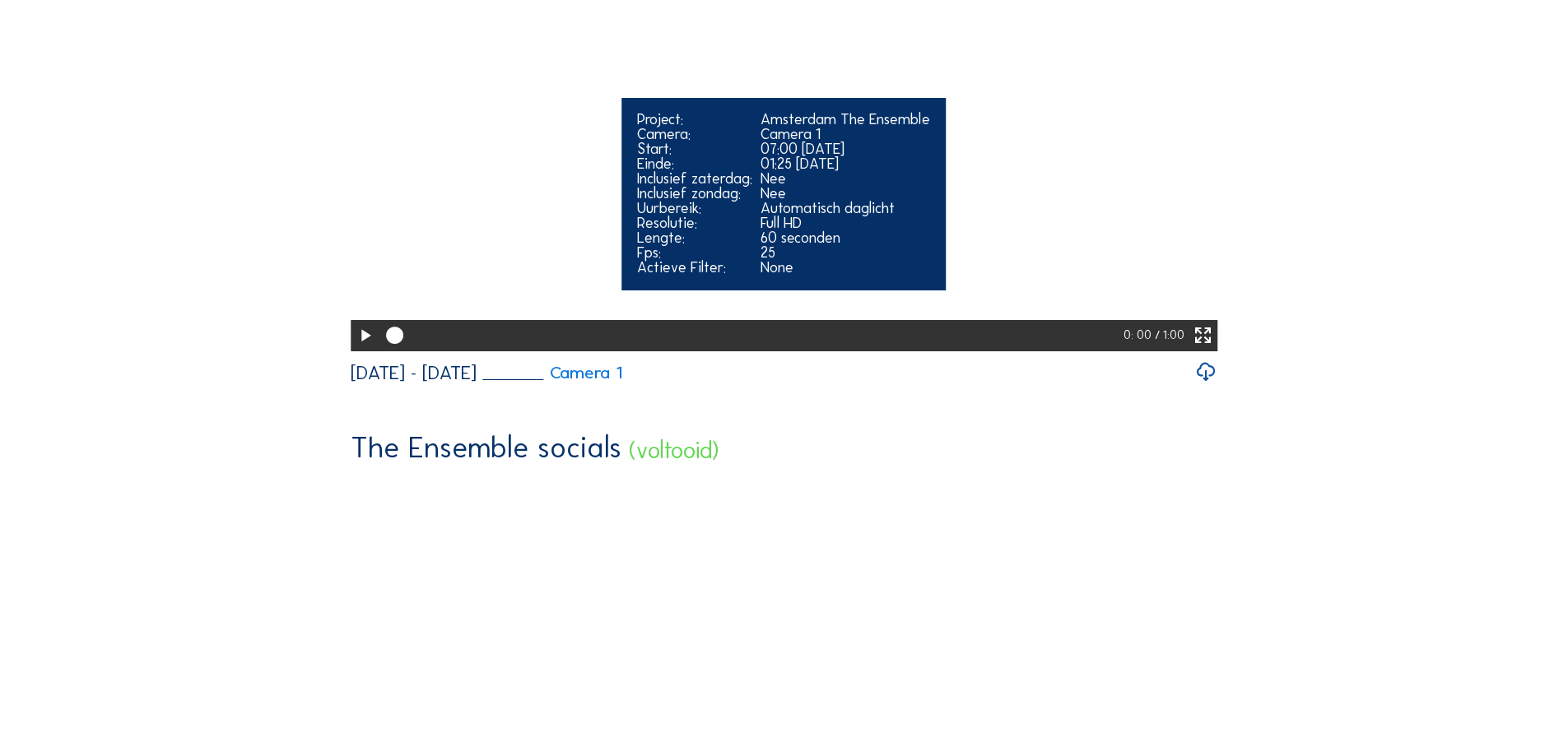
click at [371, 349] on icon at bounding box center [365, 336] width 20 height 26
click at [479, 350] on div at bounding box center [754, 334] width 747 height 30
click at [705, 350] on div at bounding box center [753, 334] width 745 height 30
click at [851, 350] on div at bounding box center [753, 334] width 745 height 30
click at [1019, 350] on div at bounding box center [754, 334] width 746 height 30
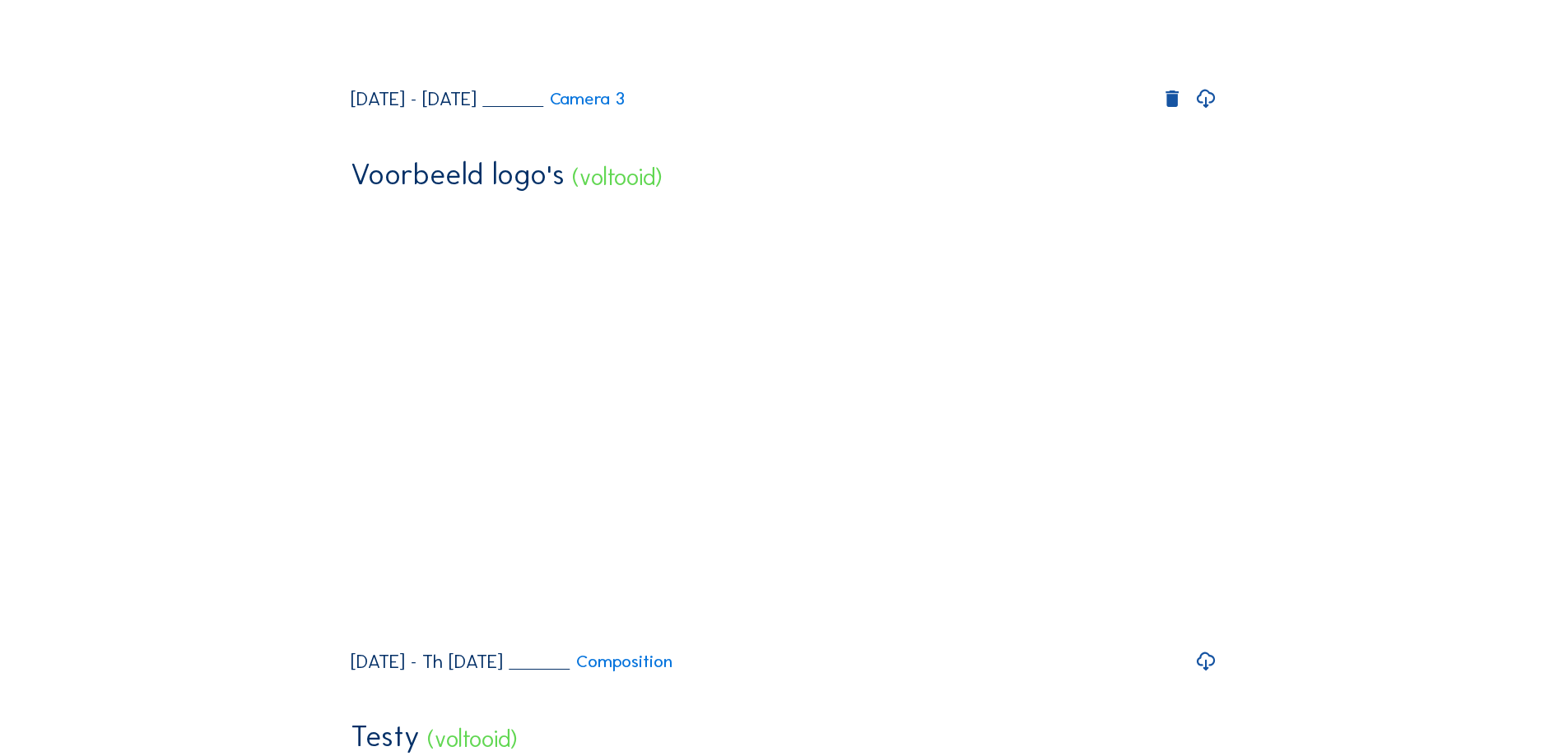
scroll to position [3291, 0]
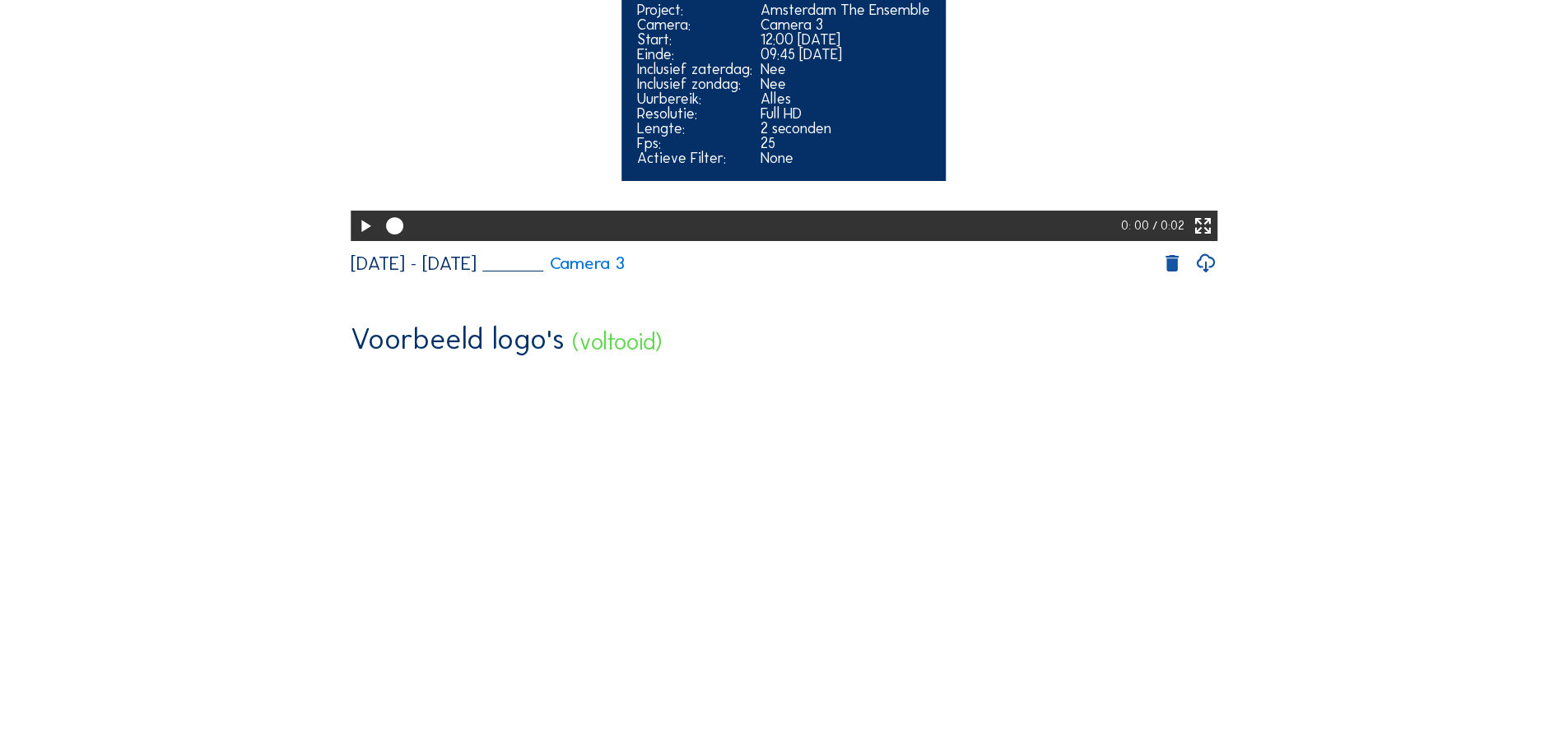
click at [357, 239] on icon at bounding box center [365, 226] width 20 height 26
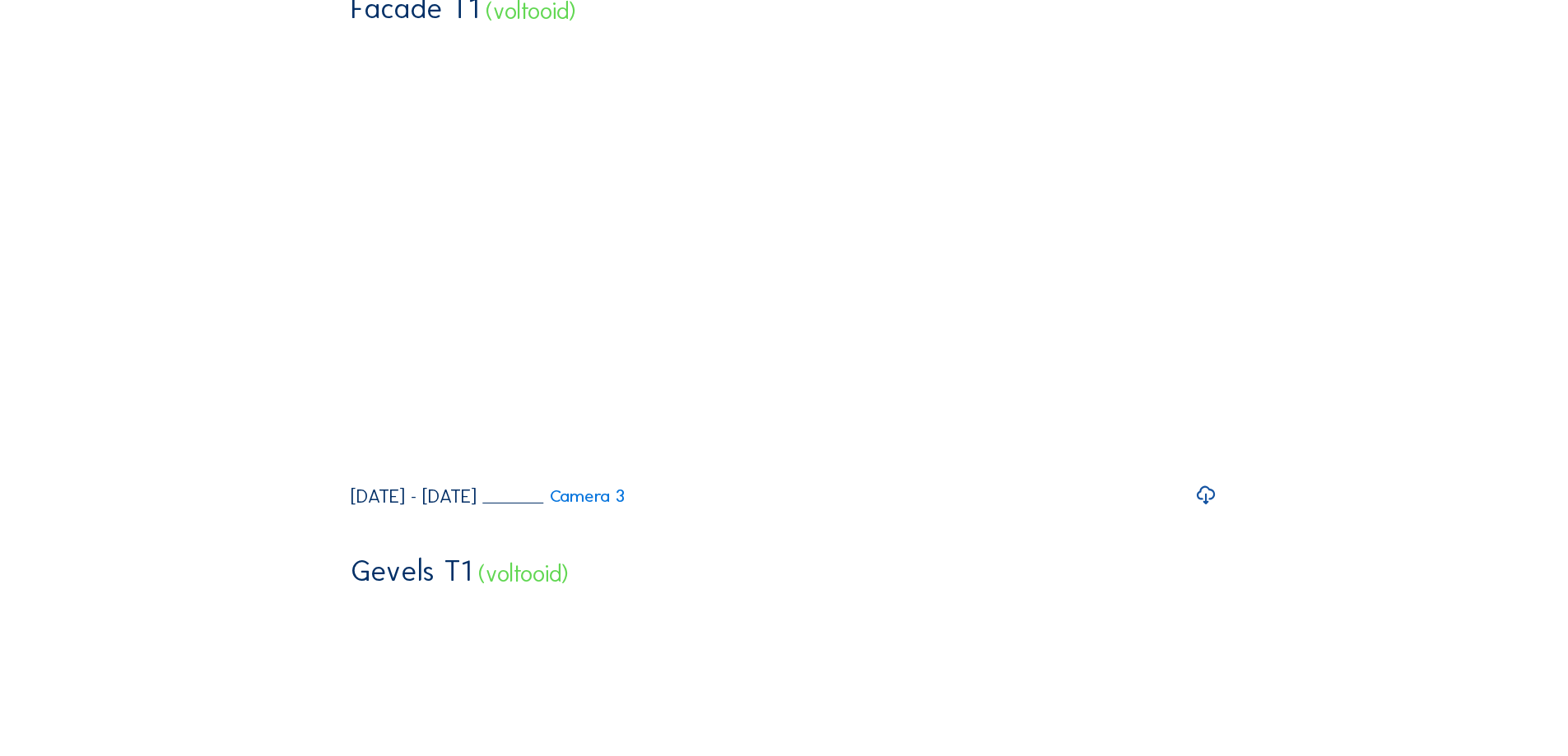
scroll to position [0, 0]
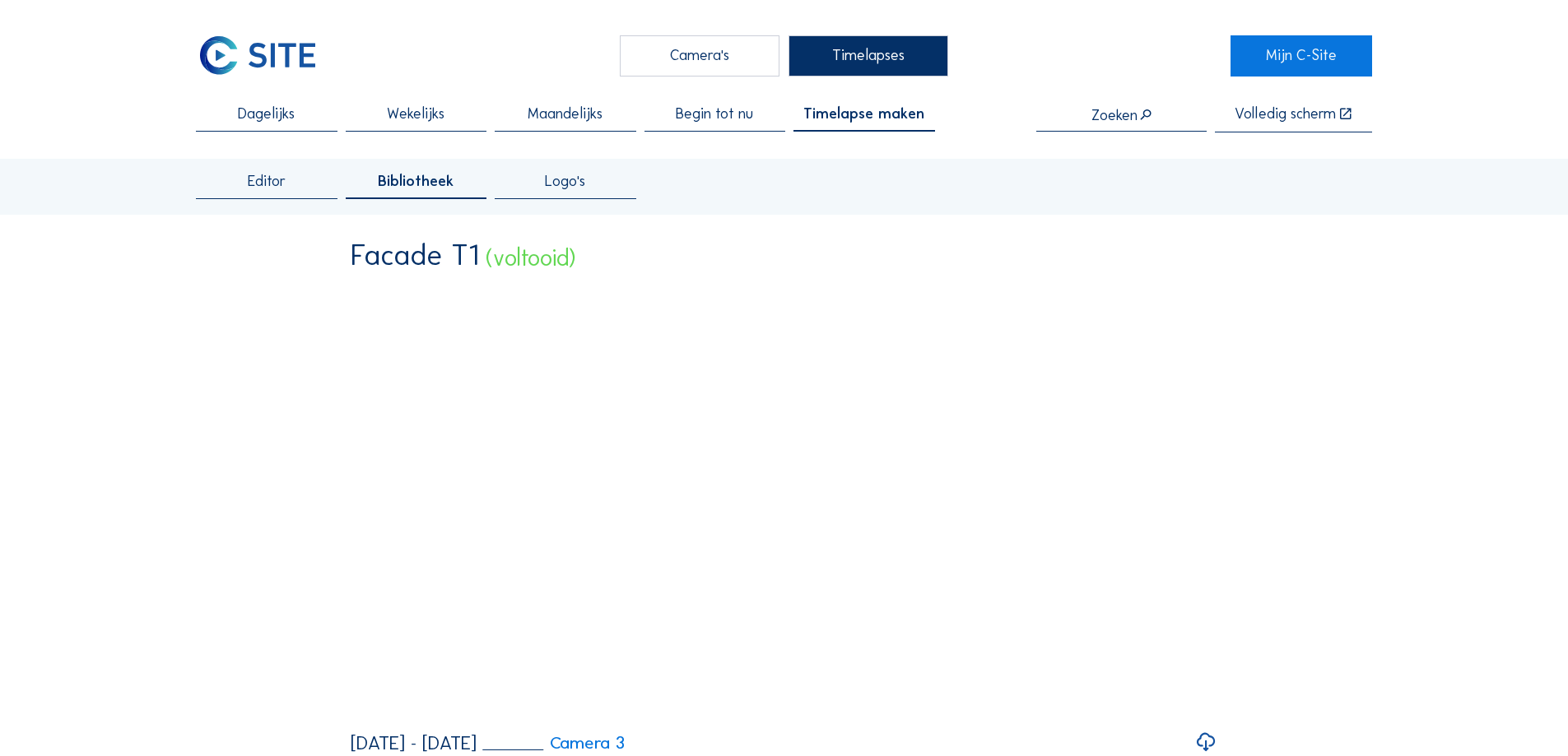
click at [258, 187] on span "Editor" at bounding box center [266, 181] width 38 height 15
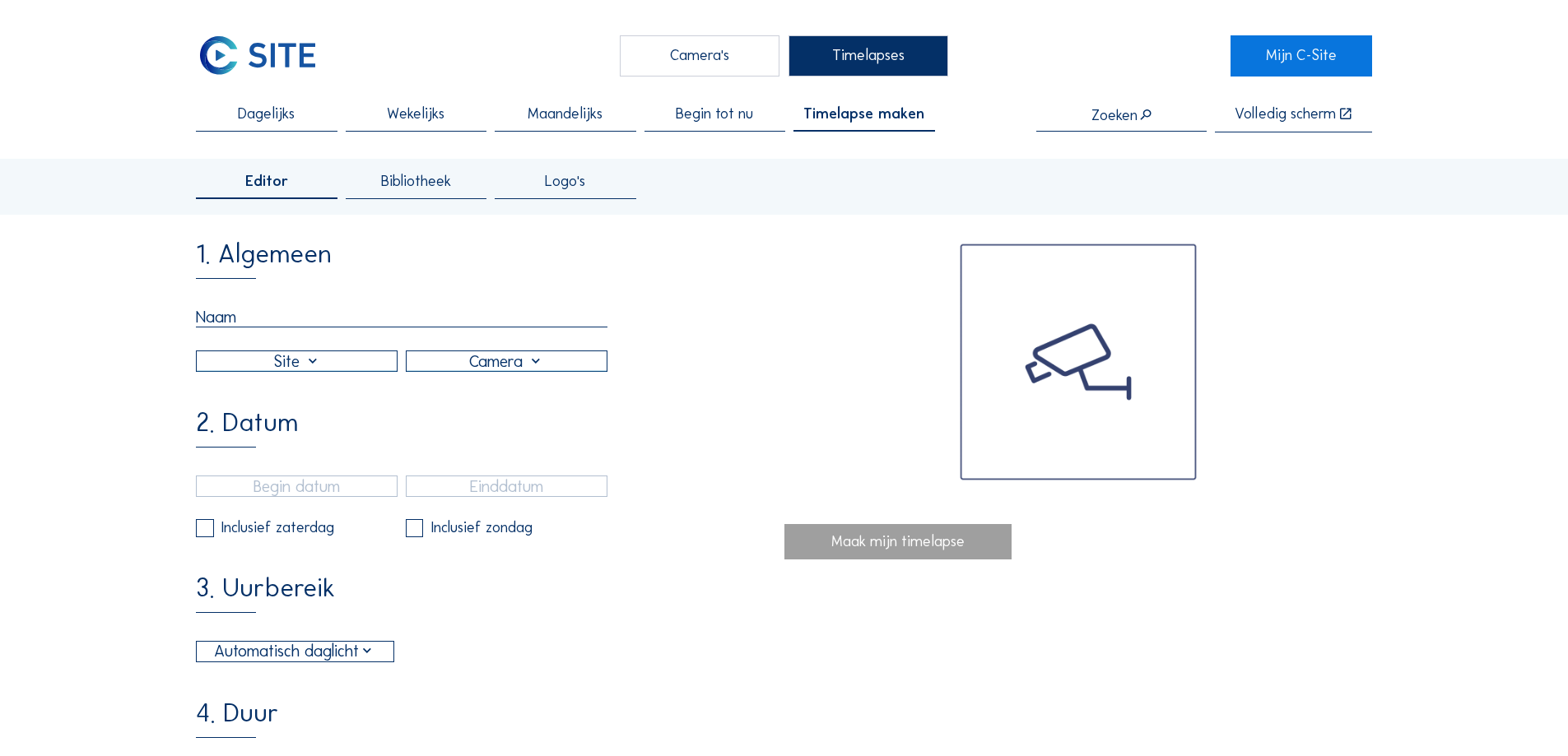
click at [556, 174] on span "Logo's" at bounding box center [565, 181] width 40 height 15
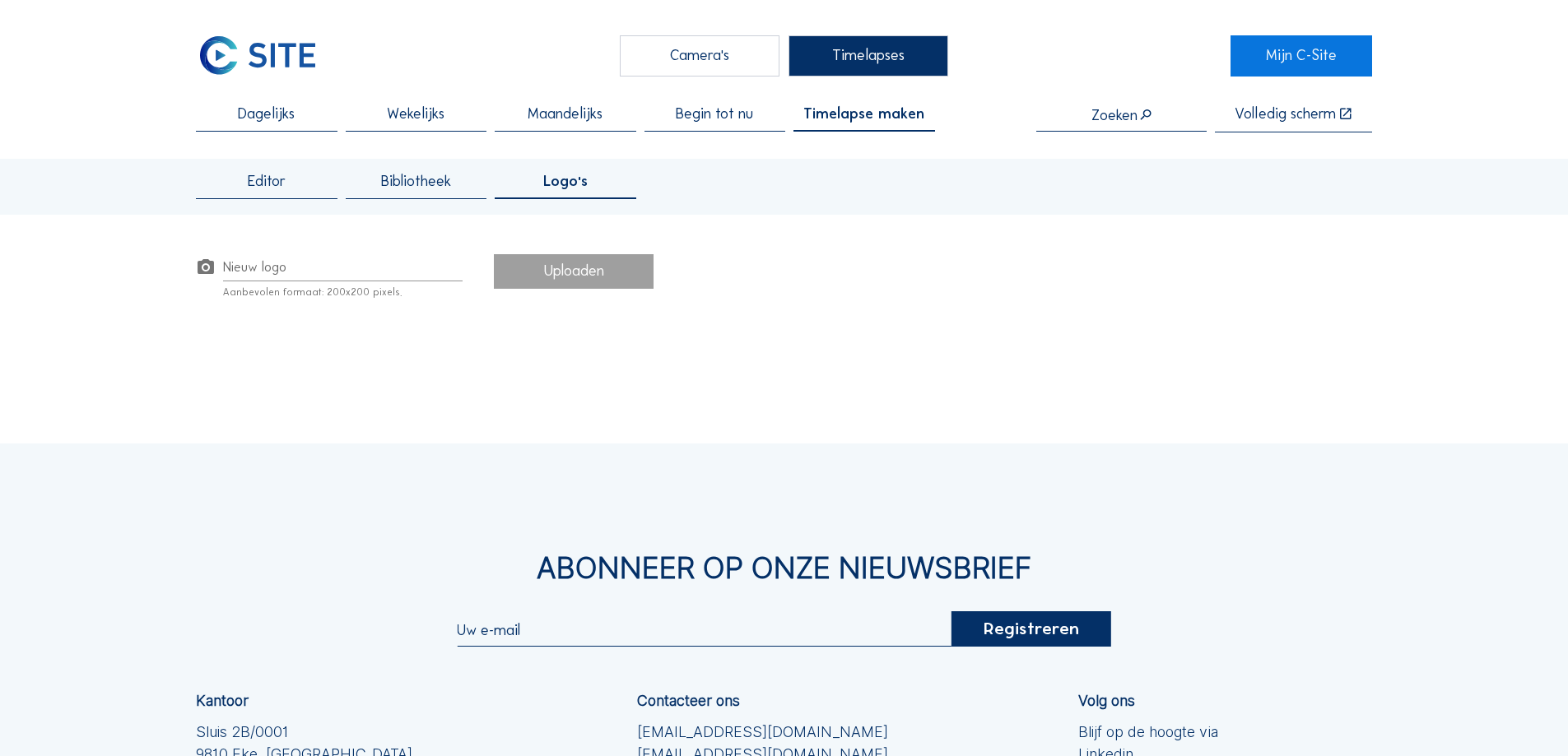
click at [253, 180] on span "Editor" at bounding box center [266, 181] width 38 height 15
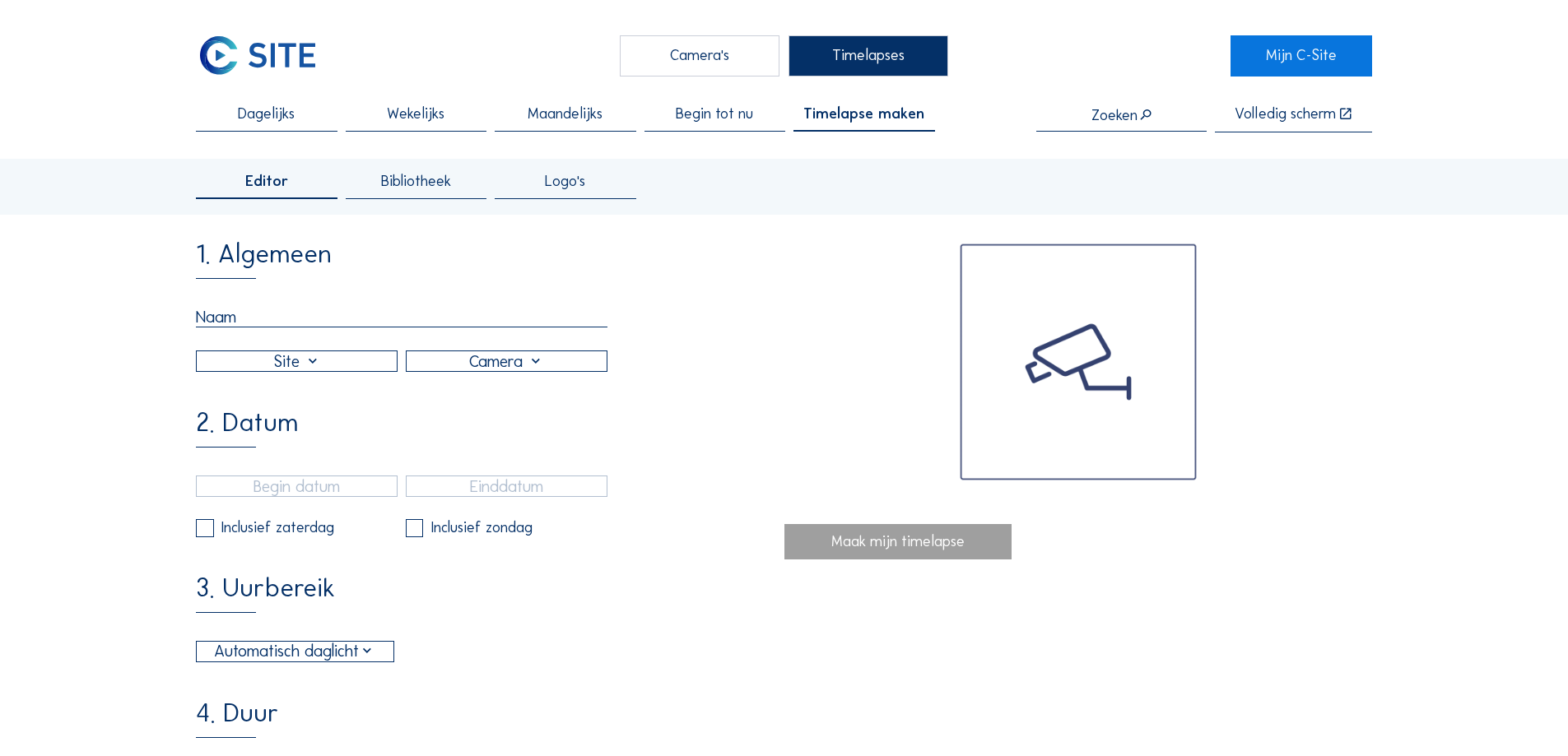
click at [713, 109] on span "Begin tot nu" at bounding box center [714, 115] width 77 height 15
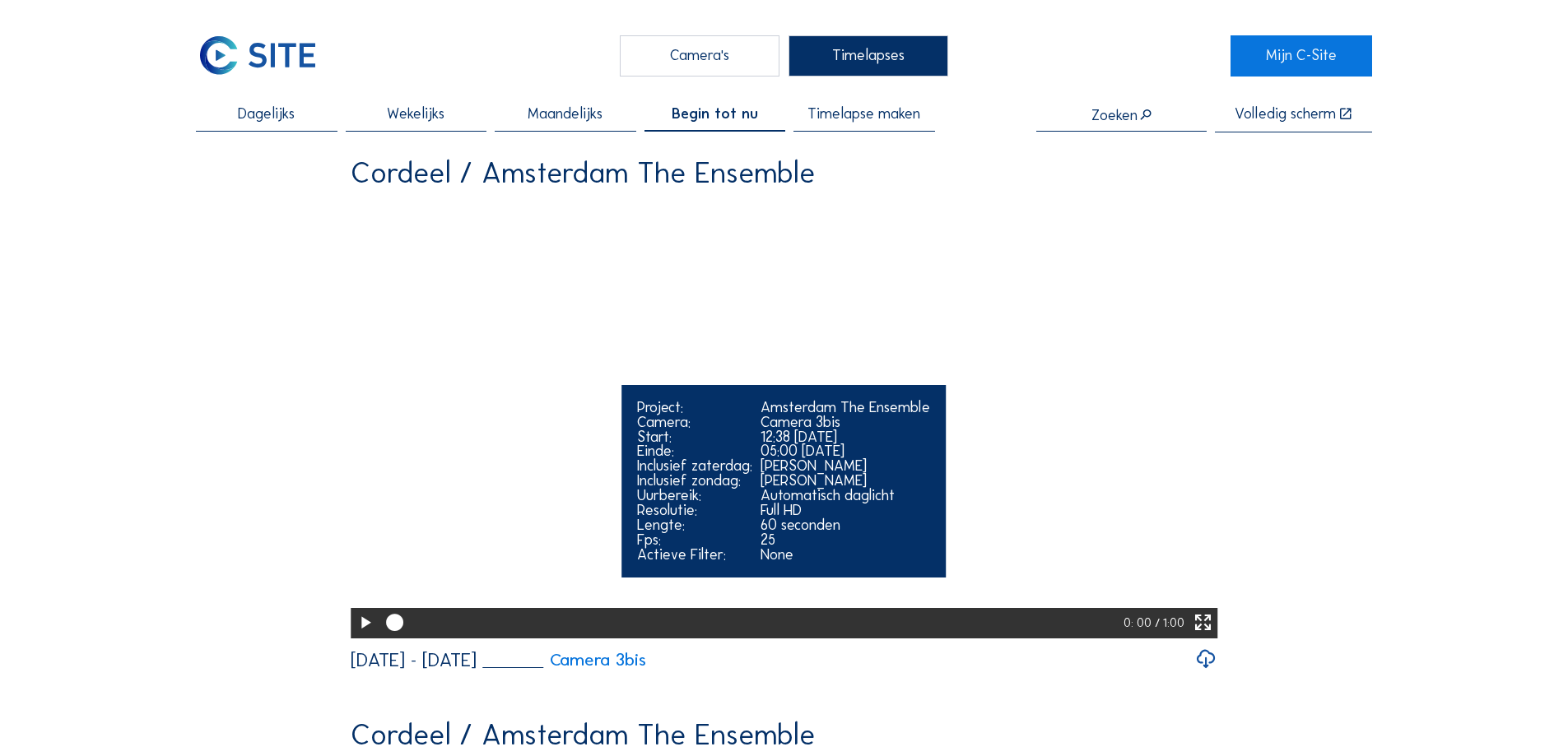
click at [359, 636] on icon at bounding box center [365, 623] width 20 height 26
click at [663, 639] on div at bounding box center [752, 622] width 744 height 30
click at [900, 639] on div at bounding box center [754, 622] width 746 height 30
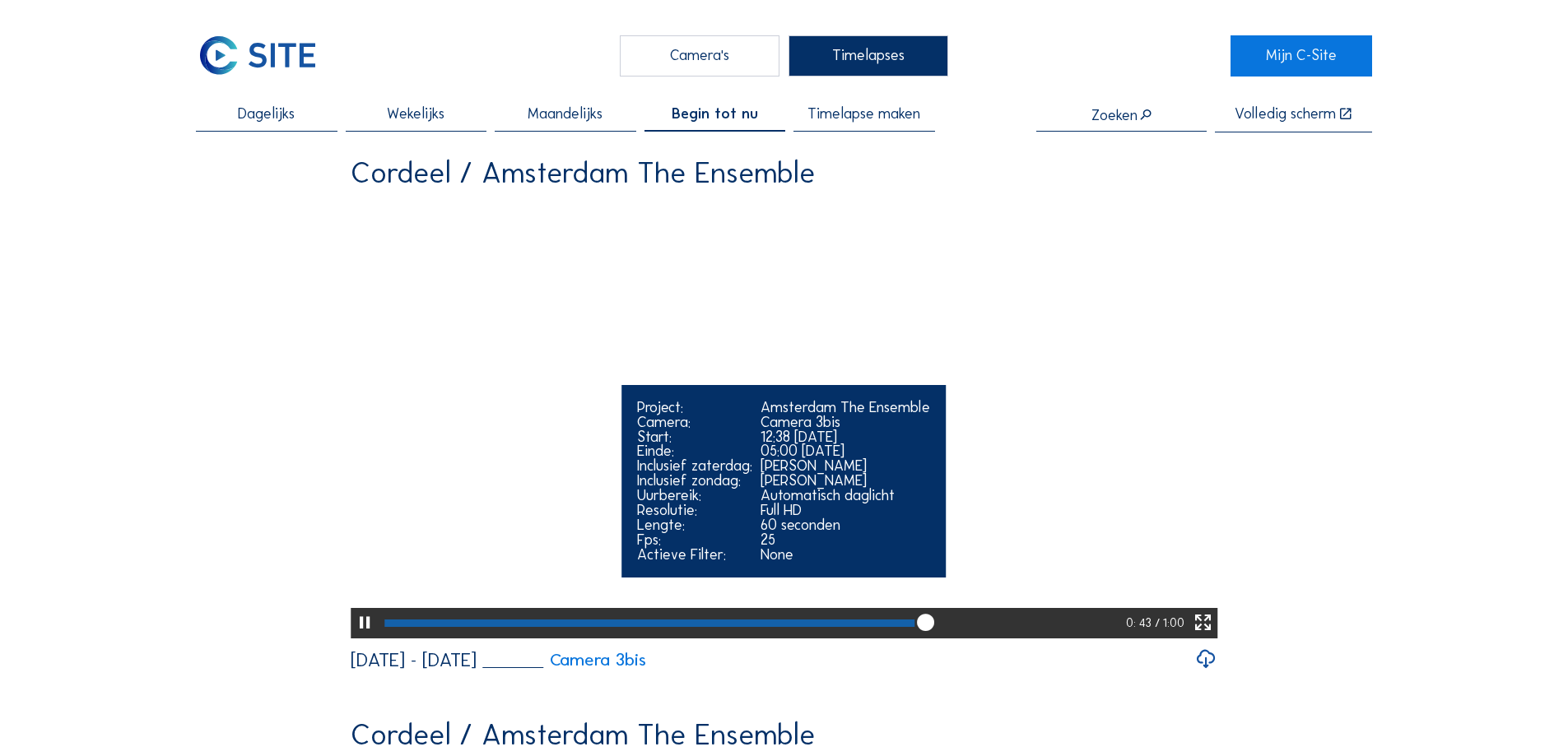
click at [1016, 639] on div at bounding box center [754, 622] width 746 height 30
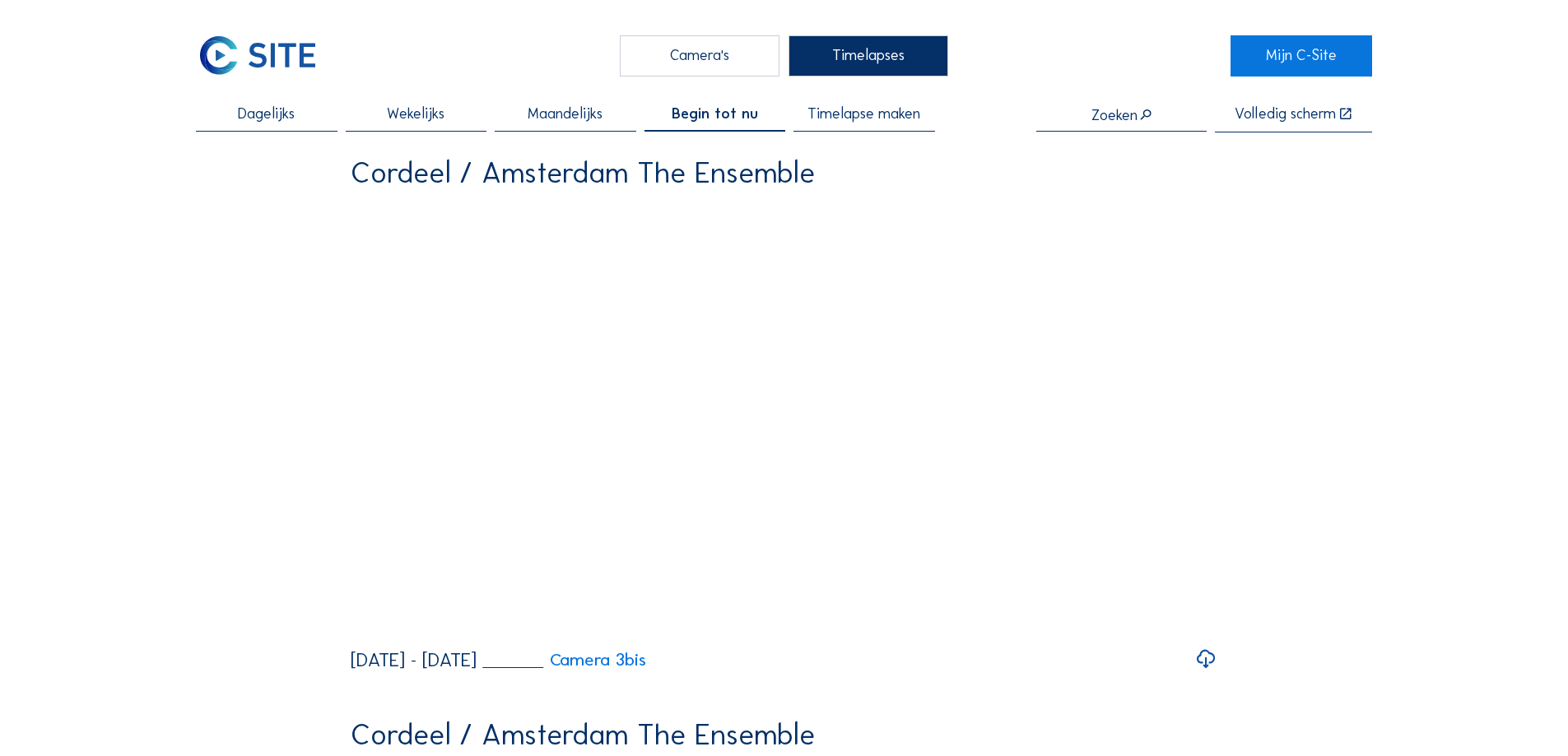
click at [735, 116] on span "Begin tot nu" at bounding box center [714, 115] width 86 height 15
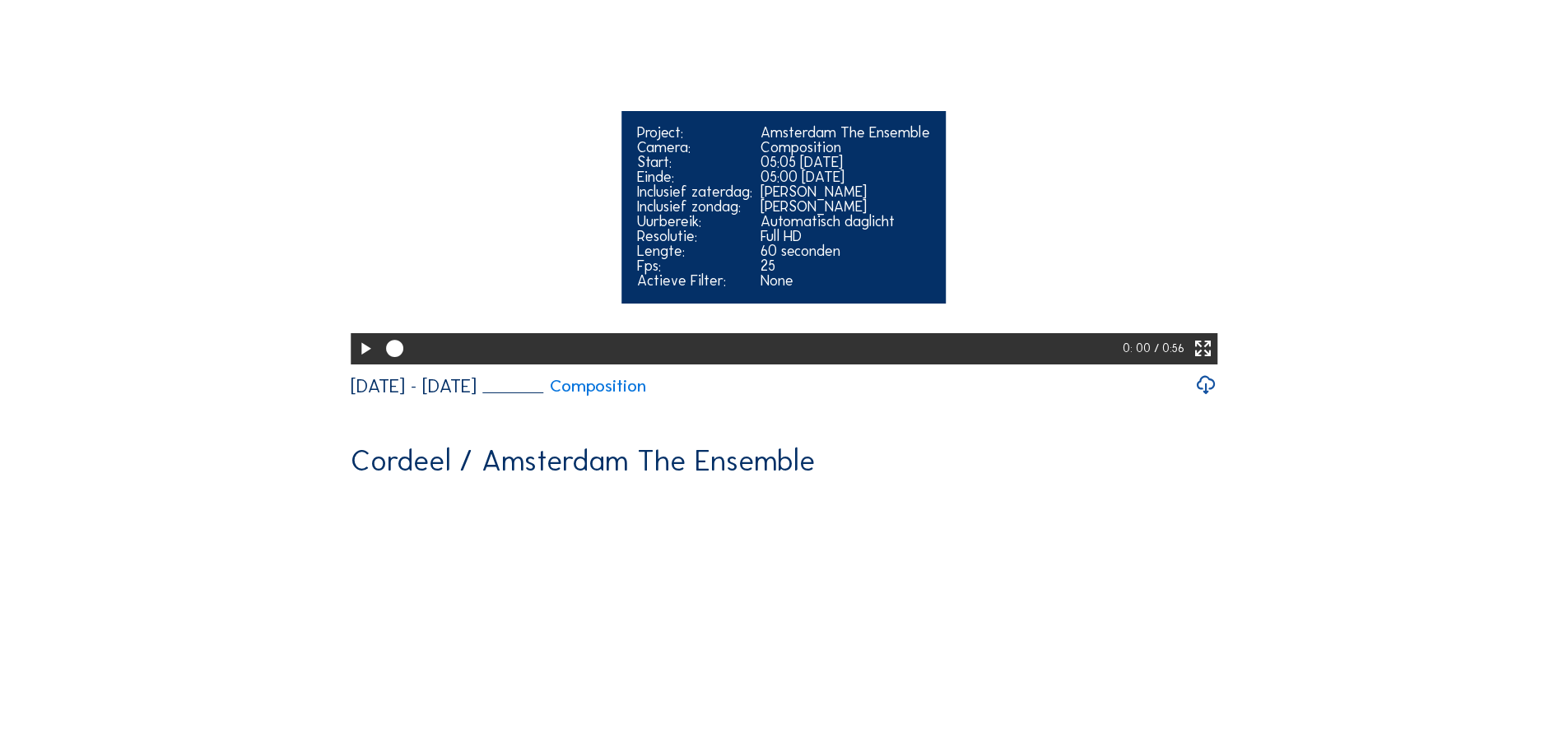
scroll to position [1316, 0]
